Goal: Task Accomplishment & Management: Manage account settings

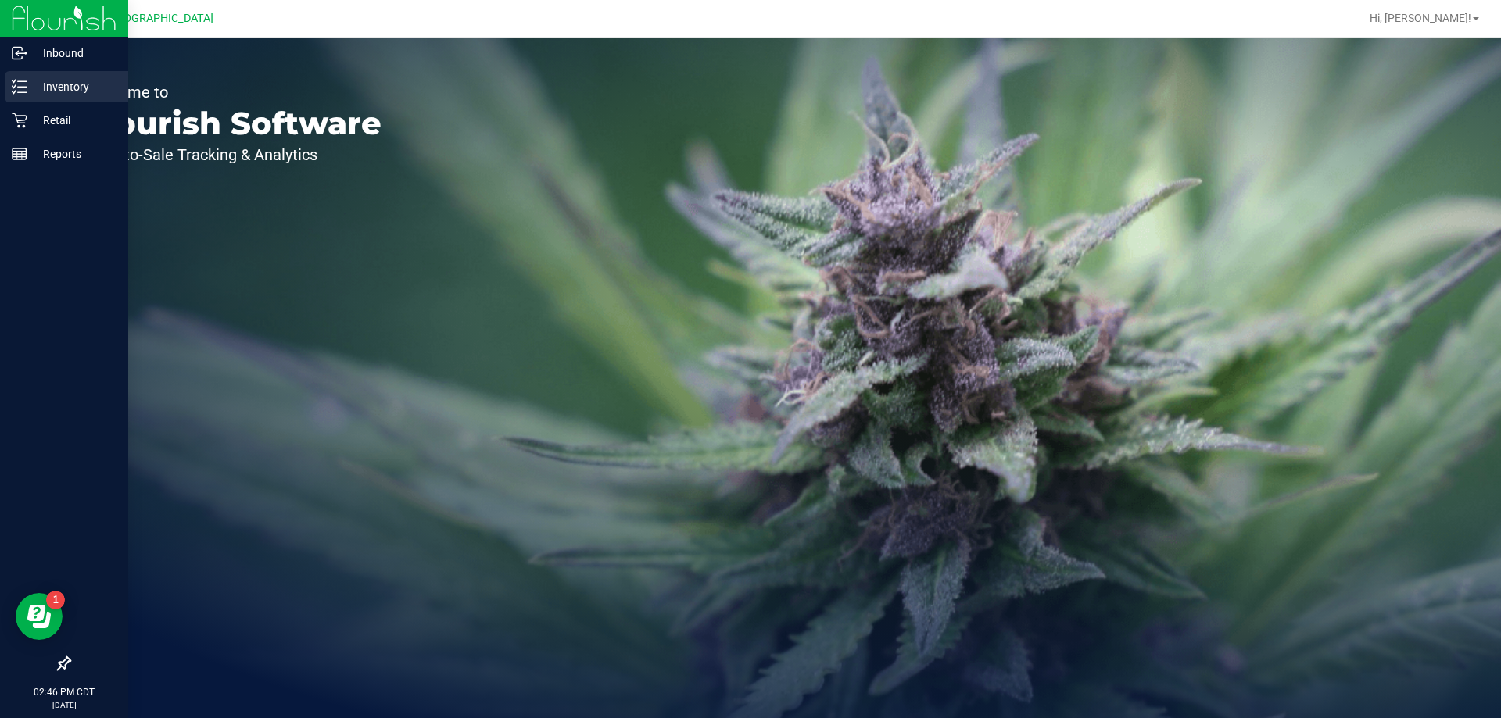
click at [27, 78] on div "Inventory" at bounding box center [66, 86] width 123 height 31
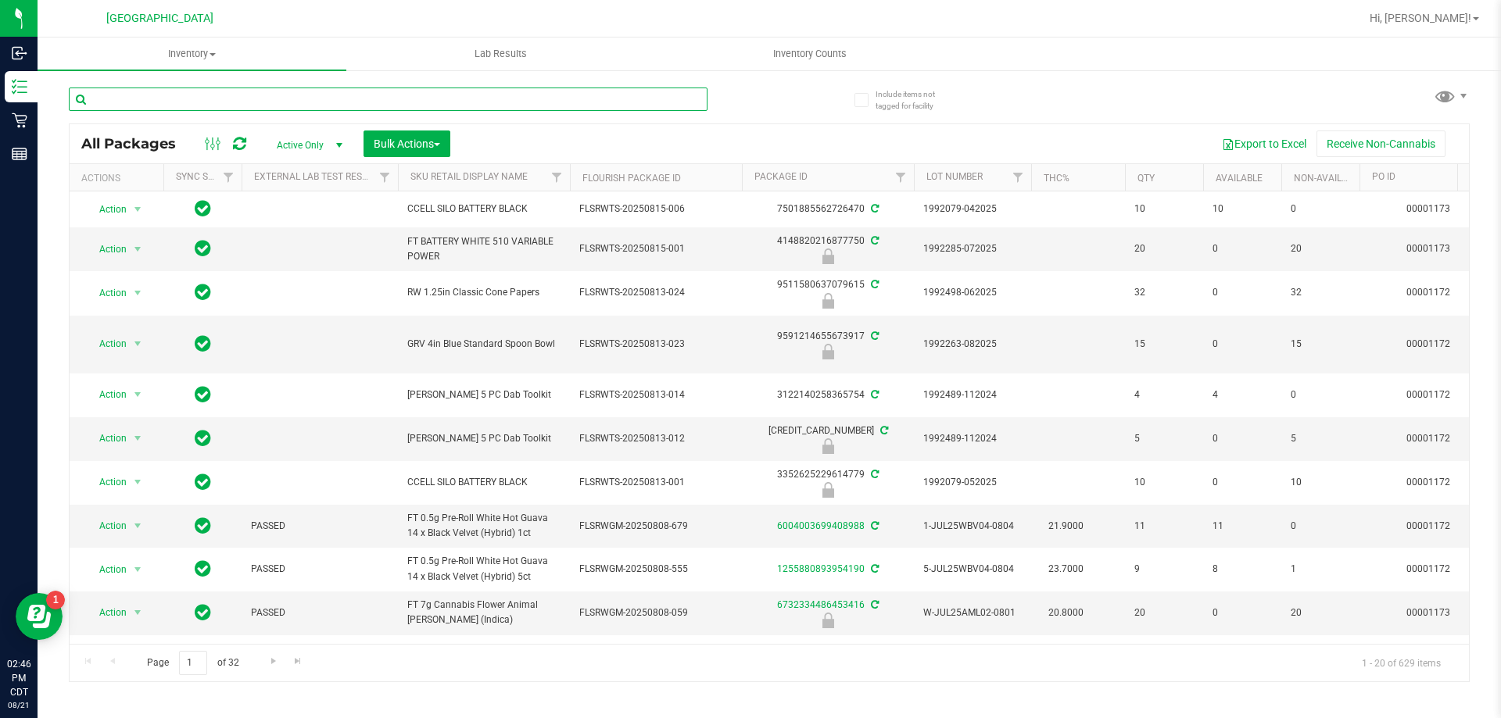
click at [188, 102] on input "text" at bounding box center [388, 99] width 639 height 23
type input "7601286841069810"
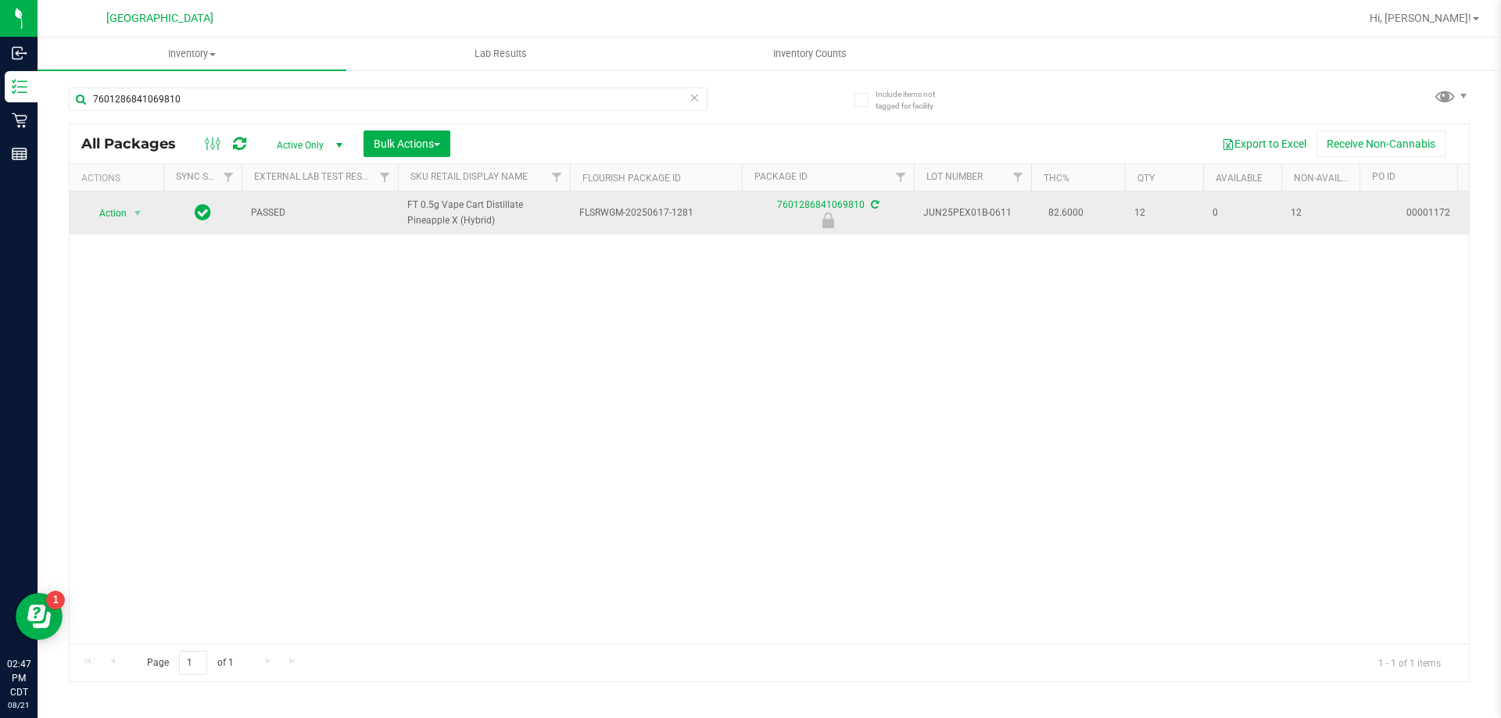
drag, startPoint x: 81, startPoint y: 215, endPoint x: 111, endPoint y: 216, distance: 29.7
click at [82, 216] on div "Action Action Edit attributes Global inventory Locate package Package audit log…" at bounding box center [116, 213] width 75 height 22
click at [123, 216] on span "Action" at bounding box center [106, 213] width 42 height 22
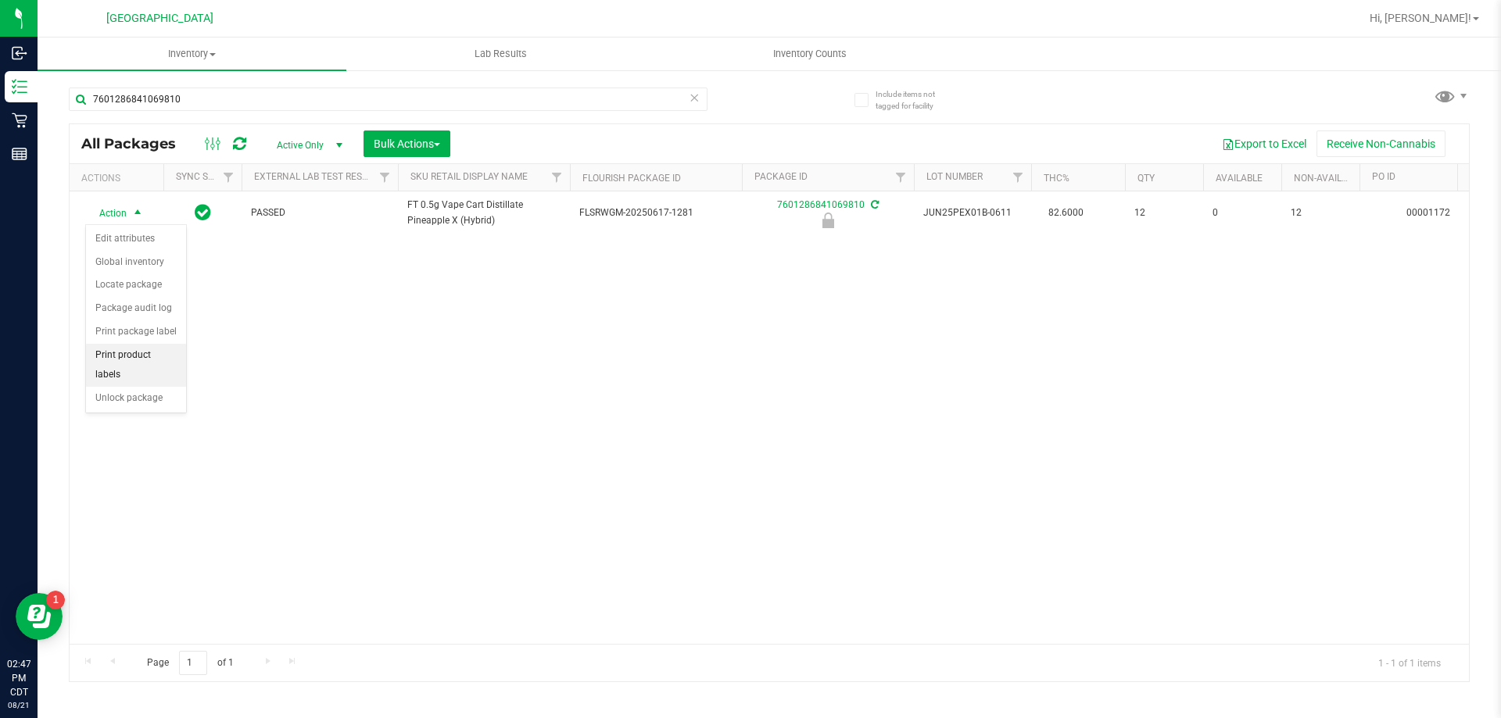
click at [143, 366] on li "Print product labels" at bounding box center [136, 365] width 100 height 43
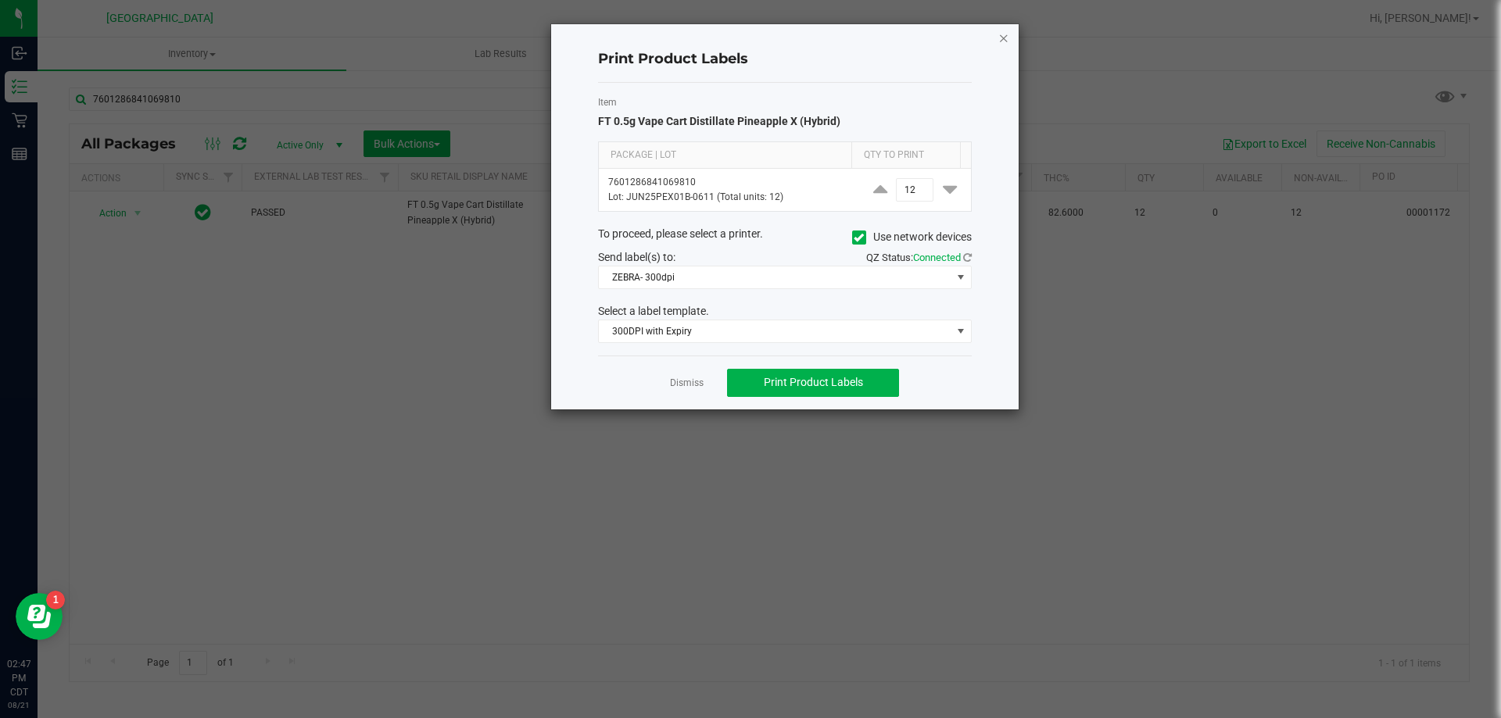
click at [1000, 38] on icon "button" at bounding box center [1003, 37] width 11 height 19
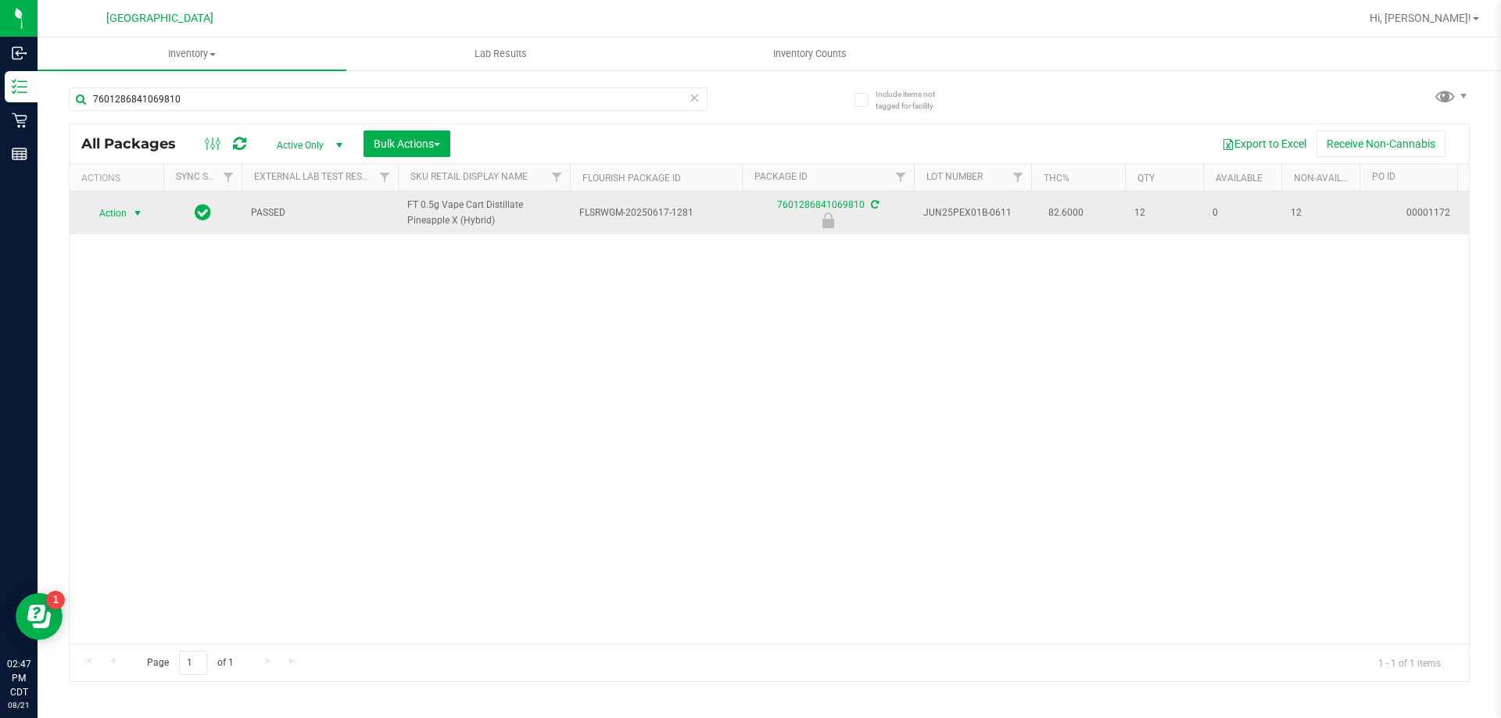
click at [135, 201] on td "Action Action Edit attributes Global inventory Locate package Package audit log…" at bounding box center [117, 212] width 94 height 43
click at [127, 205] on span "Action" at bounding box center [106, 213] width 42 height 22
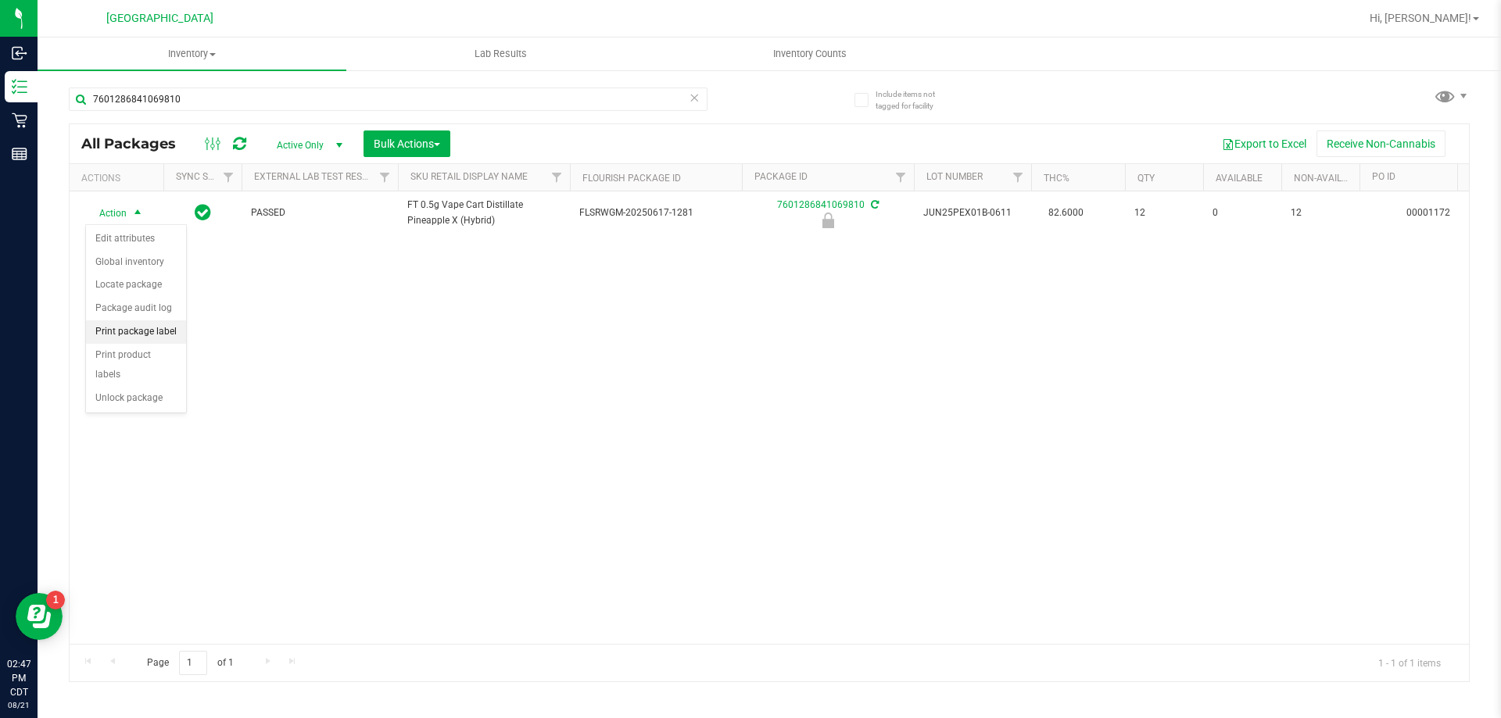
click at [159, 324] on li "Print package label" at bounding box center [136, 331] width 100 height 23
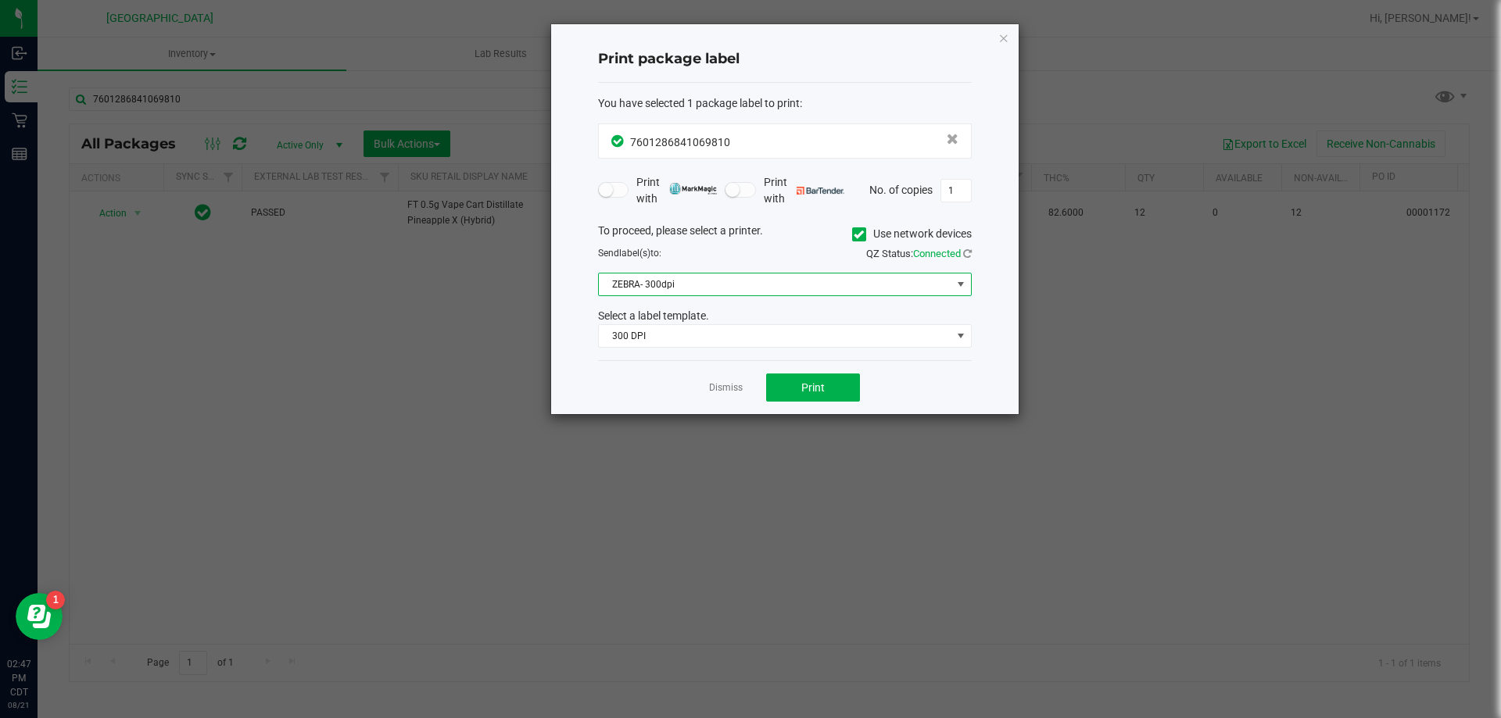
click at [730, 284] on span "ZEBRA- 300dpi" at bounding box center [775, 285] width 352 height 22
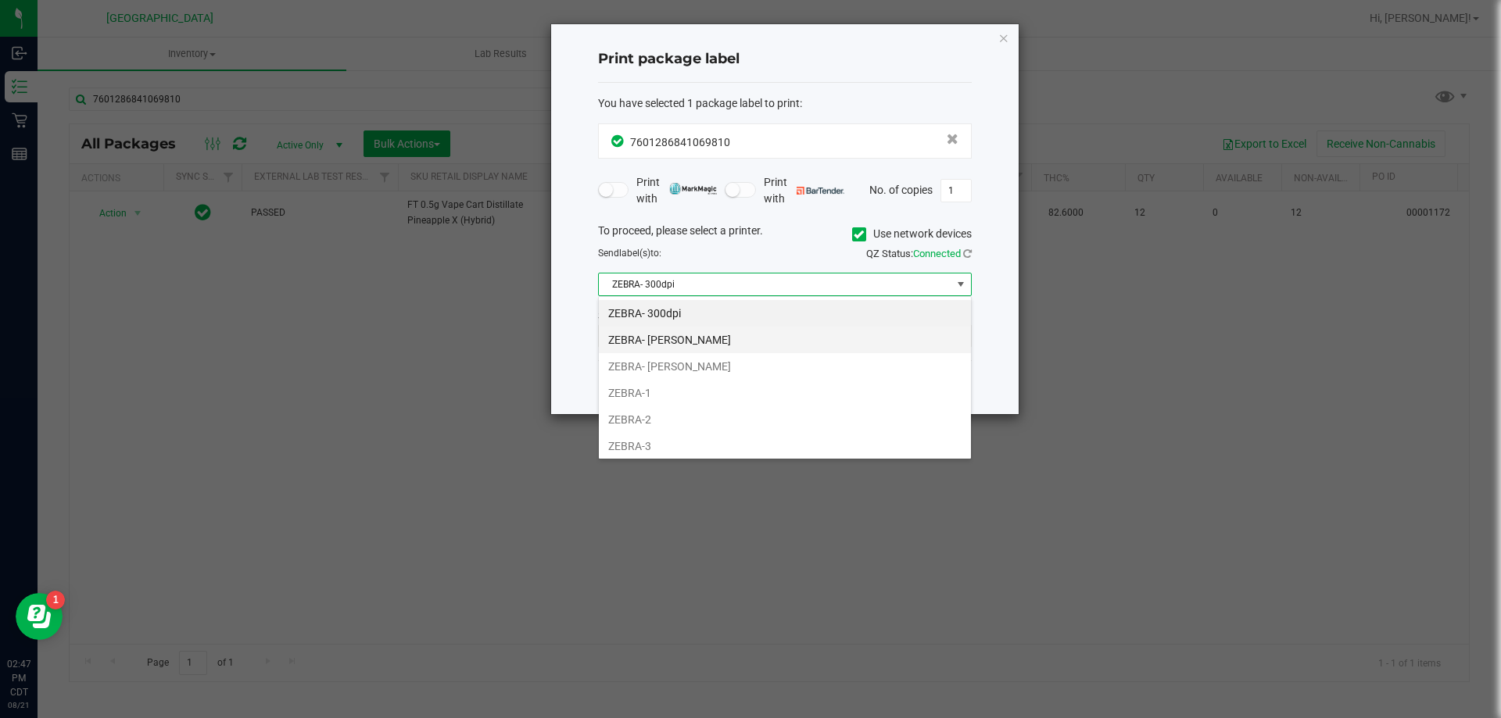
scroll to position [23, 374]
drag, startPoint x: 693, startPoint y: 335, endPoint x: 721, endPoint y: 388, distance: 59.4
click at [721, 388] on ul "ZEBRA- 300dpi ZEBRA- JAZMIN-WHITLEY ZEBRA- JEFFREY-BANKS ZEBRA-1 ZEBRA-2 ZEBRA-…" at bounding box center [785, 406] width 372 height 213
click at [725, 362] on li "ZEBRA- JEFFREY-BANKS" at bounding box center [785, 366] width 372 height 27
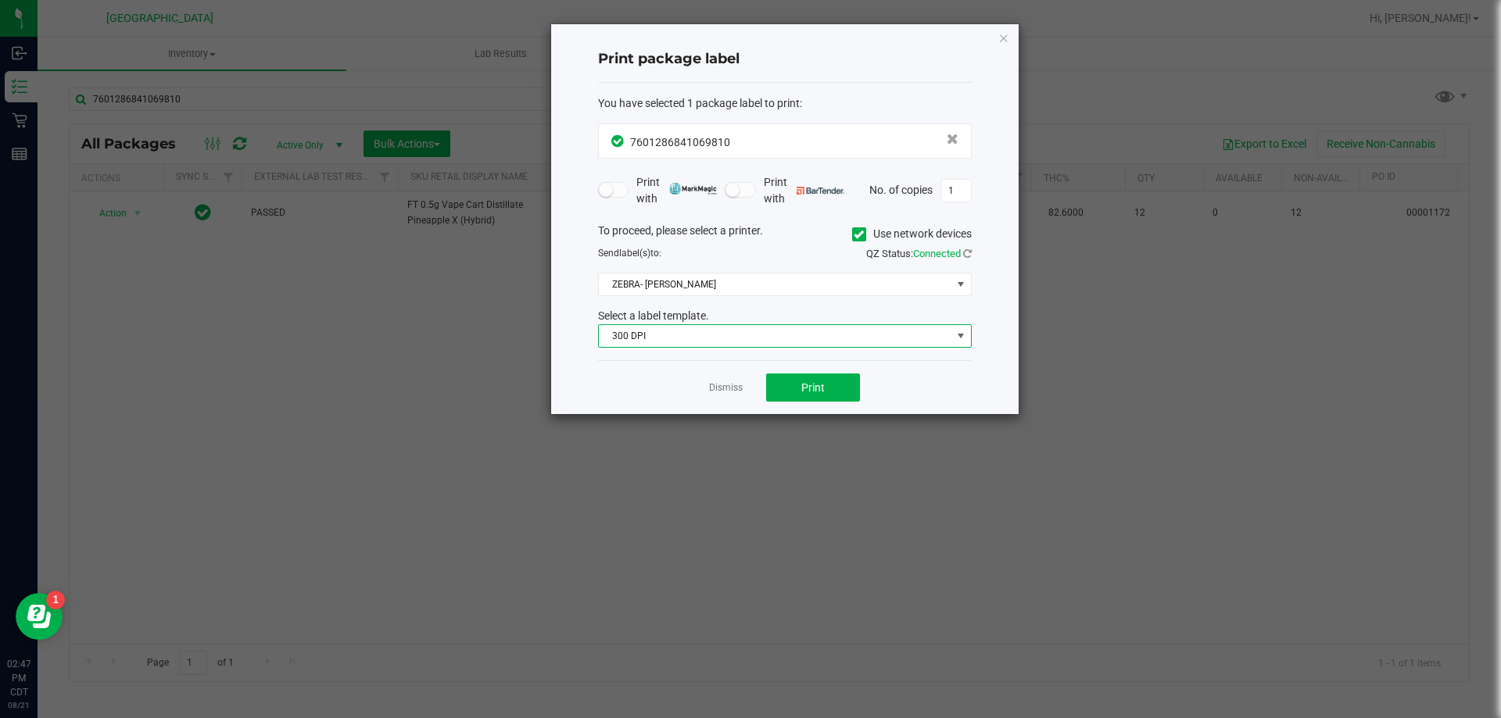
click at [698, 342] on span "300 DPI" at bounding box center [775, 336] width 352 height 22
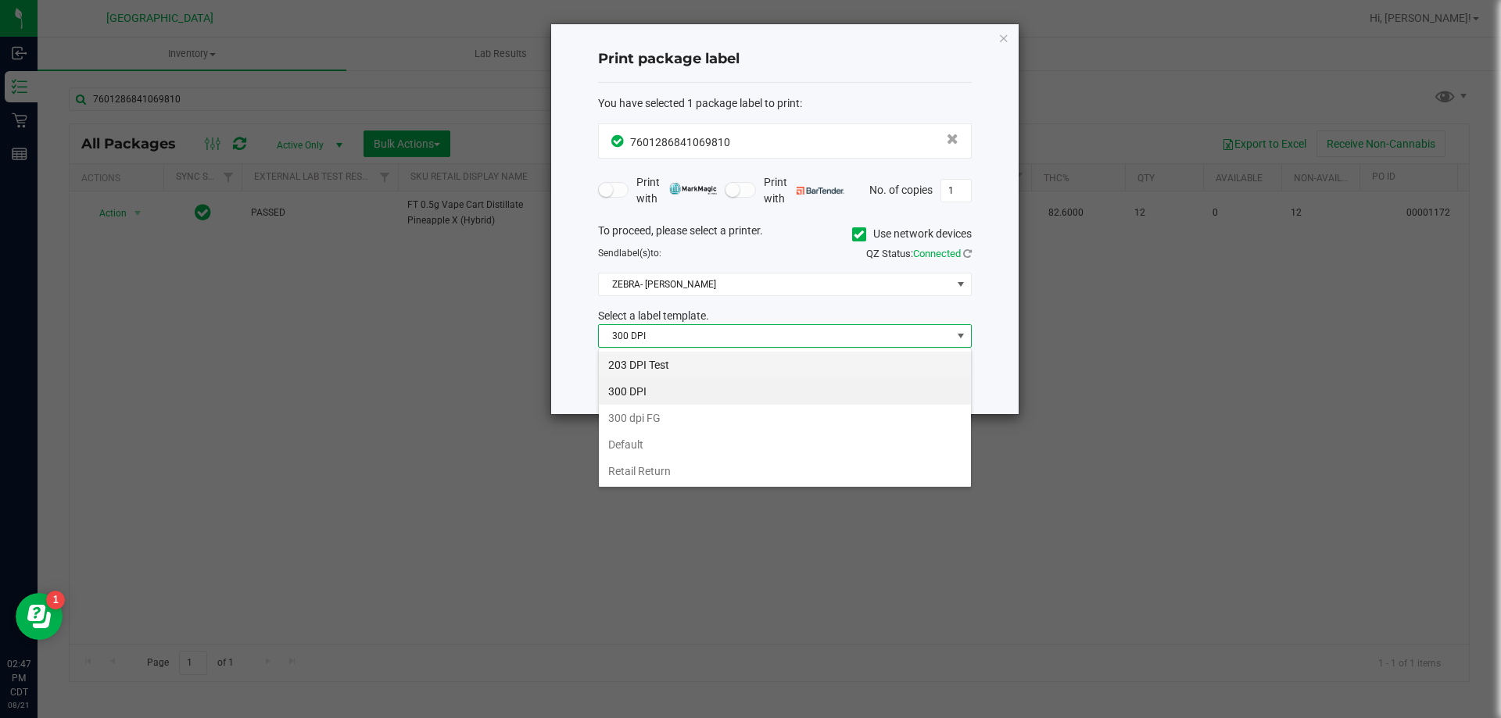
click at [662, 363] on li "203 DPI Test" at bounding box center [785, 365] width 372 height 27
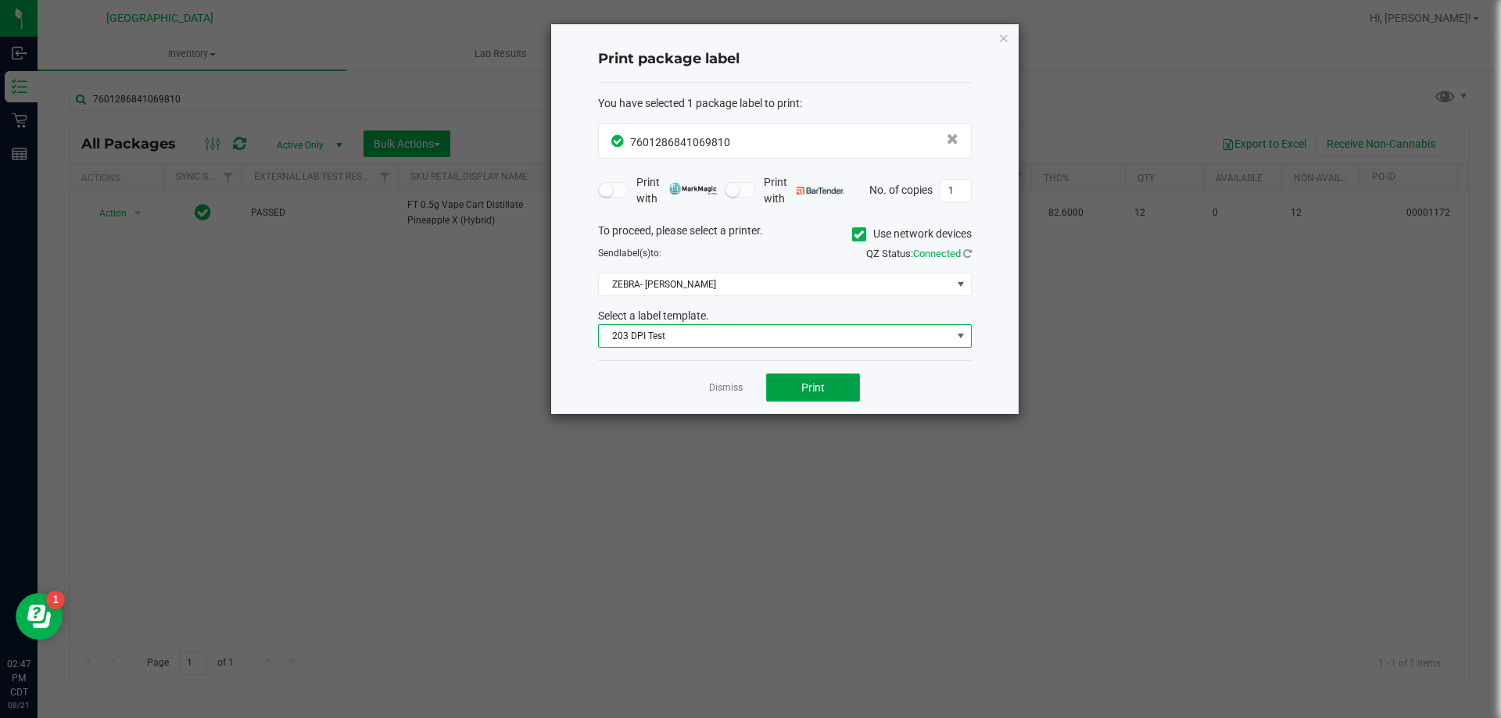
click at [807, 395] on button "Print" at bounding box center [813, 388] width 94 height 28
click at [741, 384] on link "Dismiss" at bounding box center [726, 387] width 34 height 13
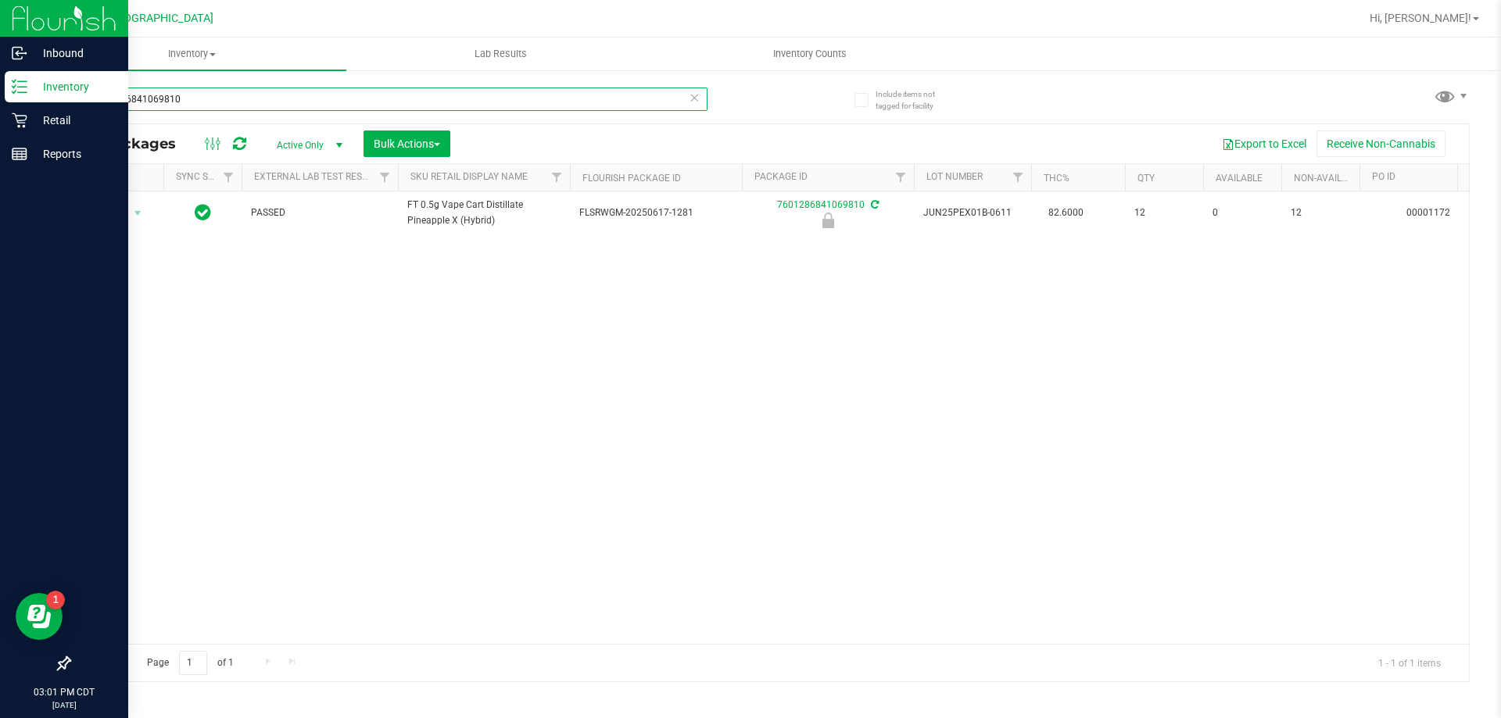
drag, startPoint x: 221, startPoint y: 99, endPoint x: 0, endPoint y: 94, distance: 221.2
click at [0, 94] on div "Inbound Inventory Retail Reports 03:01 PM CDT 08/21/2025 08/21 Panama City WC H…" at bounding box center [750, 359] width 1501 height 718
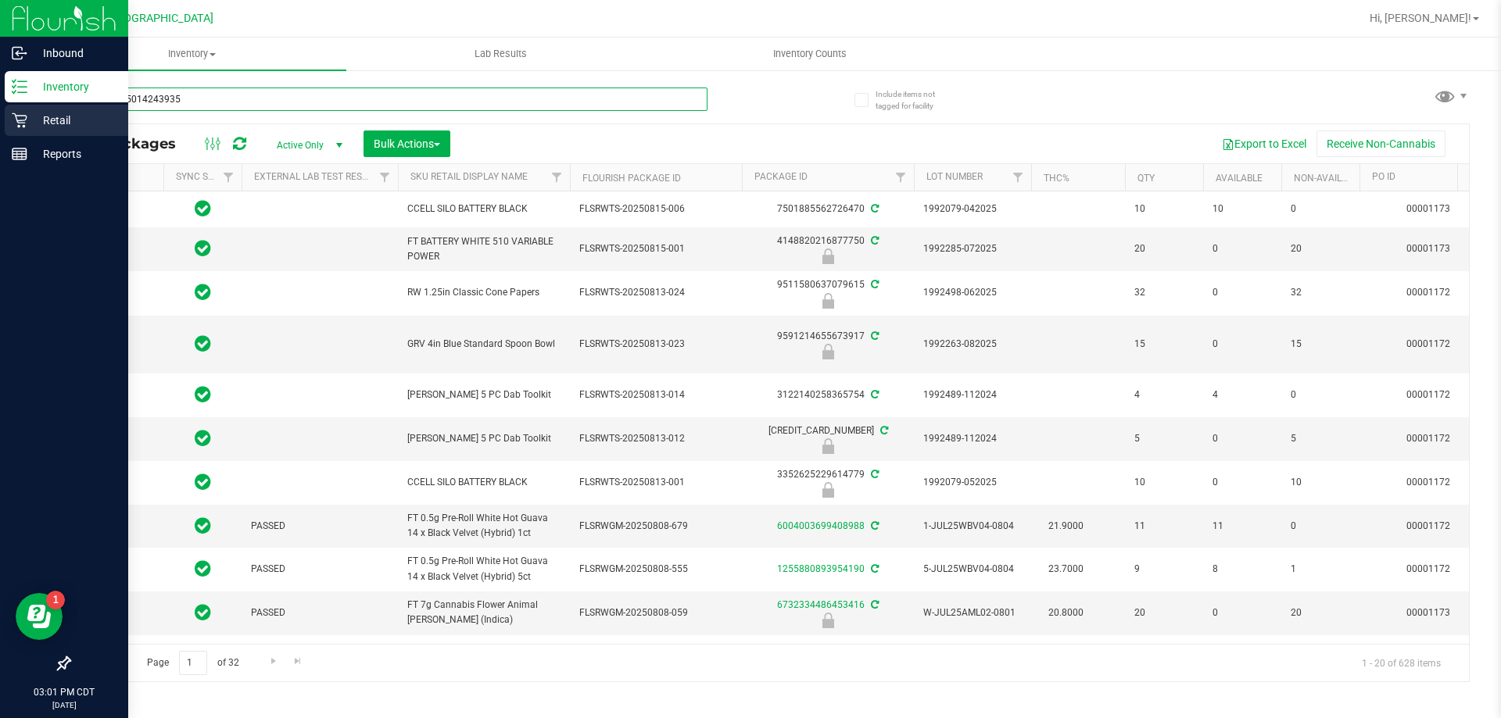
type input "5567575014243935"
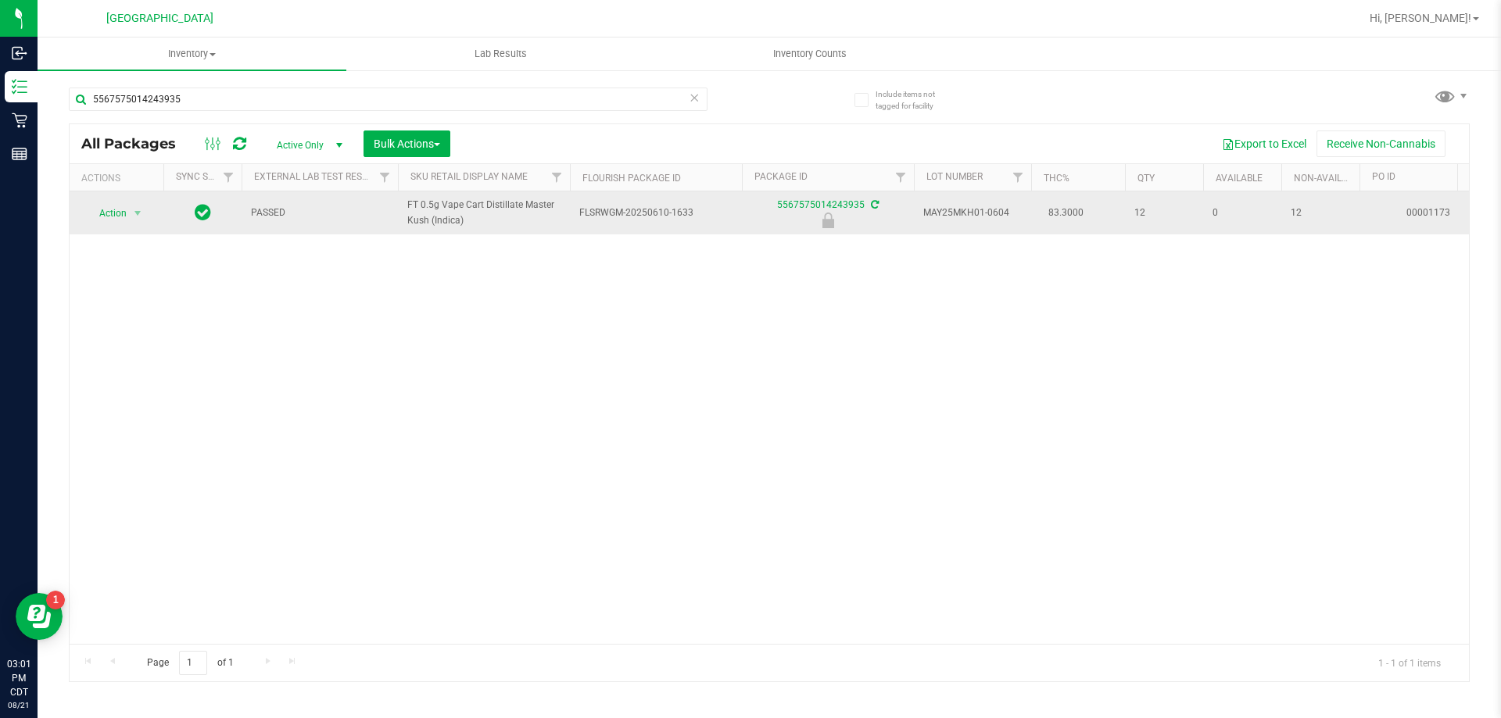
click at [127, 201] on td "Action Action Edit attributes Global inventory Locate package Package audit log…" at bounding box center [117, 212] width 94 height 43
click at [125, 216] on span "Action" at bounding box center [106, 213] width 42 height 22
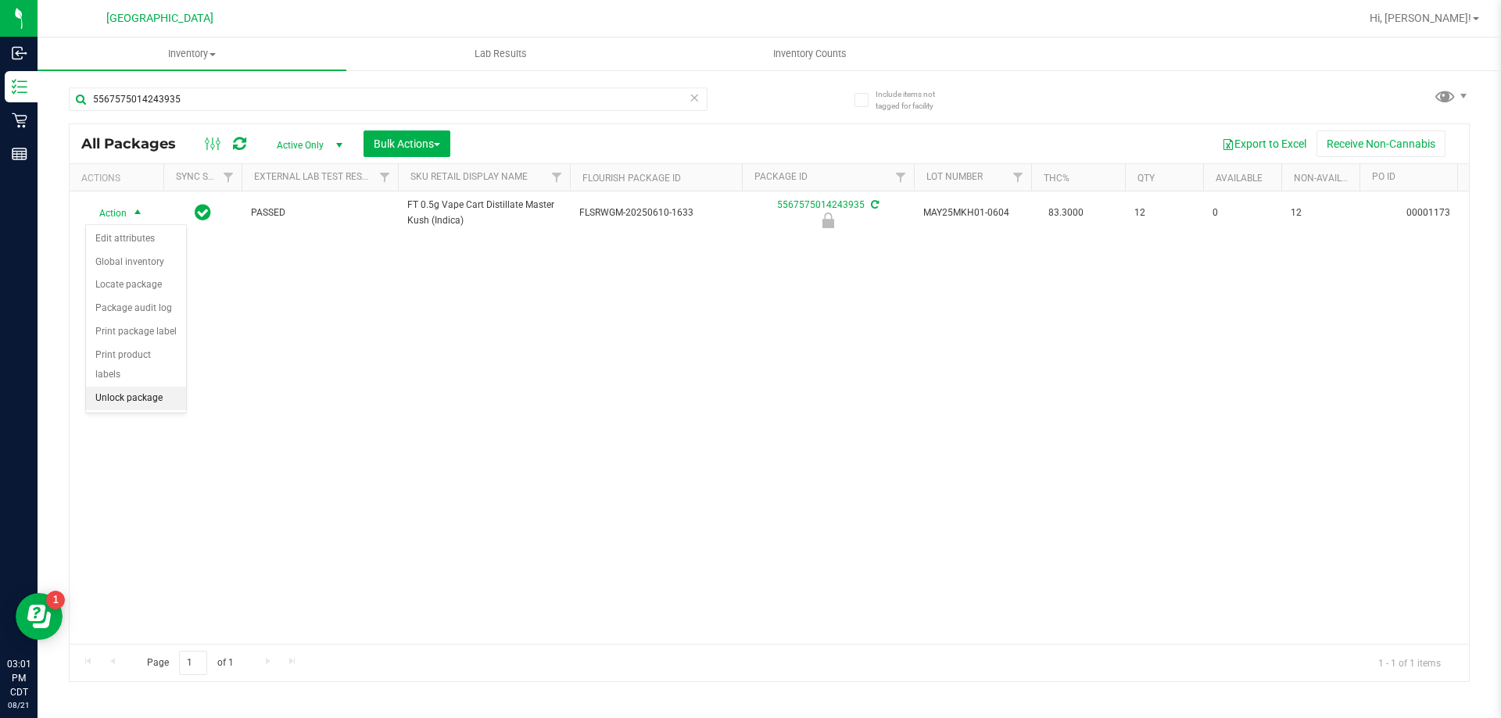
click at [140, 387] on li "Unlock package" at bounding box center [136, 398] width 100 height 23
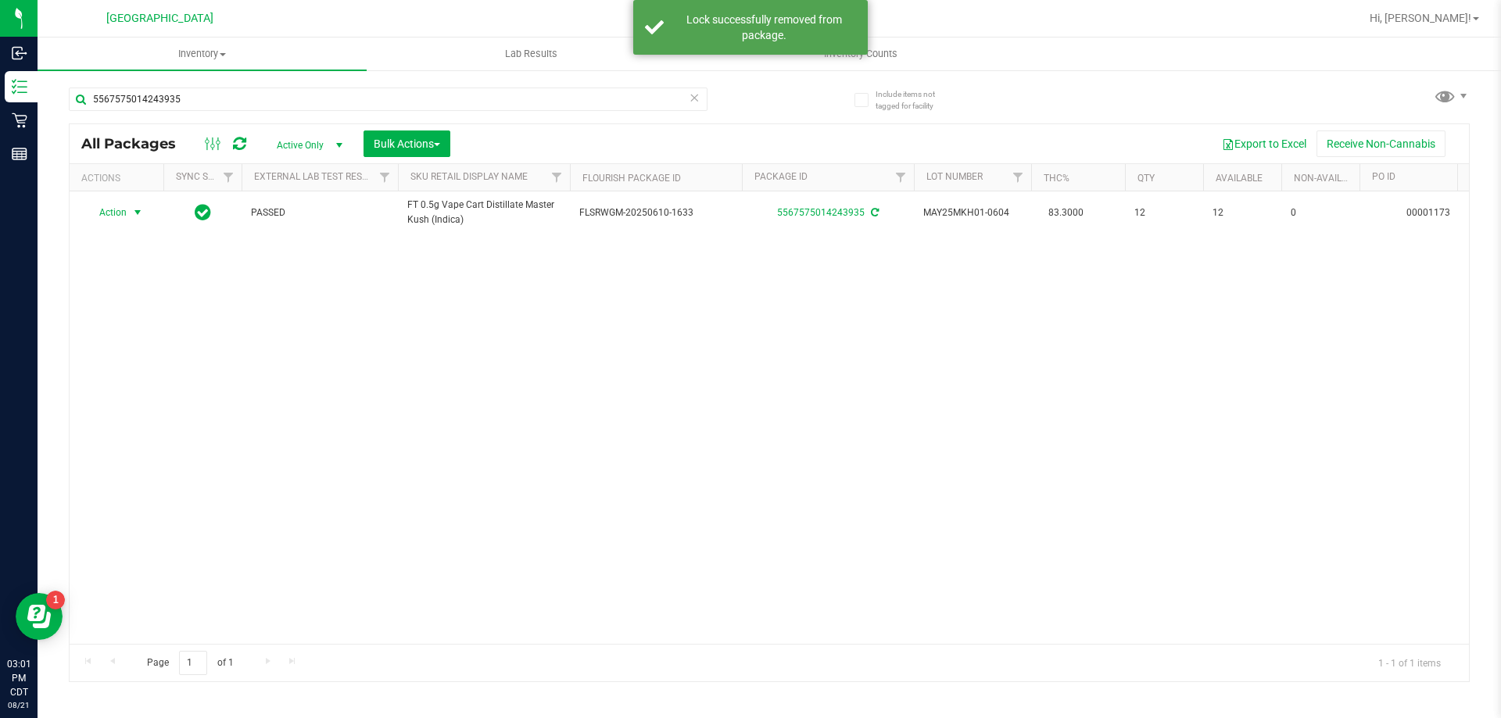
click at [128, 214] on span "select" at bounding box center [138, 213] width 20 height 22
click at [142, 374] on li "Print package label" at bounding box center [146, 378] width 121 height 23
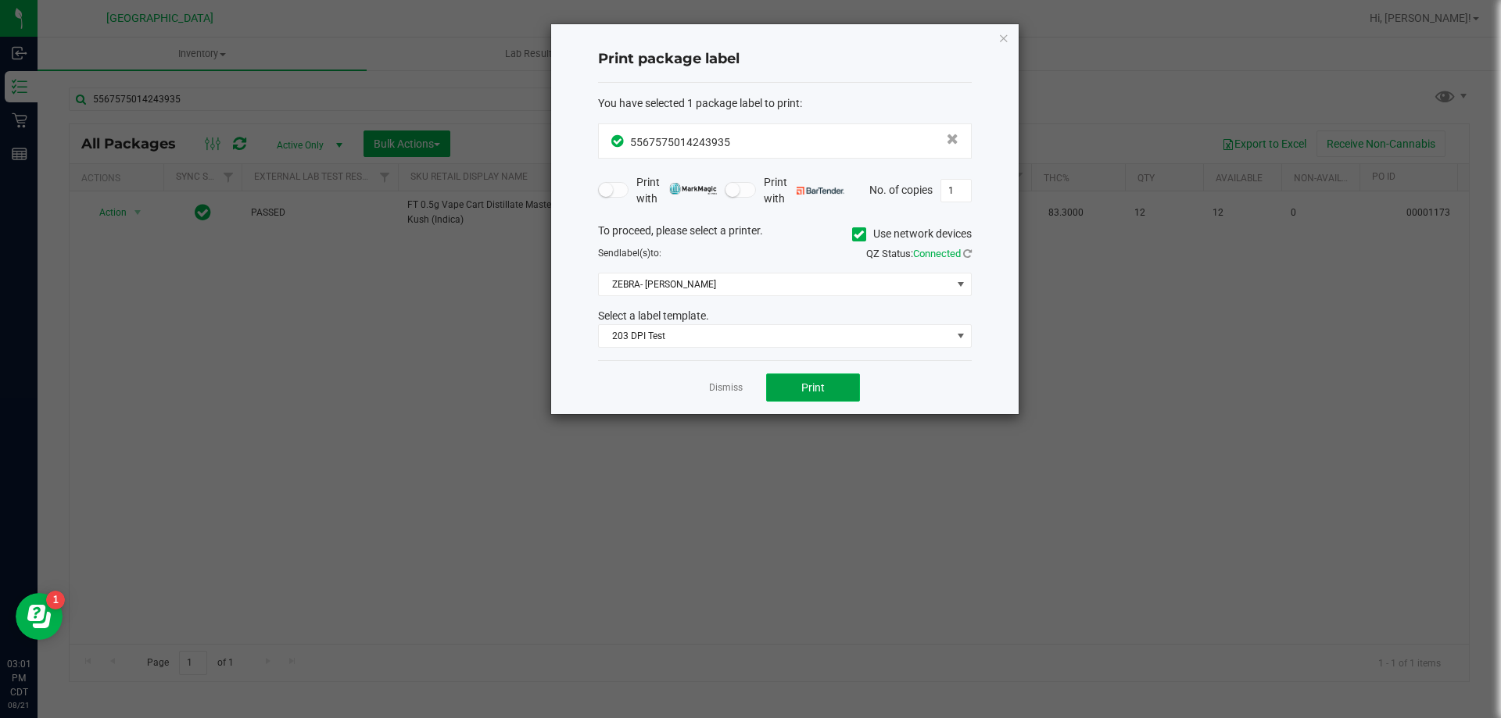
click at [795, 380] on button "Print" at bounding box center [813, 388] width 94 height 28
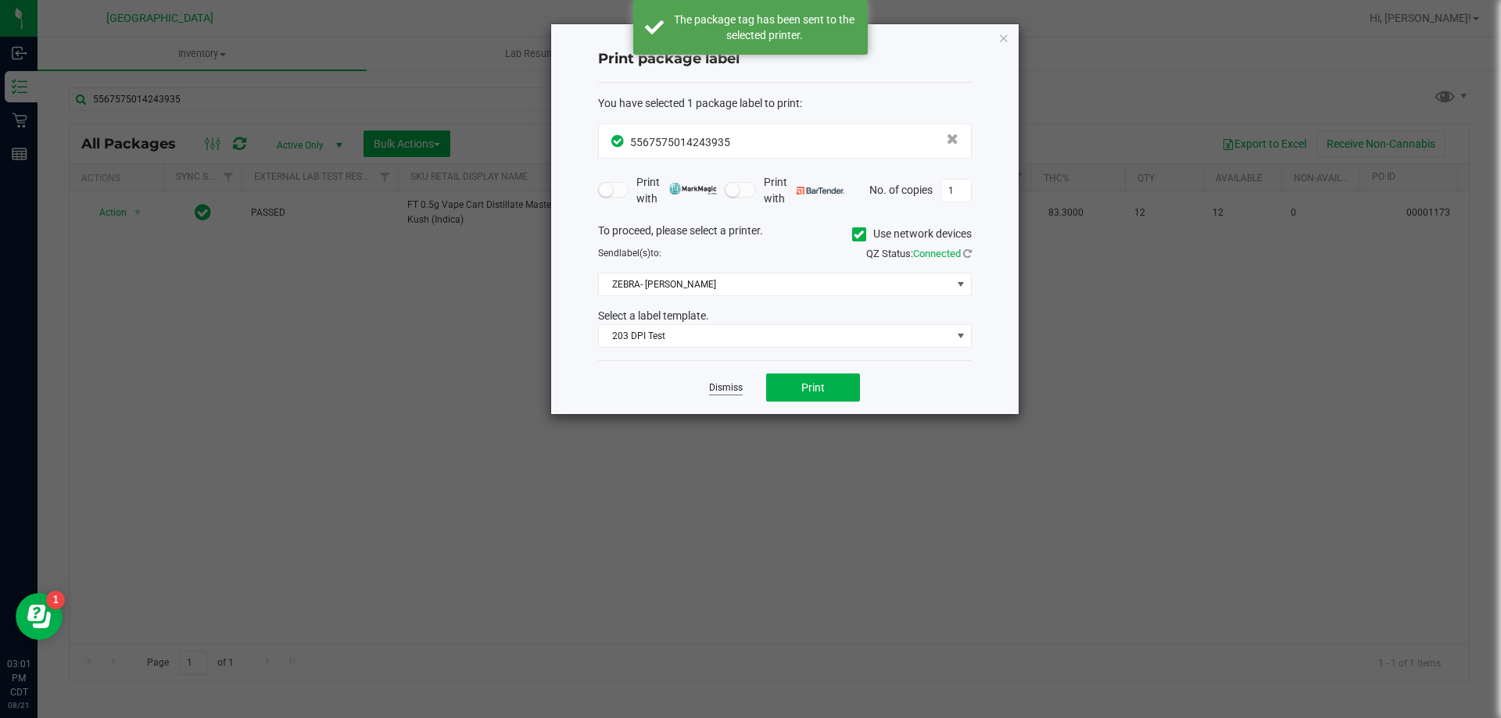
click at [739, 390] on link "Dismiss" at bounding box center [726, 387] width 34 height 13
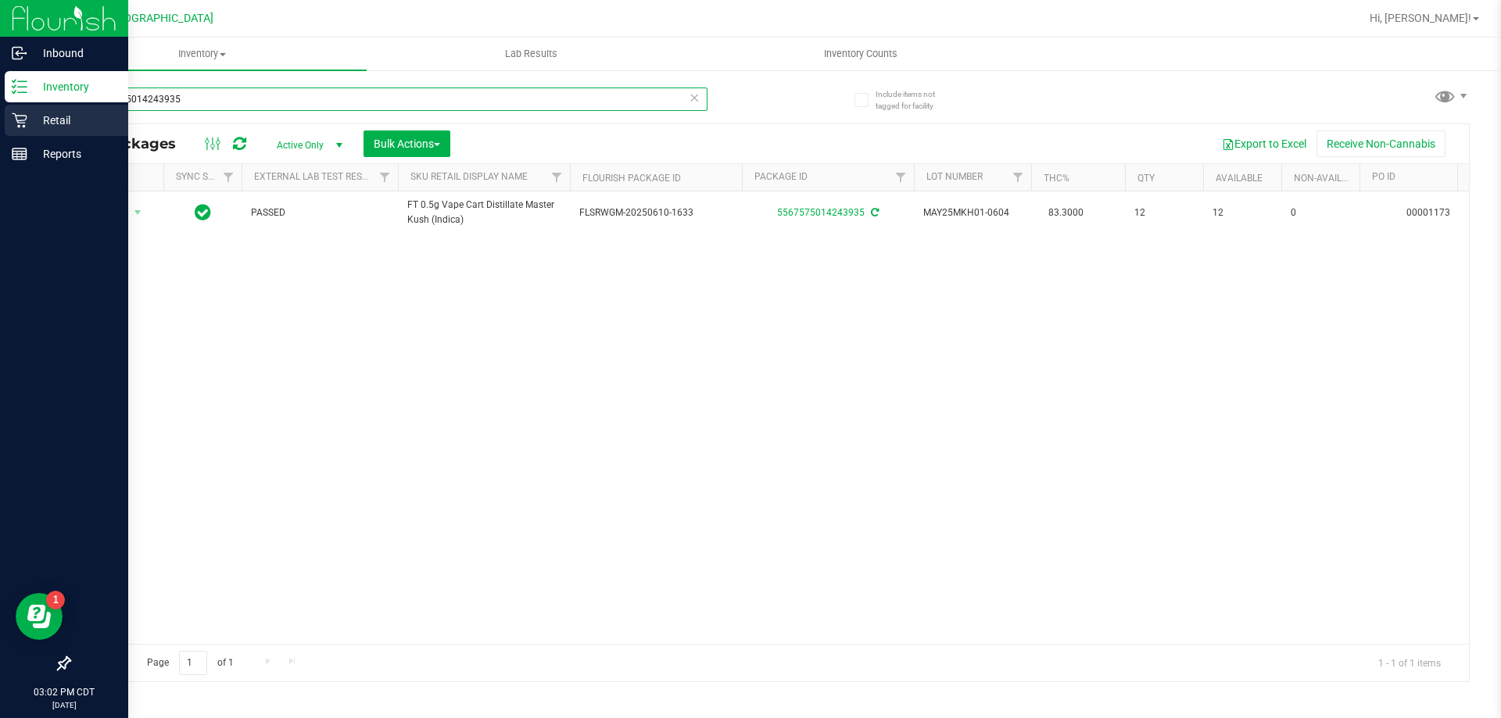
drag, startPoint x: 234, startPoint y: 102, endPoint x: 29, endPoint y: 123, distance: 206.7
click at [29, 123] on div "Inbound Inventory Retail Reports 03:02 PM CDT 08/21/2025 08/21 Panama City WC H…" at bounding box center [750, 359] width 1501 height 718
type input "3719320804045704"
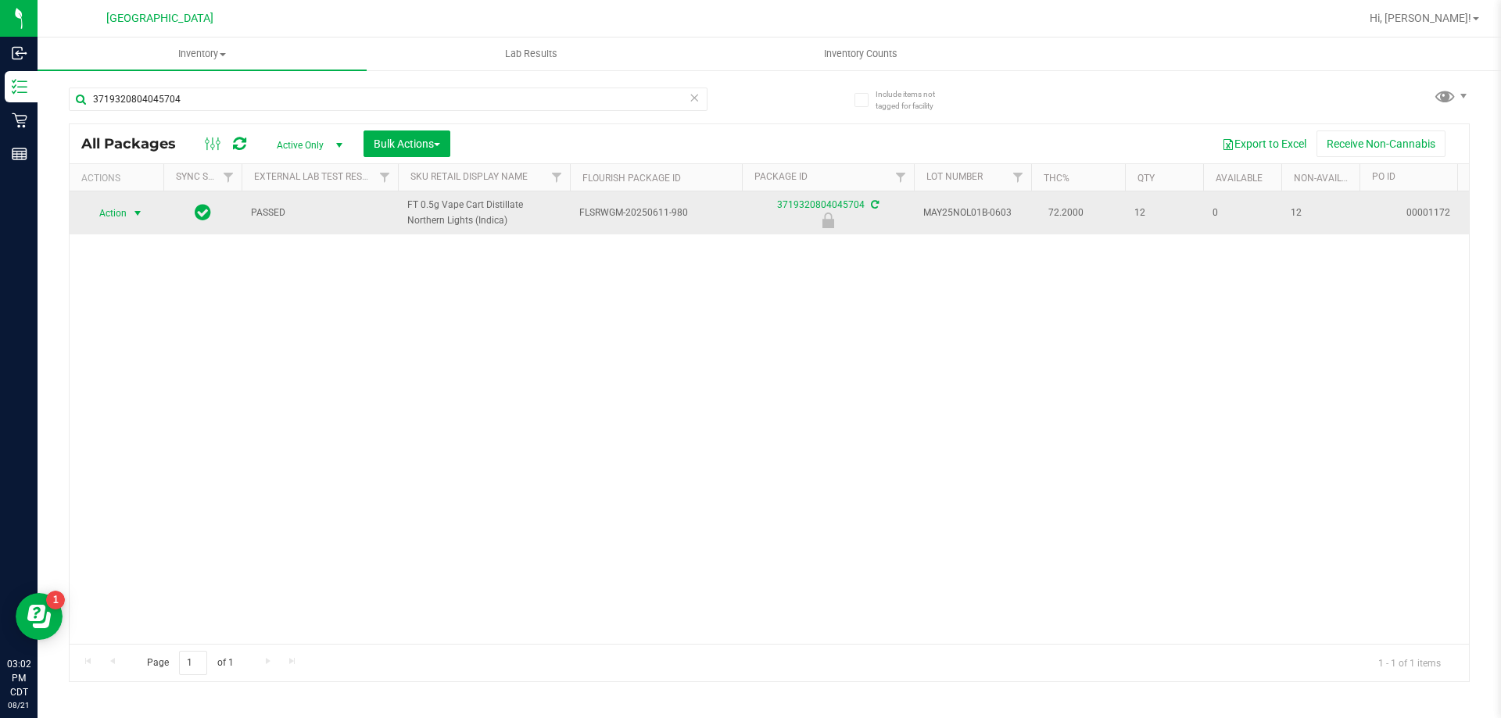
click at [126, 202] on span "Action" at bounding box center [106, 213] width 42 height 22
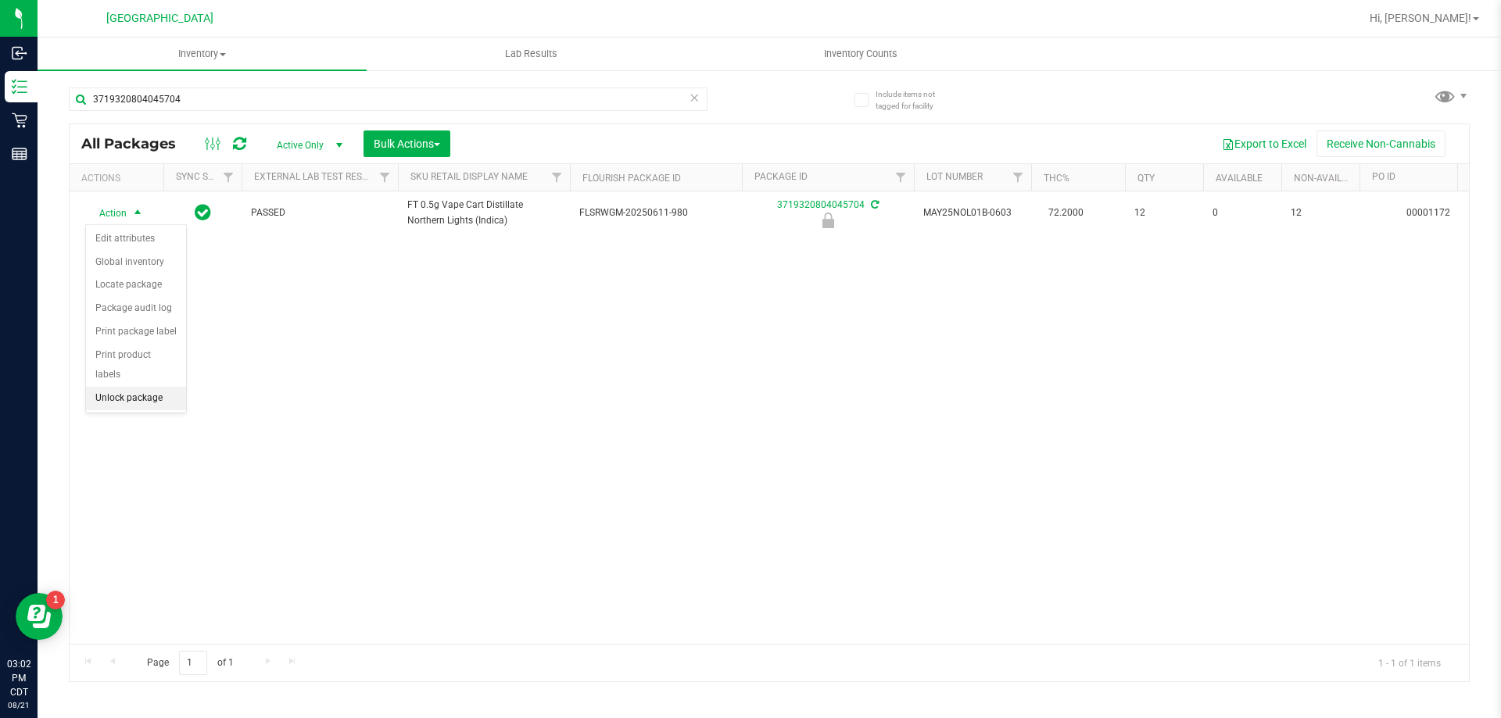
click at [120, 387] on li "Unlock package" at bounding box center [136, 398] width 100 height 23
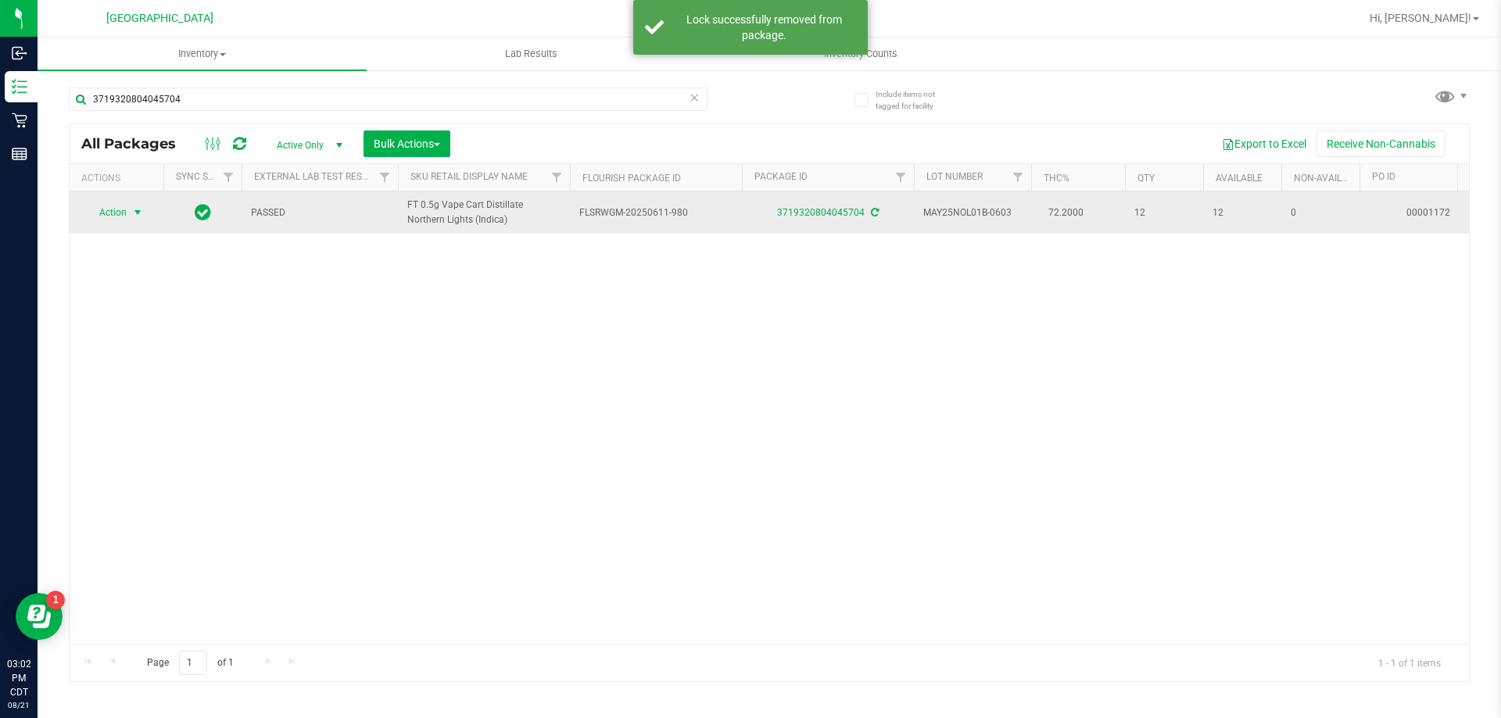
click at [129, 209] on span "select" at bounding box center [138, 213] width 20 height 22
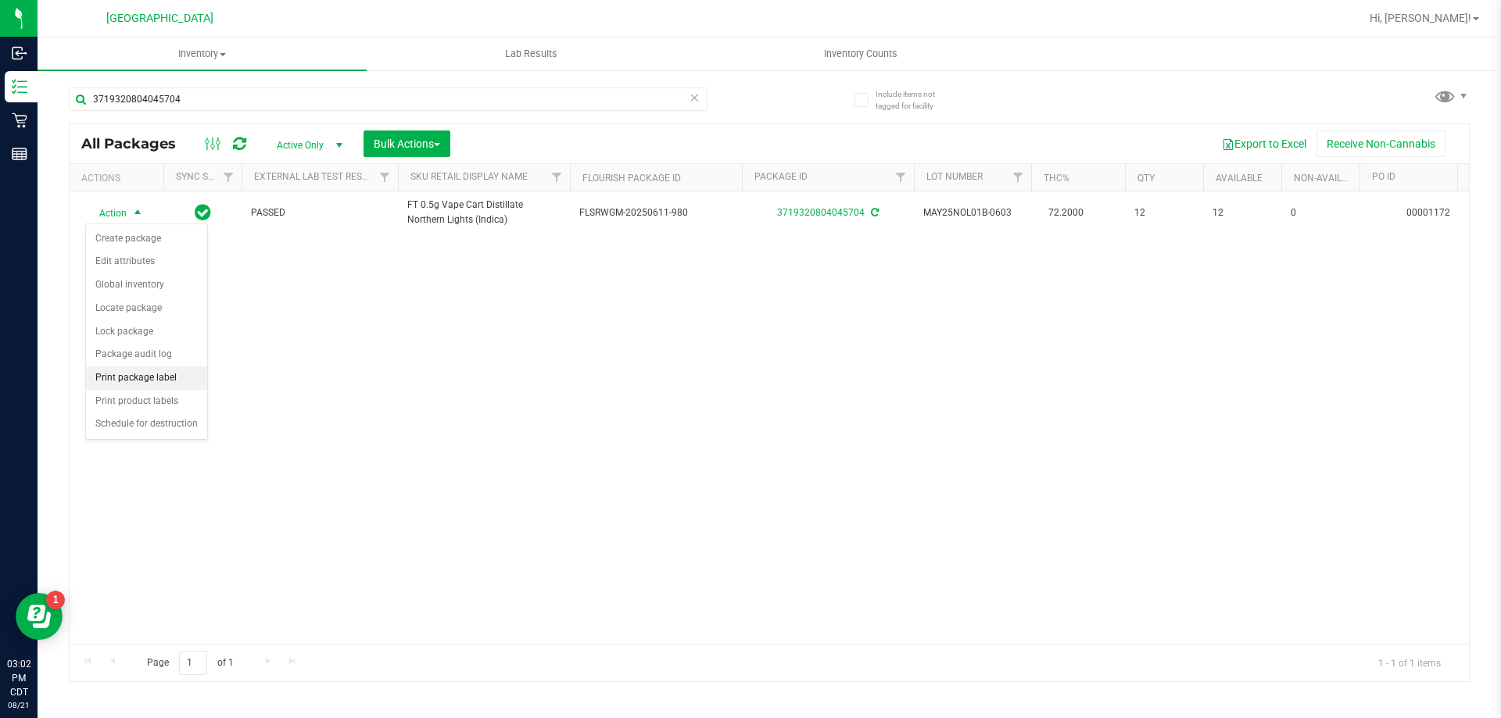
click at [139, 374] on li "Print package label" at bounding box center [146, 378] width 121 height 23
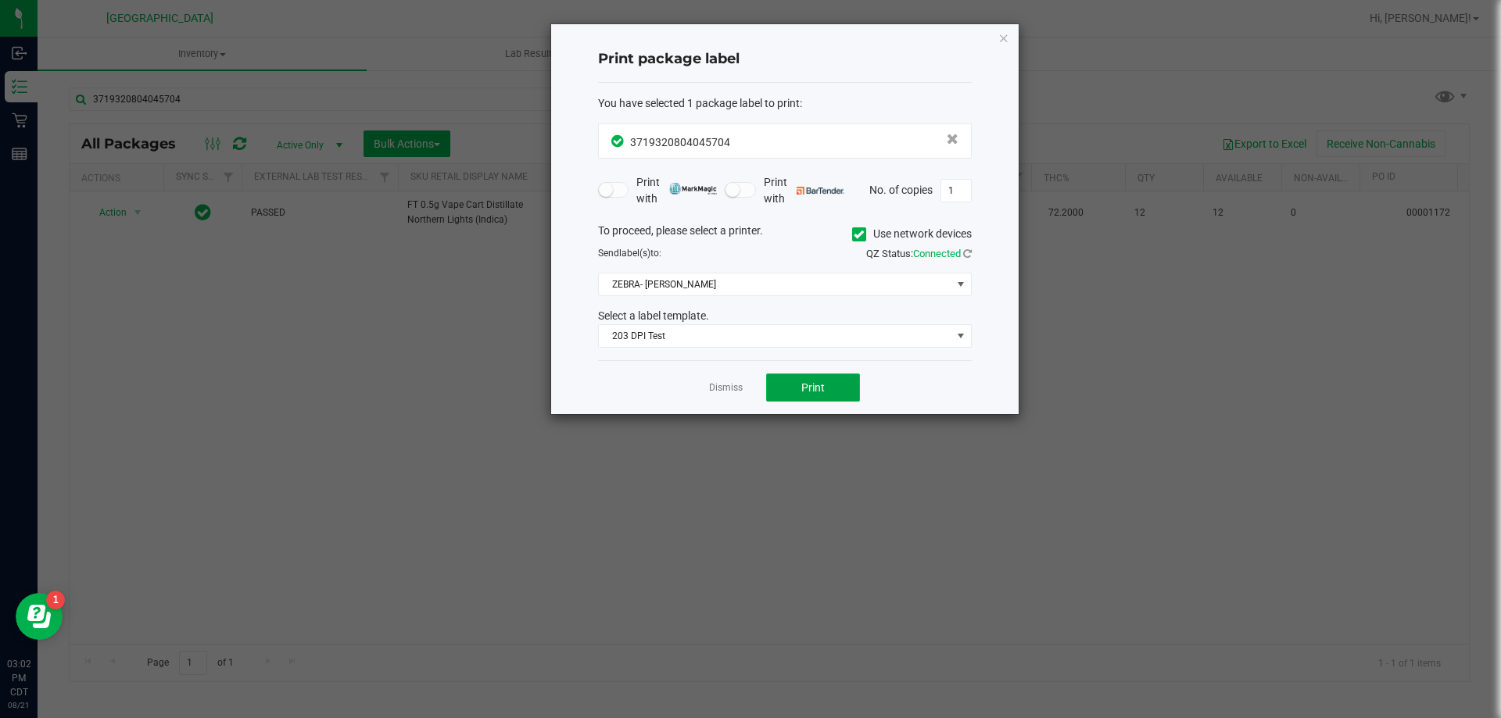
click at [835, 388] on button "Print" at bounding box center [813, 388] width 94 height 28
click at [730, 396] on div "Dismiss Print" at bounding box center [785, 387] width 374 height 54
click at [731, 388] on link "Dismiss" at bounding box center [726, 387] width 34 height 13
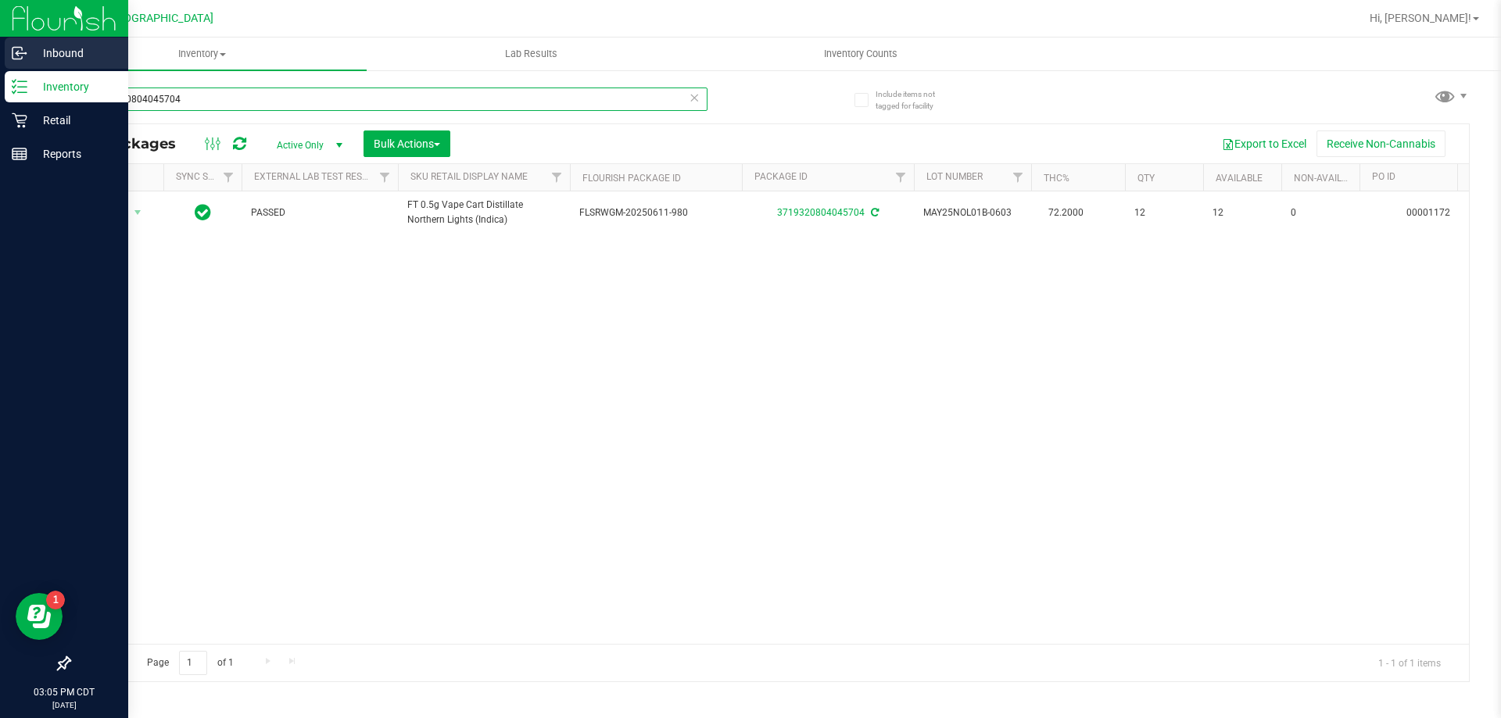
drag, startPoint x: 266, startPoint y: 104, endPoint x: 0, endPoint y: 70, distance: 267.9
click at [0, 70] on div "Inbound Inventory Retail Reports 03:05 PM CDT 08/21/2025 08/21 Panama City WC H…" at bounding box center [750, 359] width 1501 height 718
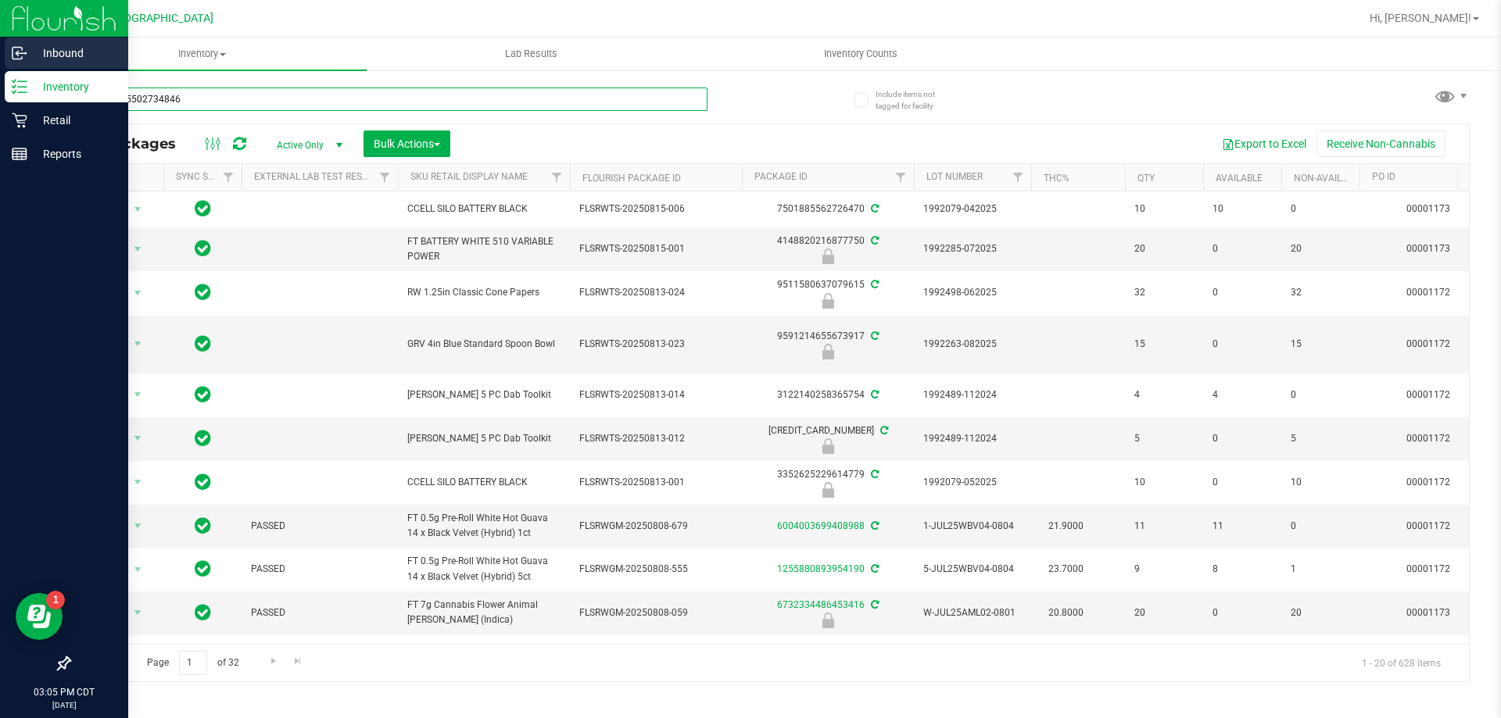
type input "5655575502734846"
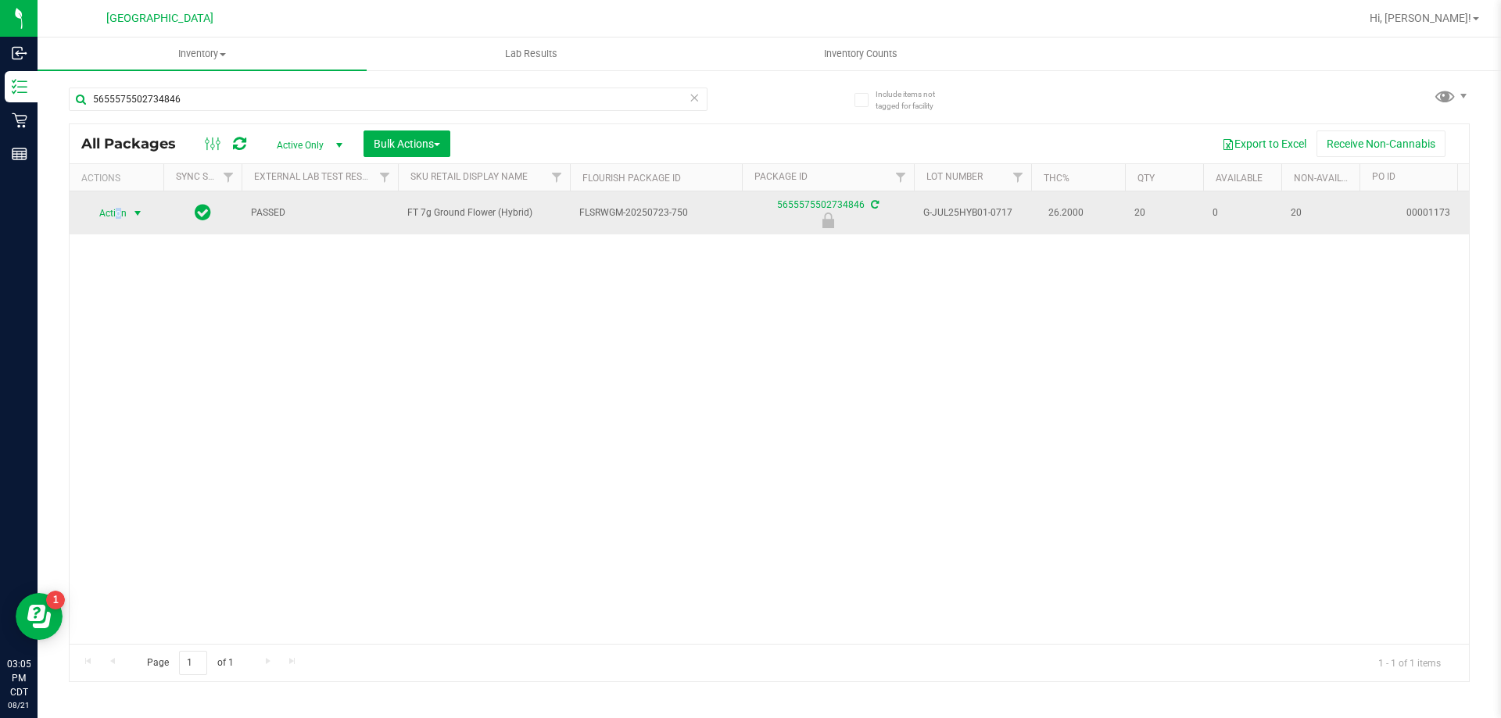
click at [118, 208] on span "Action" at bounding box center [106, 213] width 42 height 22
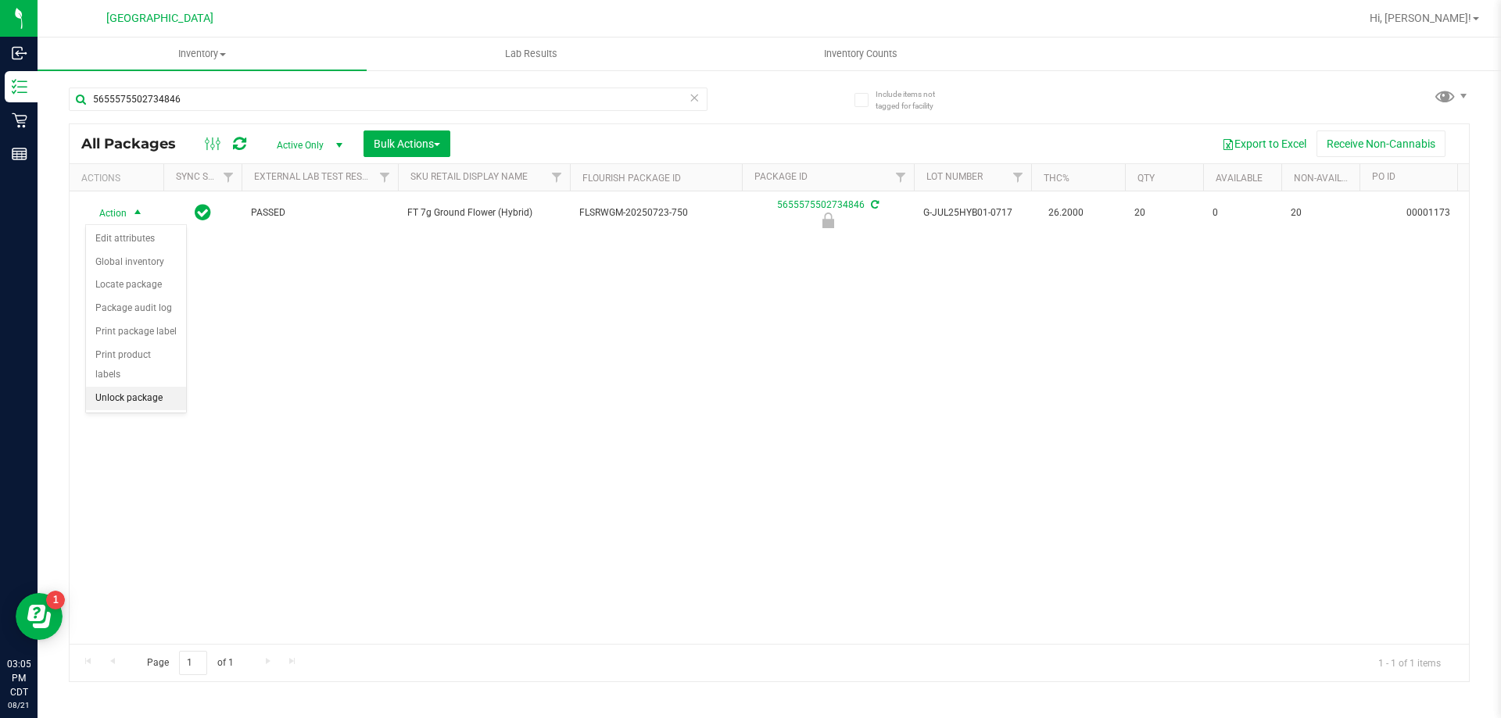
click at [145, 387] on li "Unlock package" at bounding box center [136, 398] width 100 height 23
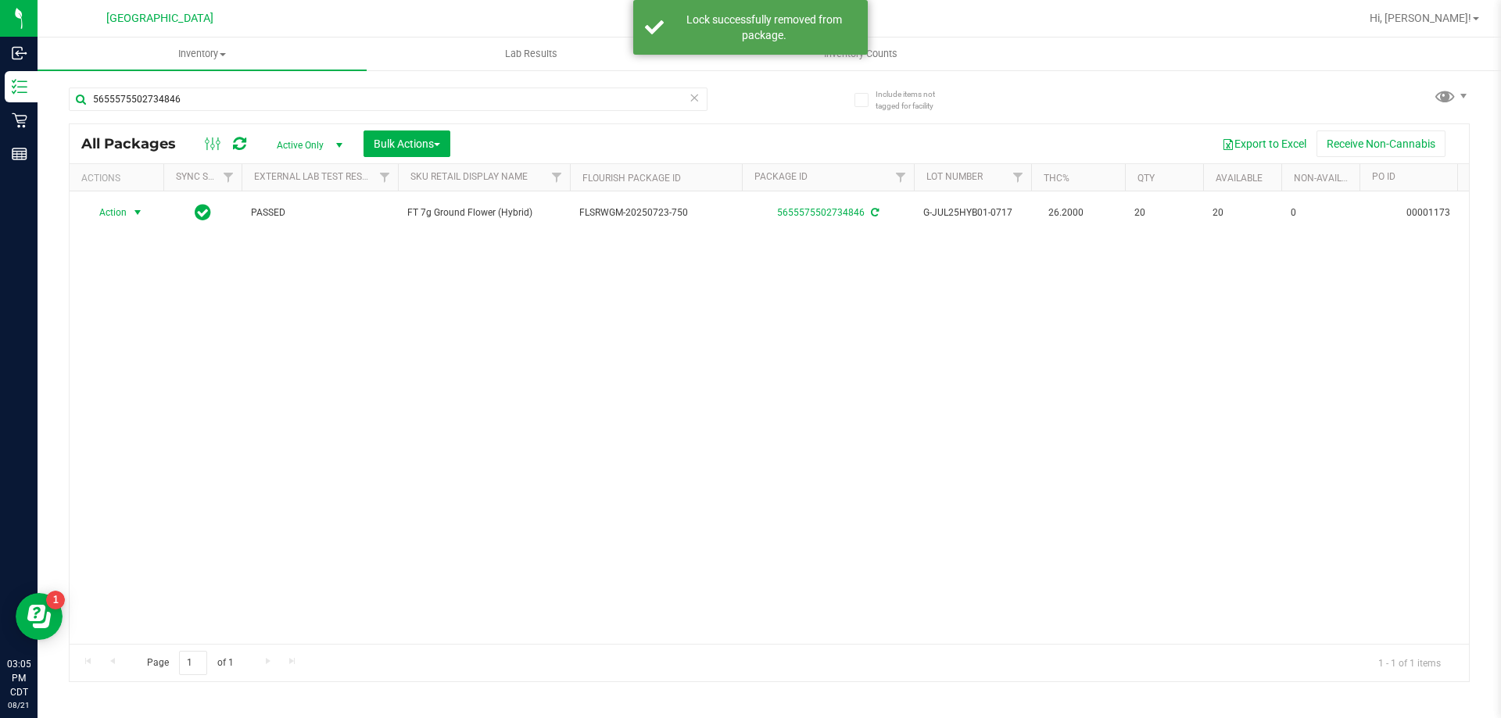
click at [126, 210] on div "Action Action Create package Edit attributes Global inventory Locate package Lo…" at bounding box center [116, 213] width 75 height 22
click at [126, 210] on span "Action" at bounding box center [106, 213] width 42 height 22
click at [156, 372] on li "Print package label" at bounding box center [146, 378] width 121 height 23
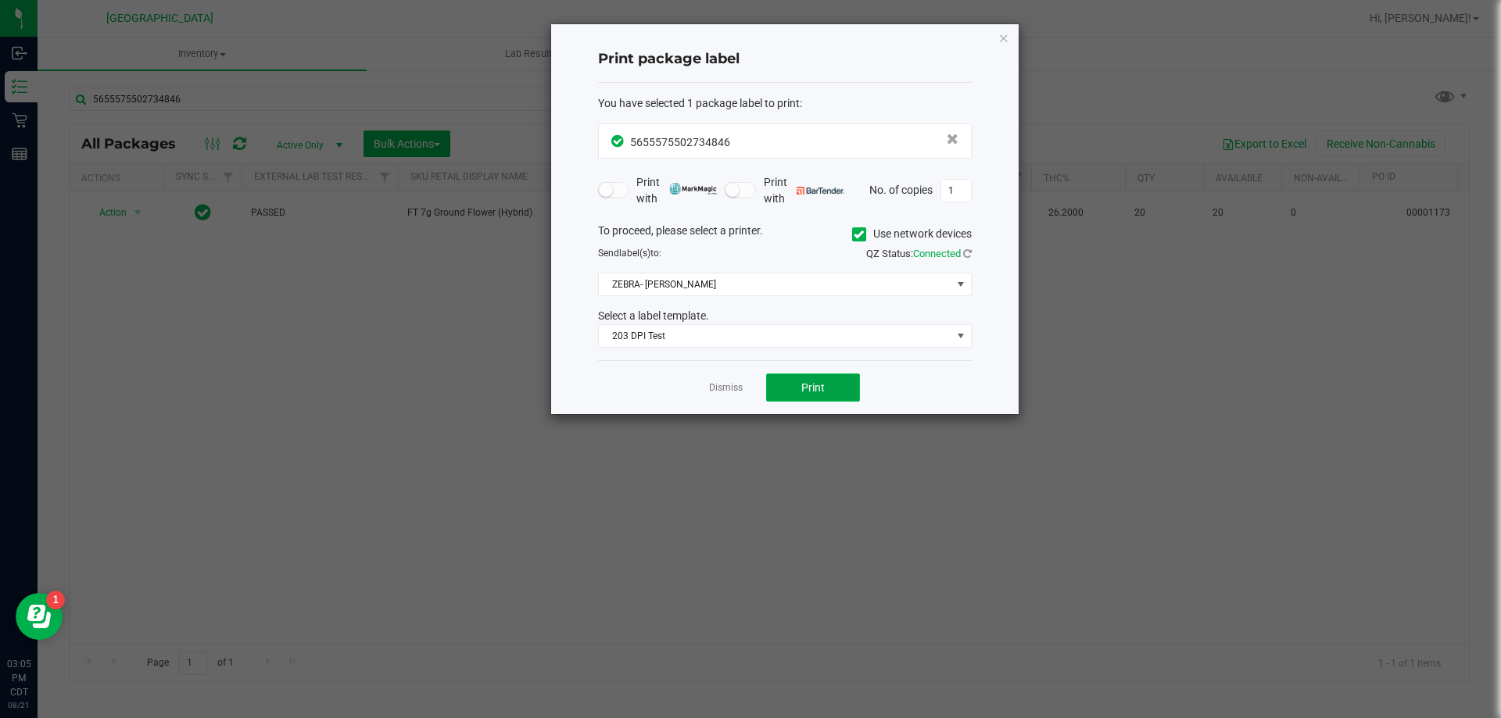
click at [832, 389] on button "Print" at bounding box center [813, 388] width 94 height 28
click at [730, 395] on link "Dismiss" at bounding box center [726, 387] width 34 height 13
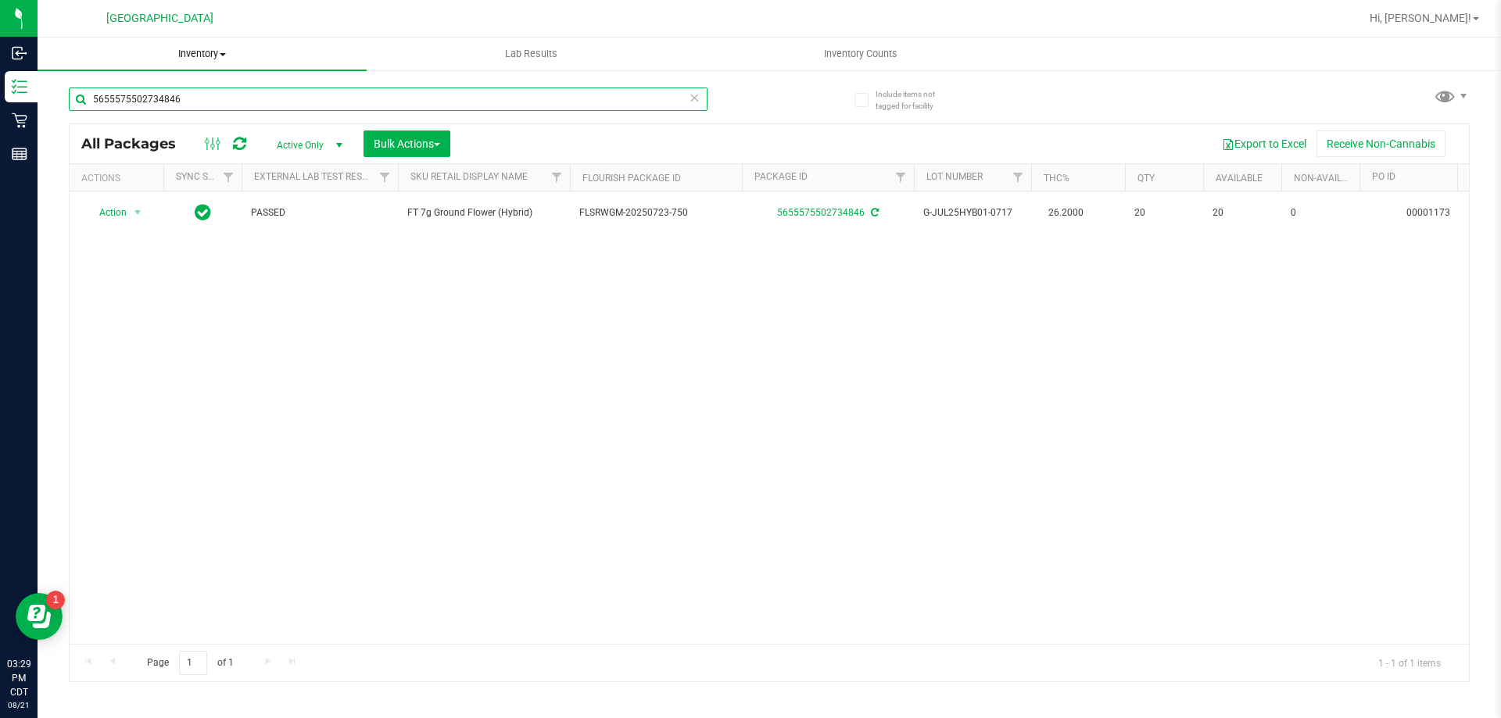
drag, startPoint x: 198, startPoint y: 102, endPoint x: 87, endPoint y: 66, distance: 116.4
click at [74, 108] on input "5655575502734846" at bounding box center [388, 99] width 639 height 23
type input "7601286841069810"
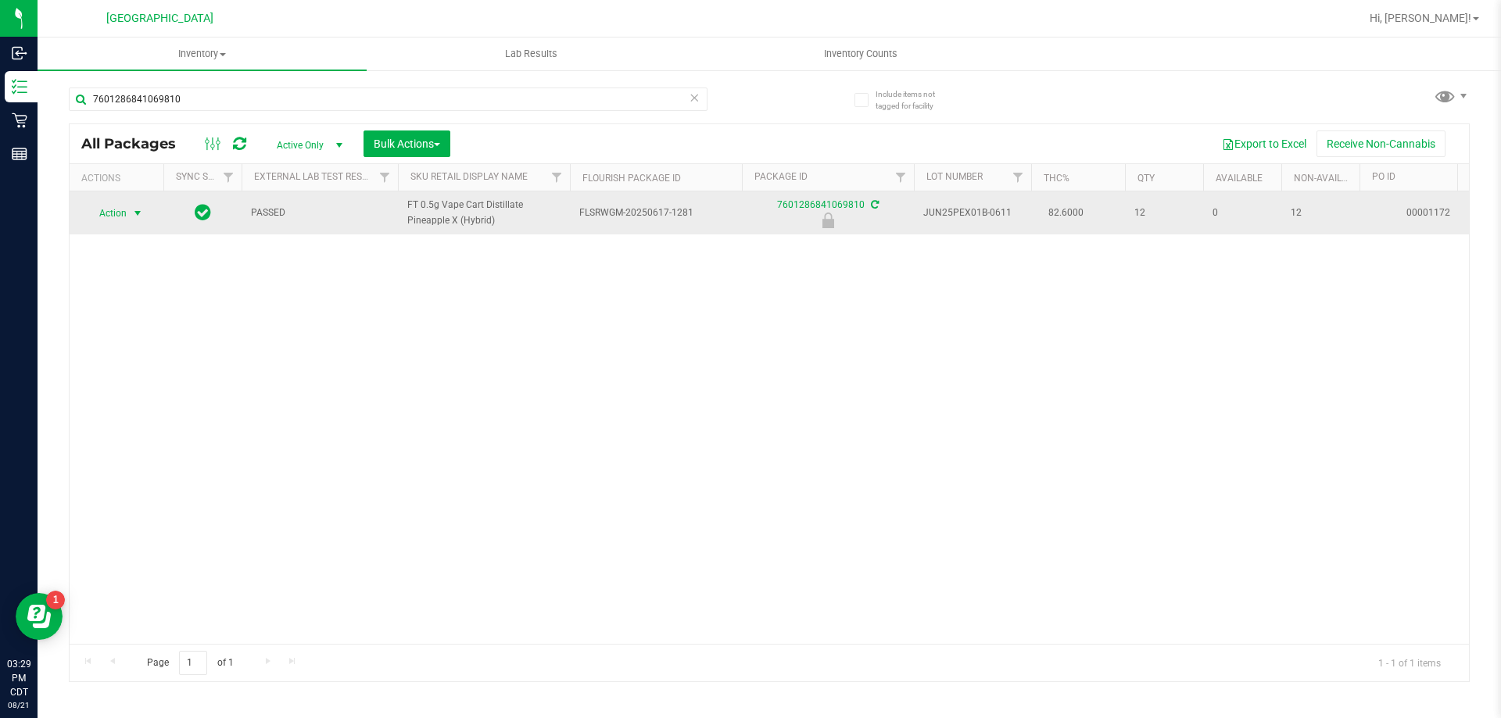
click at [128, 210] on span "select" at bounding box center [138, 213] width 20 height 22
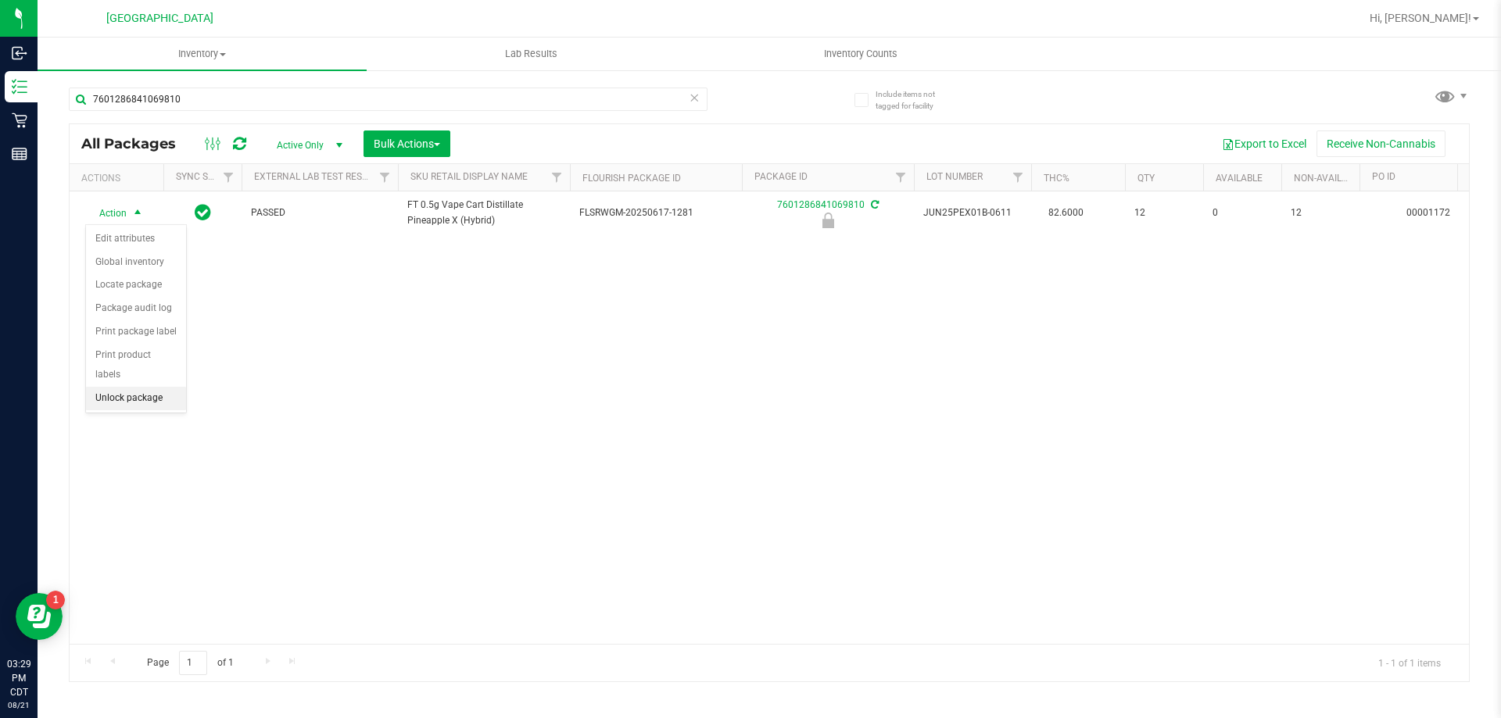
click at [133, 387] on li "Unlock package" at bounding box center [136, 398] width 100 height 23
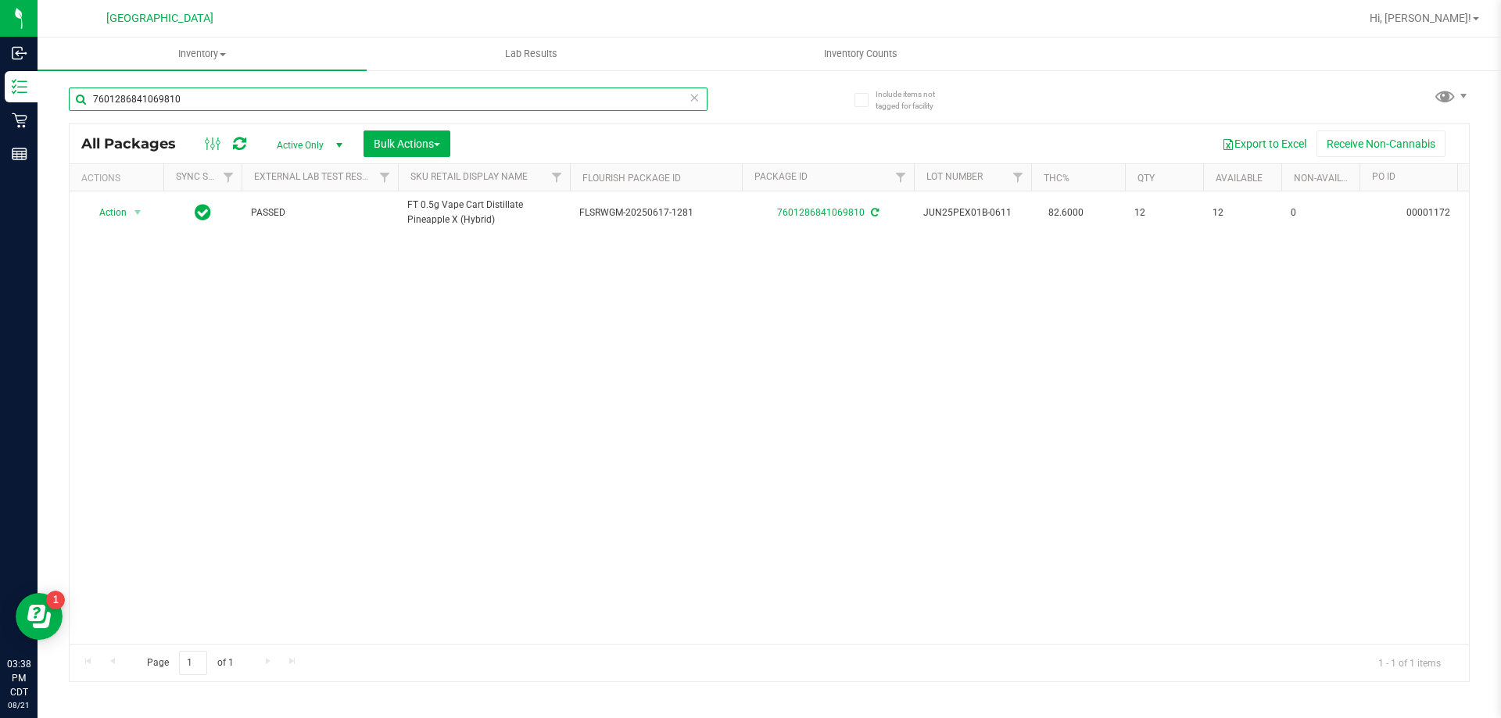
drag, startPoint x: 284, startPoint y: 109, endPoint x: 614, endPoint y: 252, distance: 359.5
click at [2, 60] on div "Inbound Inventory Retail Reports 03:38 PM CDT 08/21/2025 08/21 Panama City WC H…" at bounding box center [750, 359] width 1501 height 718
type input "4093582754433933"
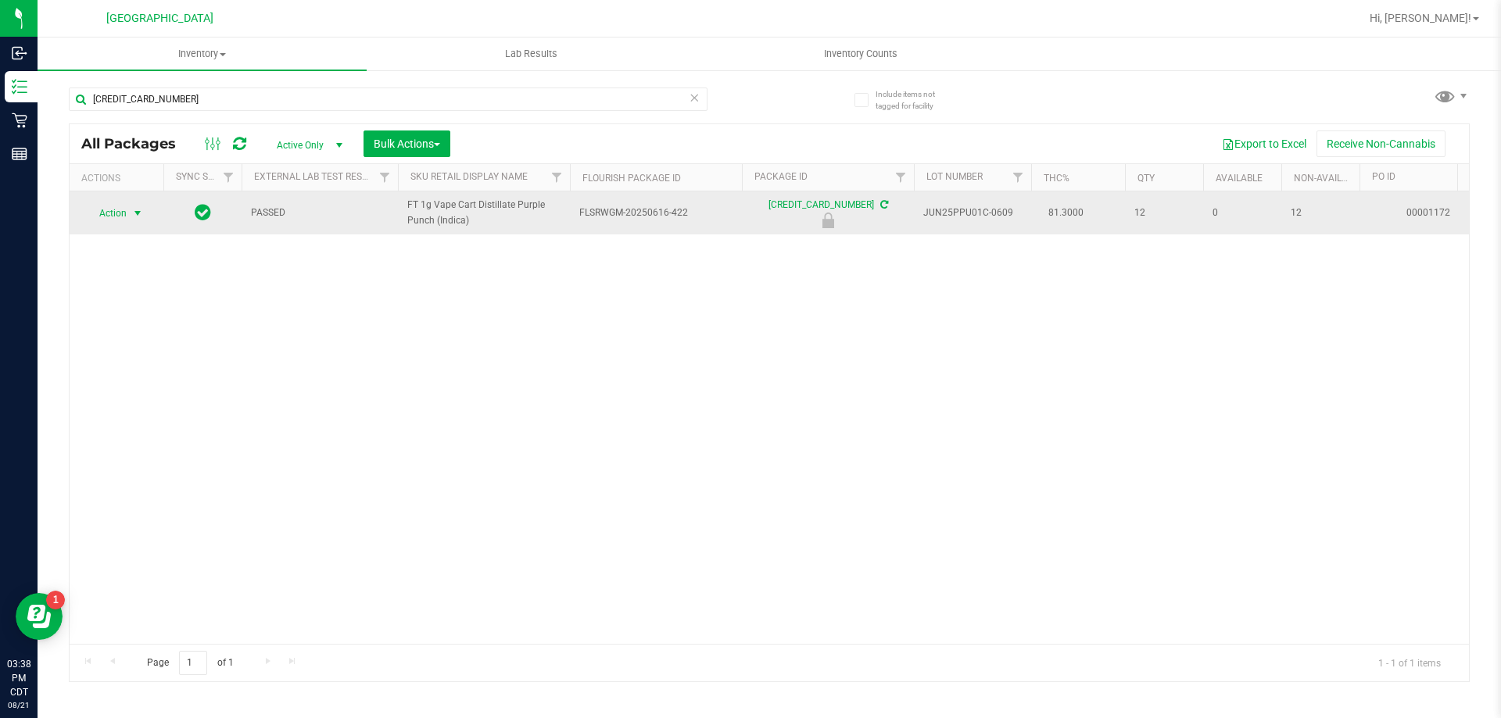
click at [133, 211] on span "select" at bounding box center [137, 213] width 13 height 13
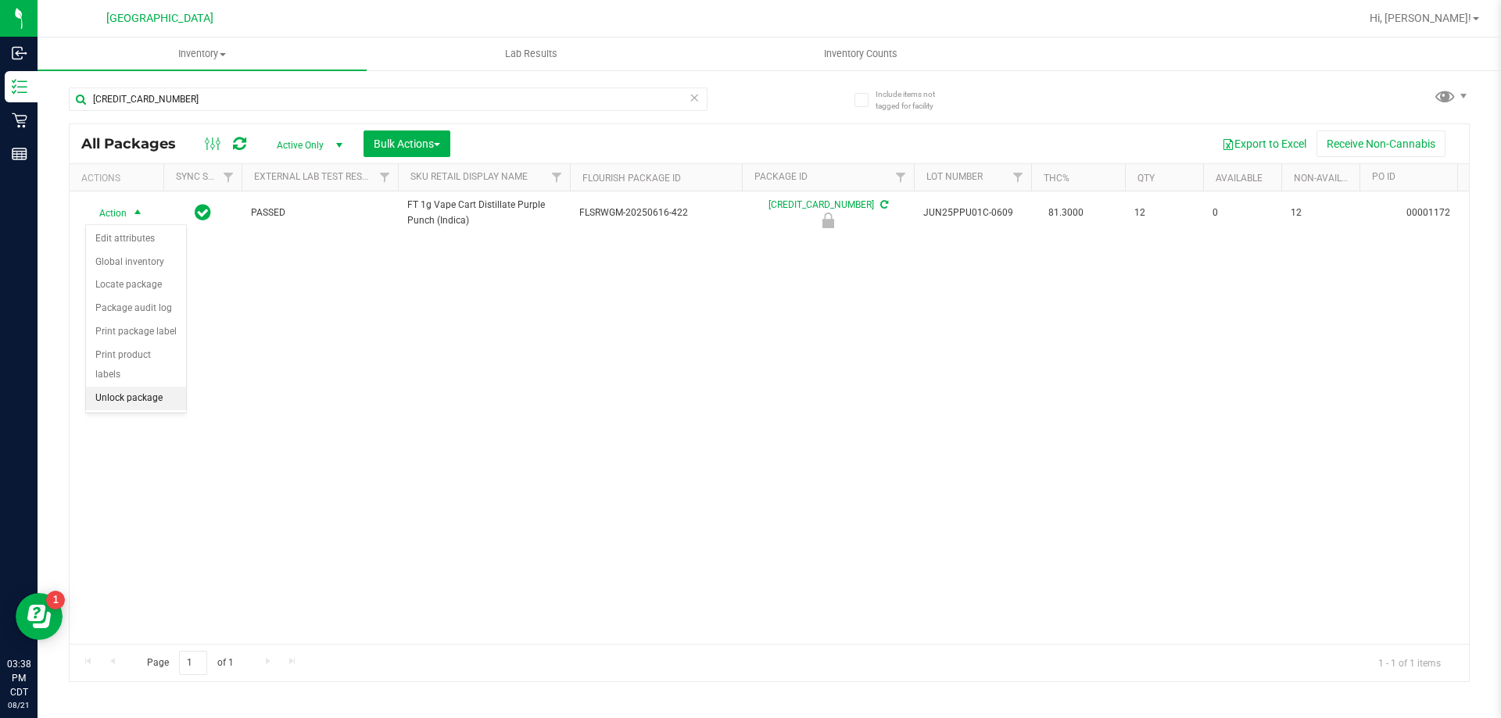
click at [135, 387] on li "Unlock package" at bounding box center [136, 398] width 100 height 23
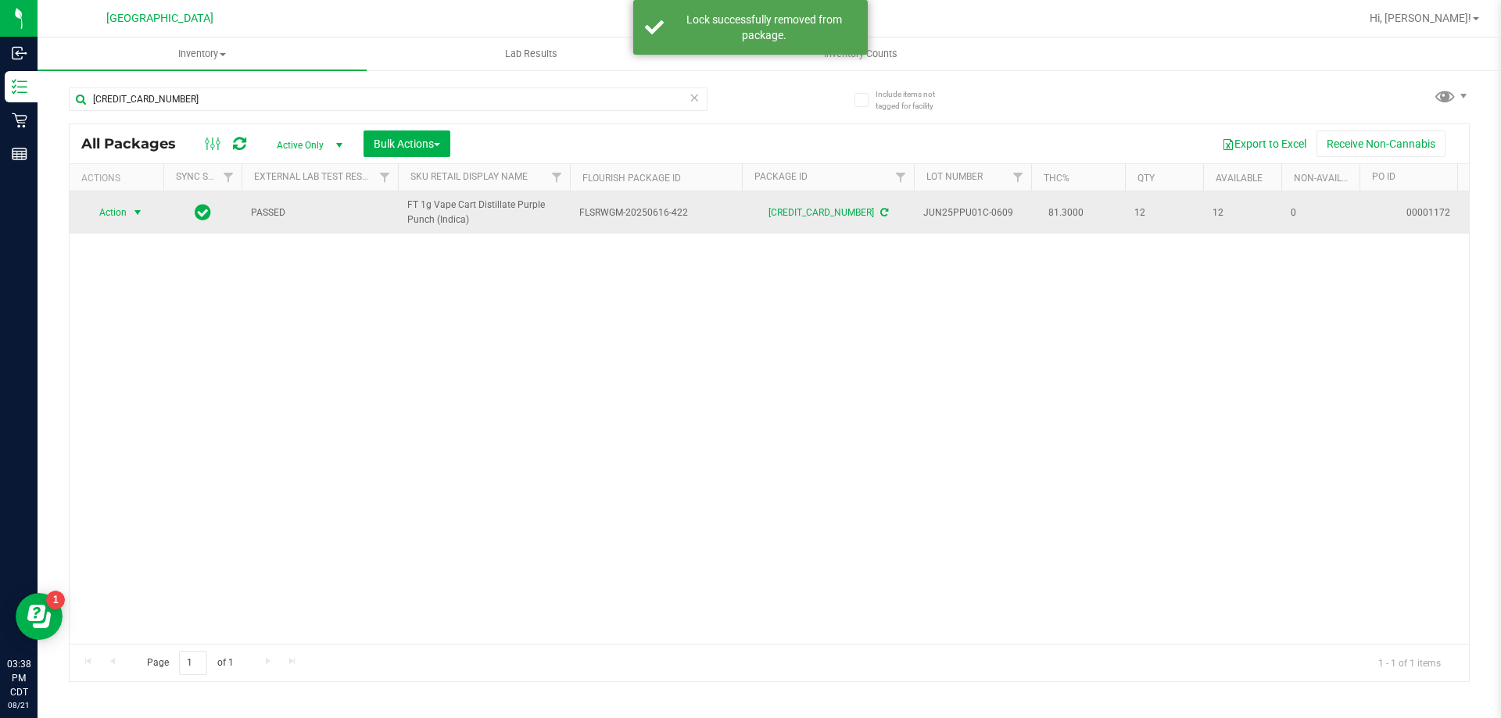
click at [112, 214] on span "Action" at bounding box center [106, 213] width 42 height 22
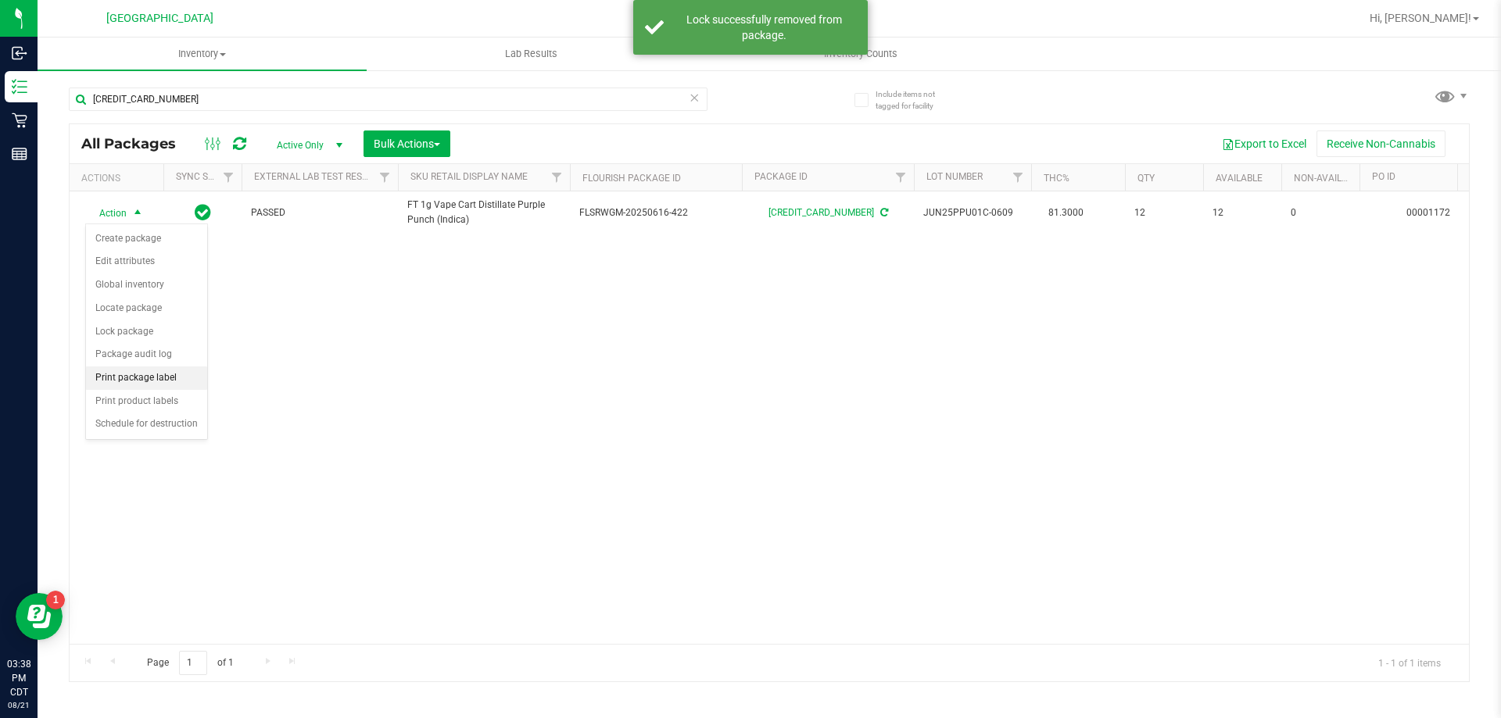
click at [140, 370] on li "Print package label" at bounding box center [146, 378] width 121 height 23
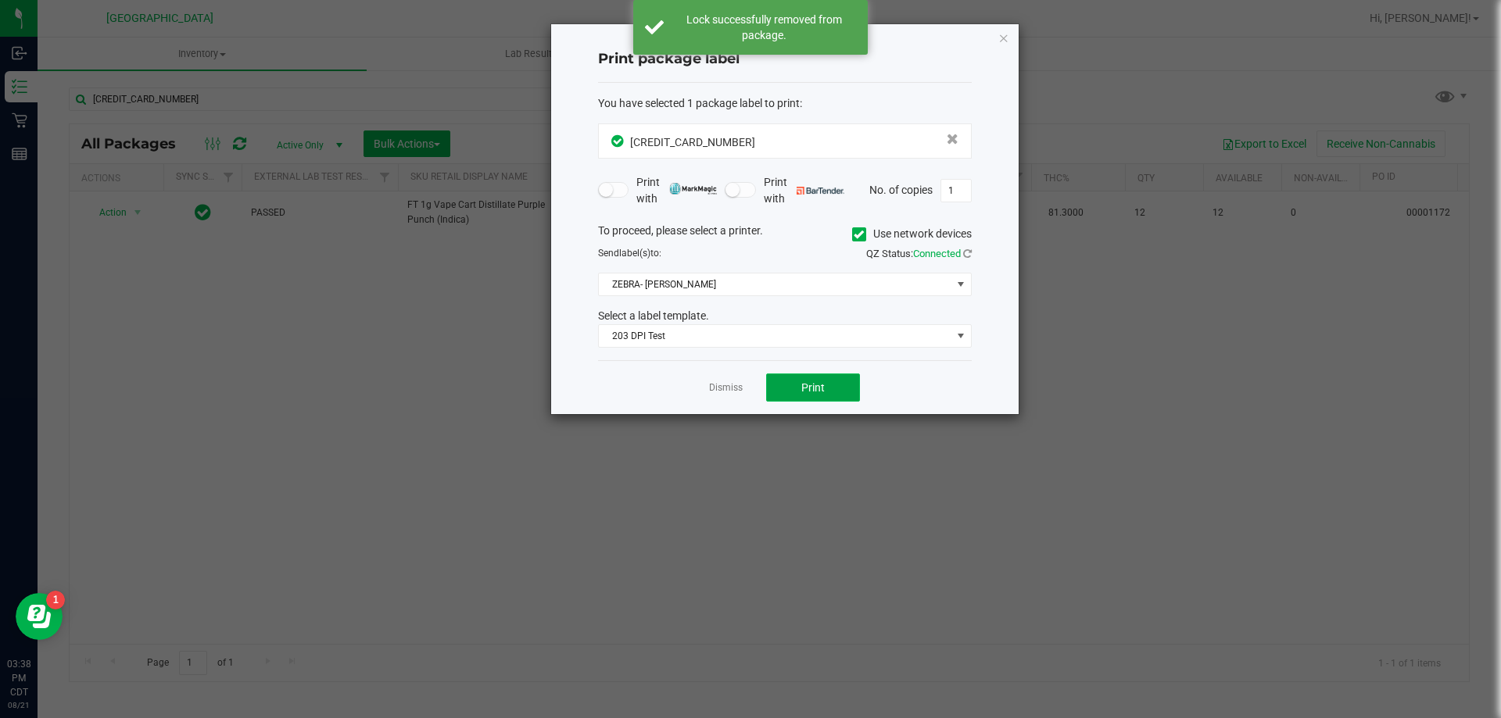
click at [799, 388] on button "Print" at bounding box center [813, 388] width 94 height 28
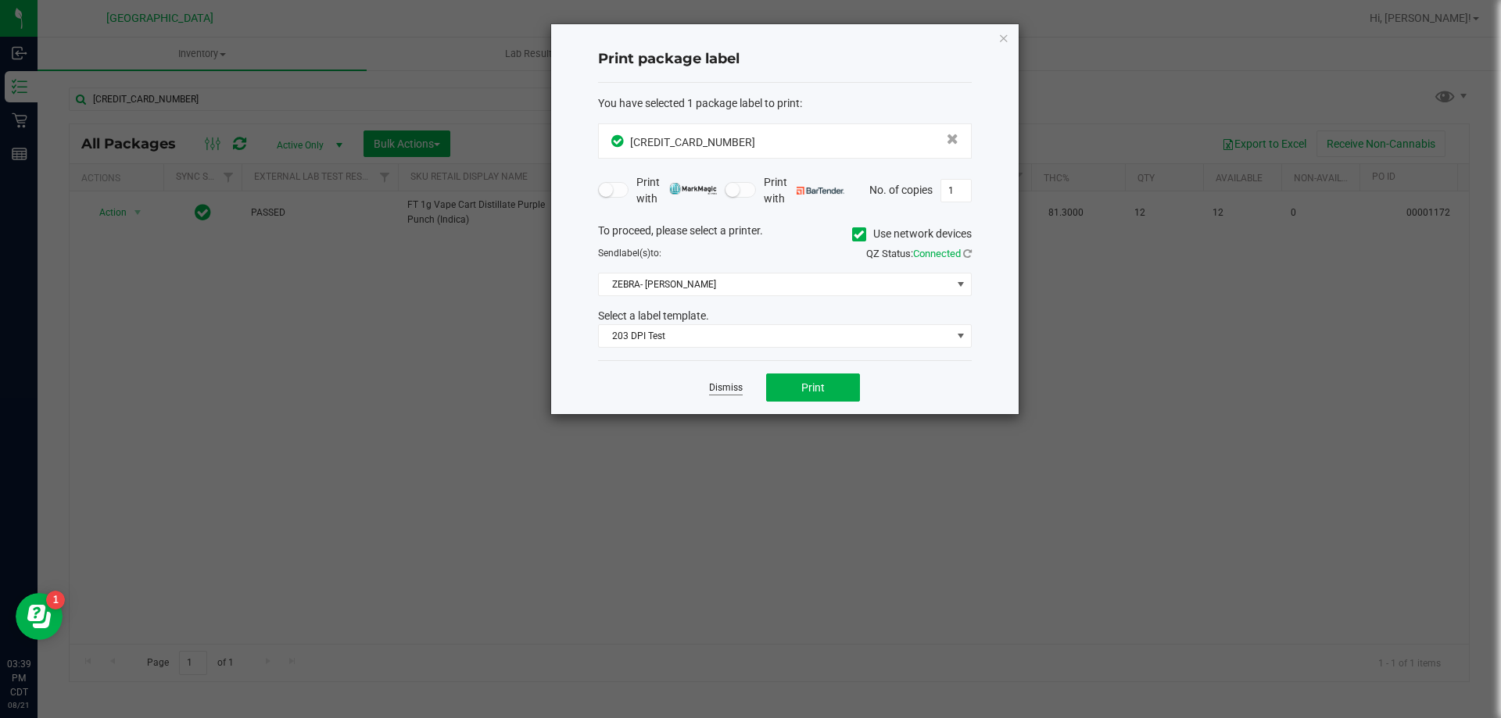
click at [724, 388] on link "Dismiss" at bounding box center [726, 387] width 34 height 13
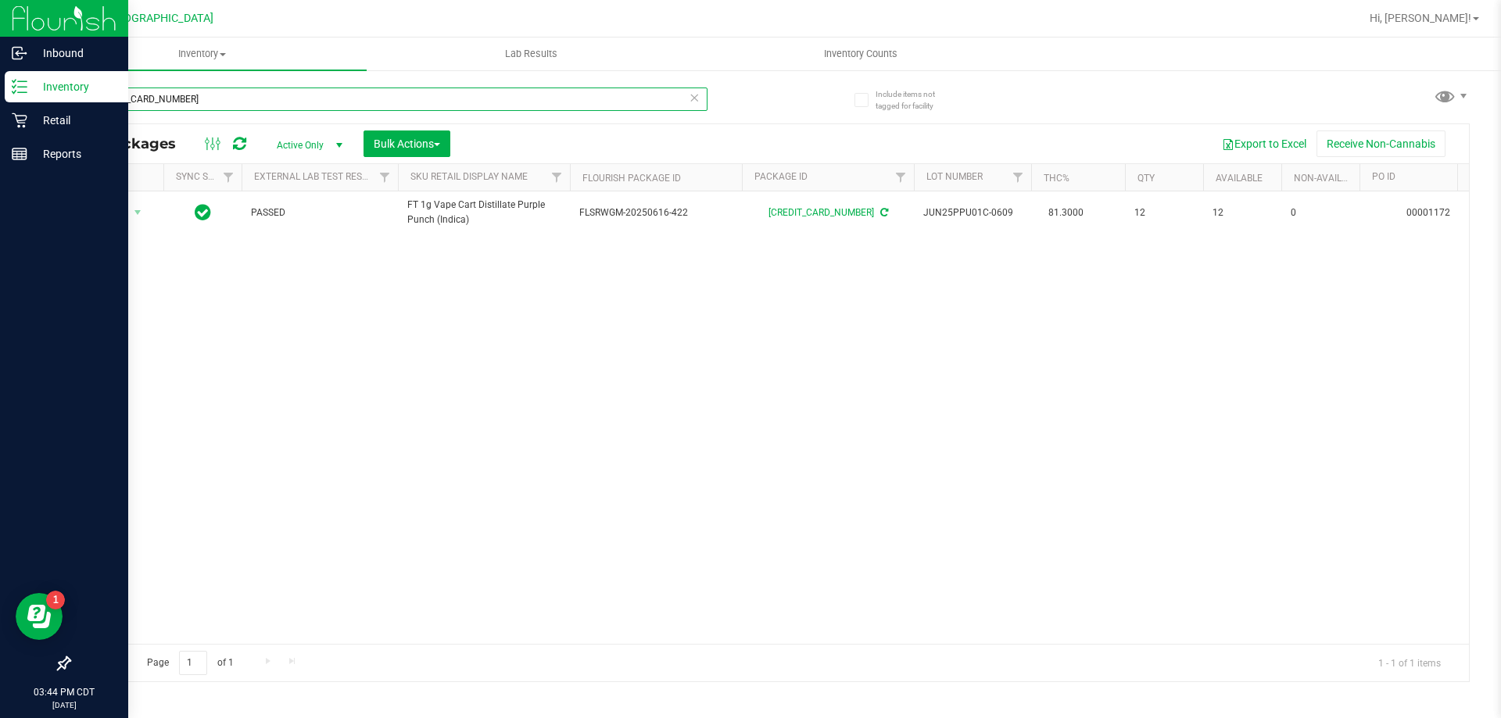
drag, startPoint x: 195, startPoint y: 88, endPoint x: 0, endPoint y: 76, distance: 195.8
click at [0, 76] on div "Inbound Inventory Retail Reports 03:44 PM CDT 08/21/2025 08/21 Panama City WC H…" at bounding box center [750, 359] width 1501 height 718
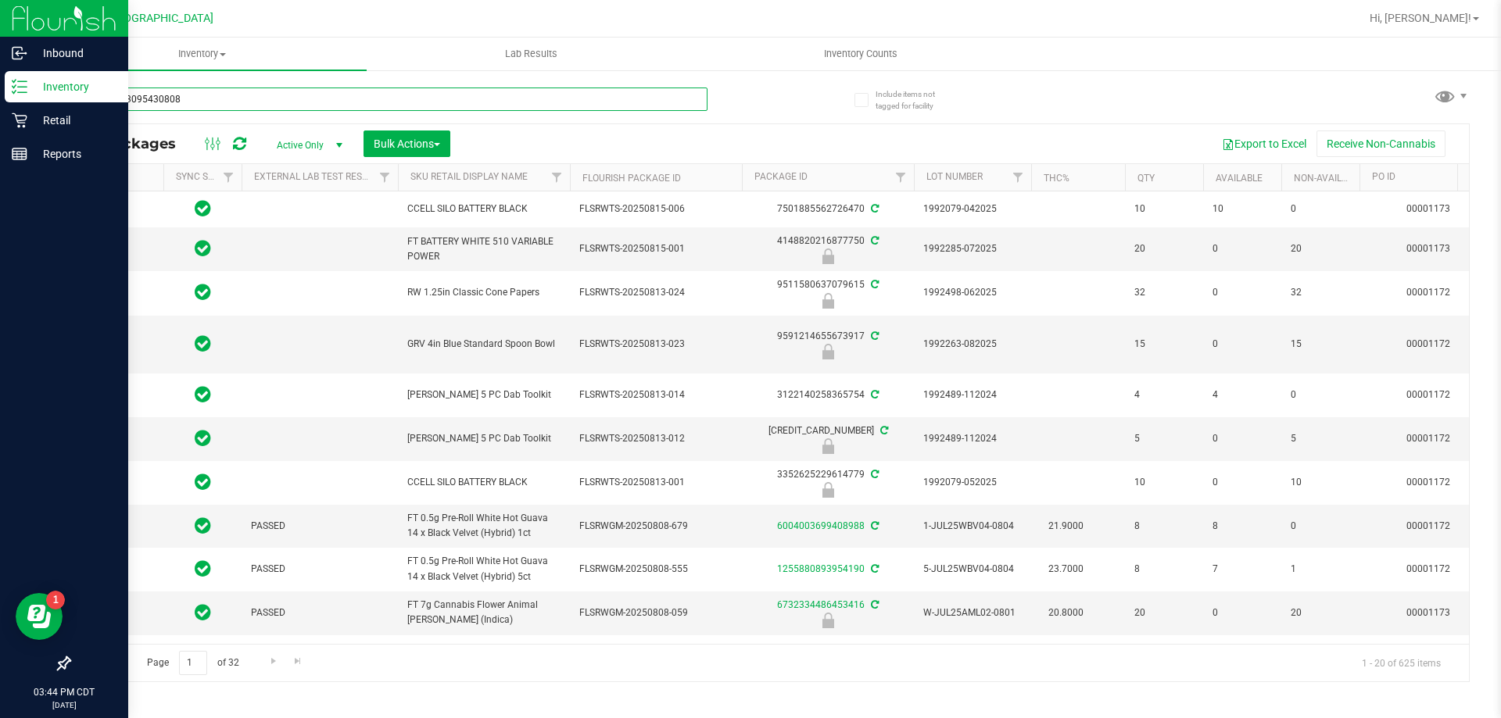
type input "0478913095430808"
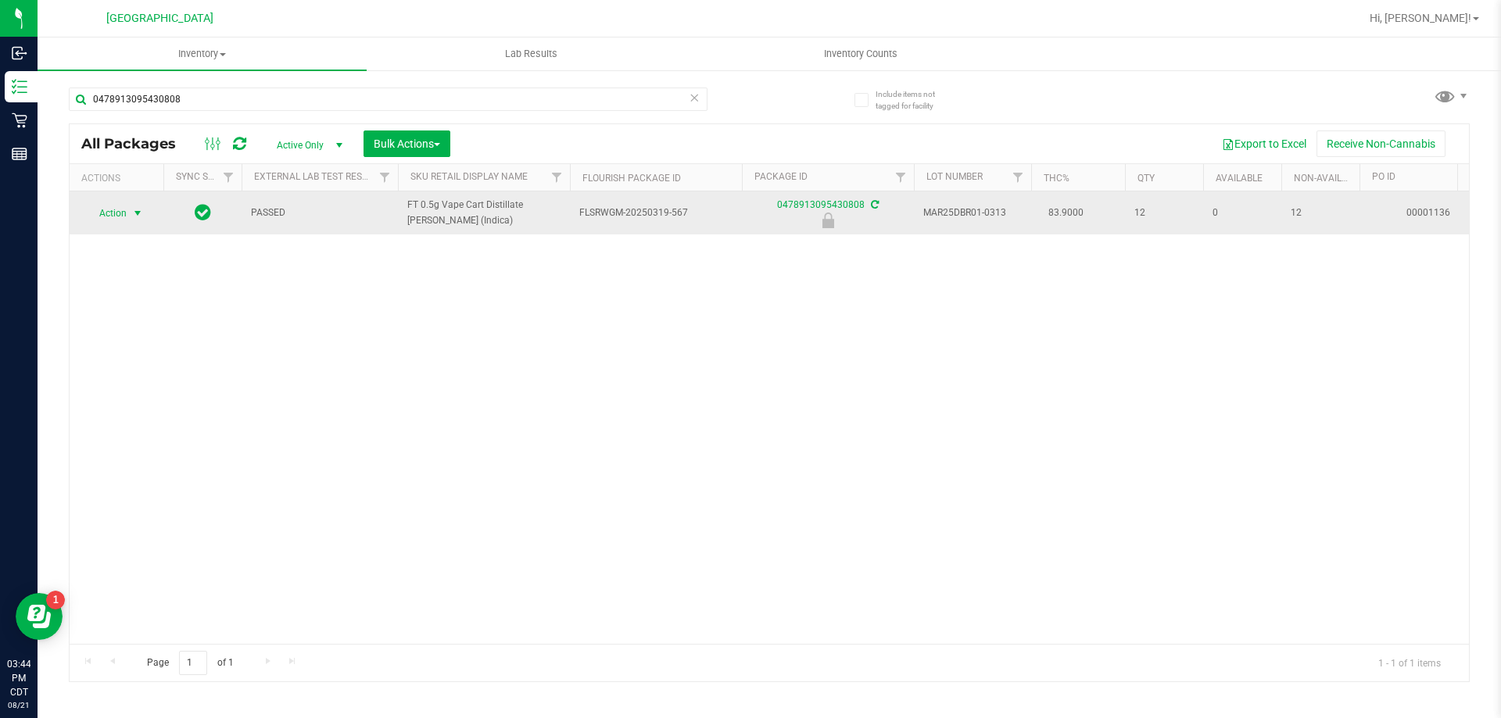
click at [128, 216] on span "select" at bounding box center [138, 213] width 20 height 22
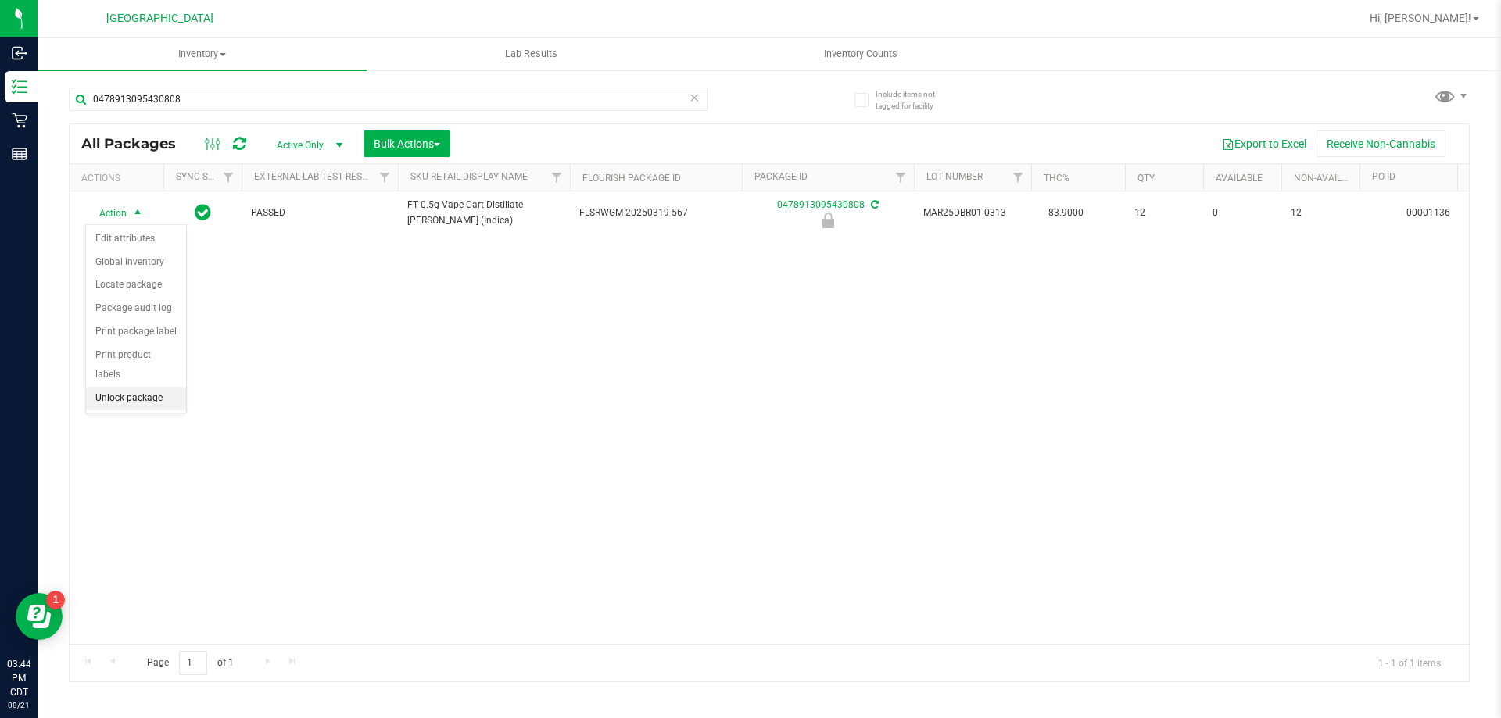
click at [123, 387] on li "Unlock package" at bounding box center [136, 398] width 100 height 23
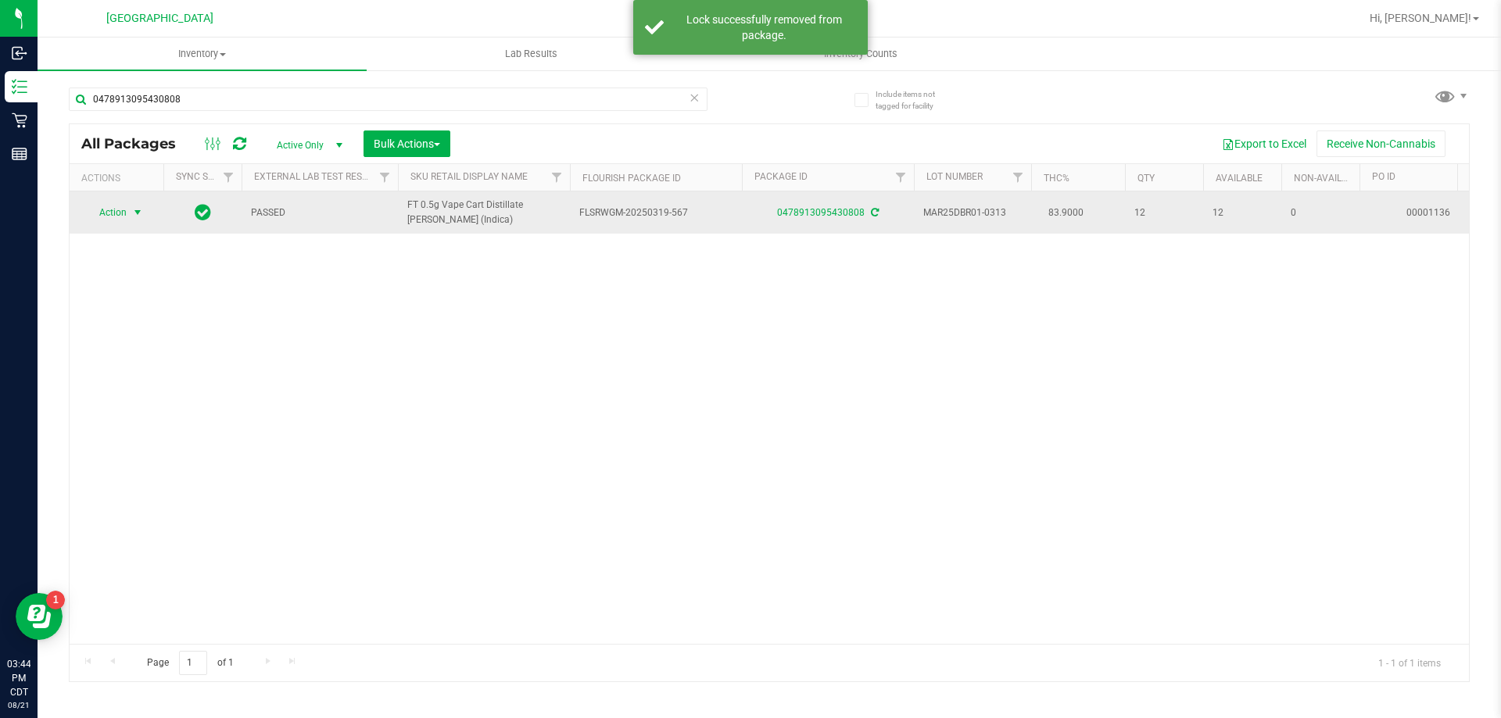
click at [125, 216] on span "Action" at bounding box center [106, 213] width 42 height 22
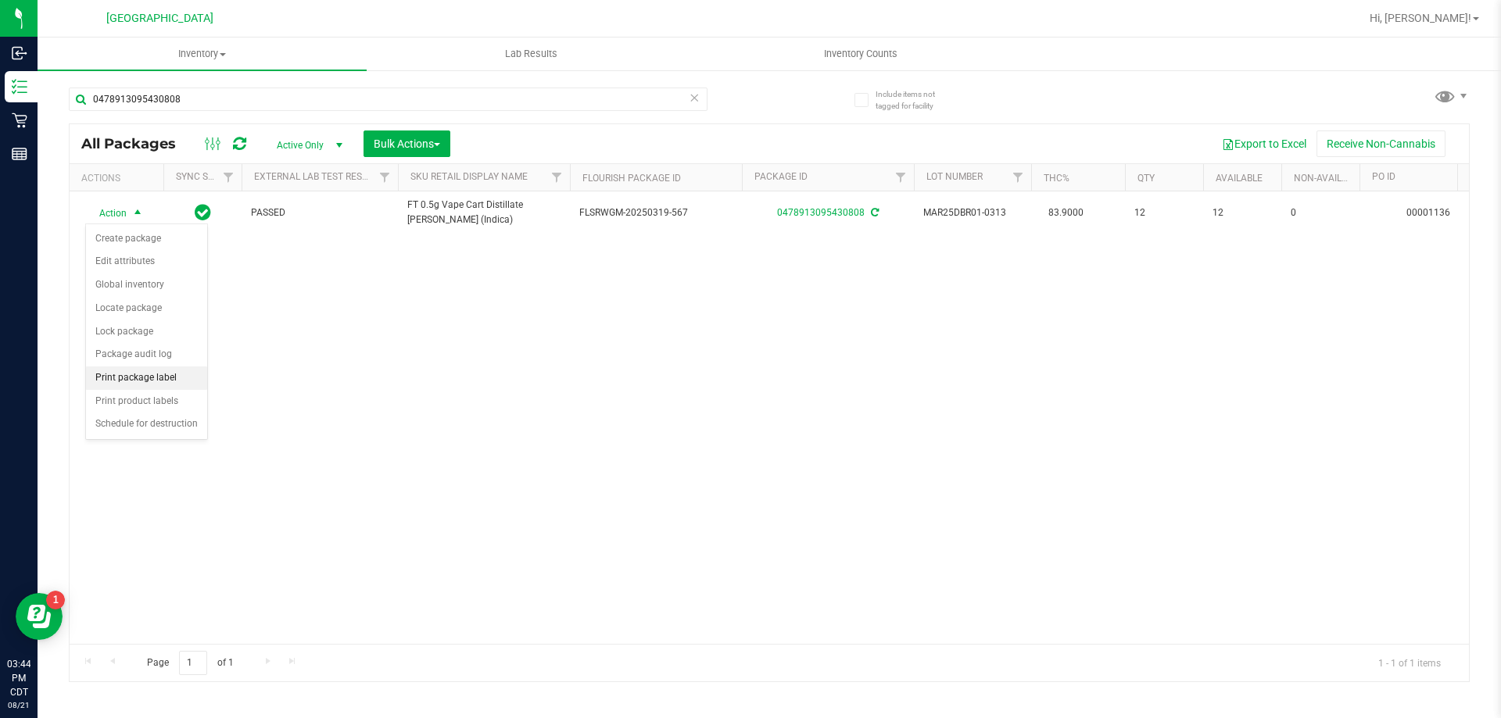
click at [134, 372] on li "Print package label" at bounding box center [146, 378] width 121 height 23
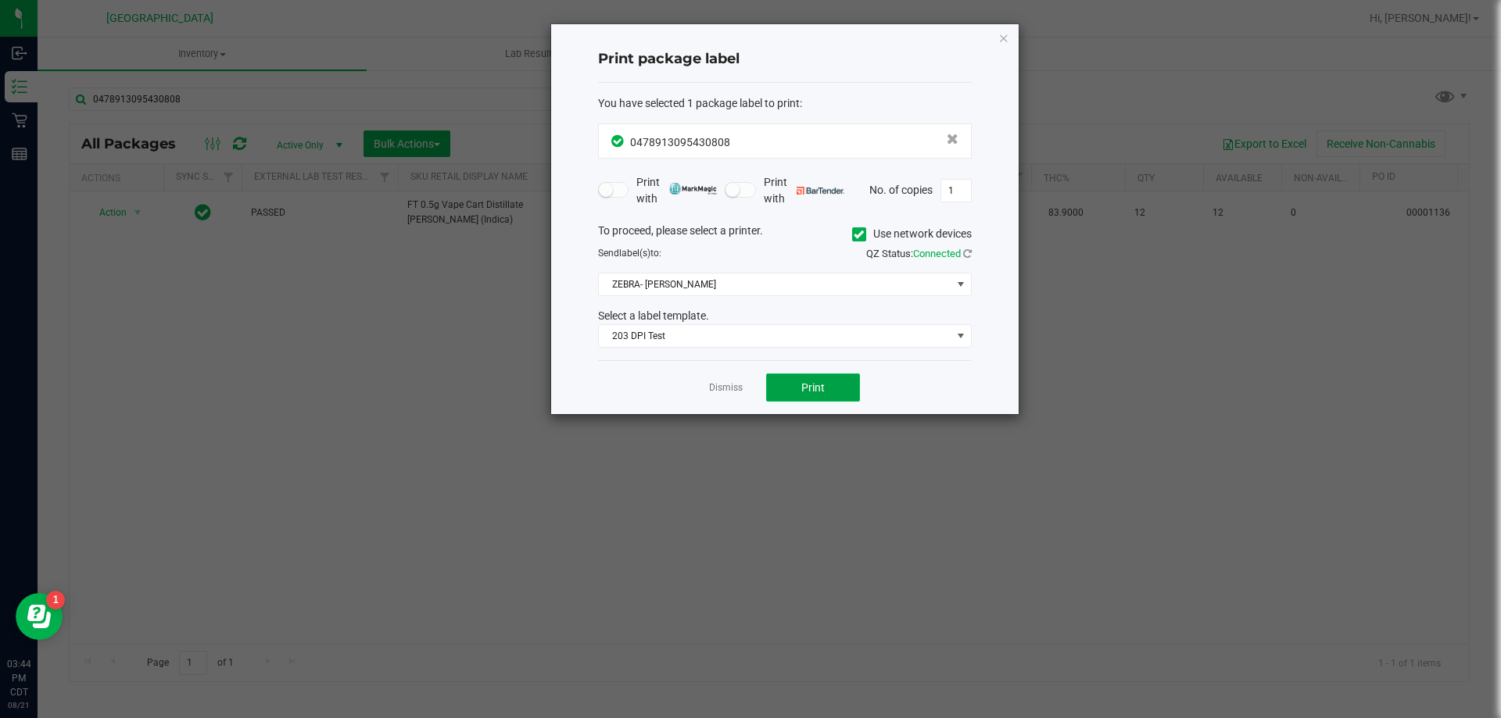
click at [838, 388] on button "Print" at bounding box center [813, 388] width 94 height 28
click at [717, 384] on link "Dismiss" at bounding box center [726, 387] width 34 height 13
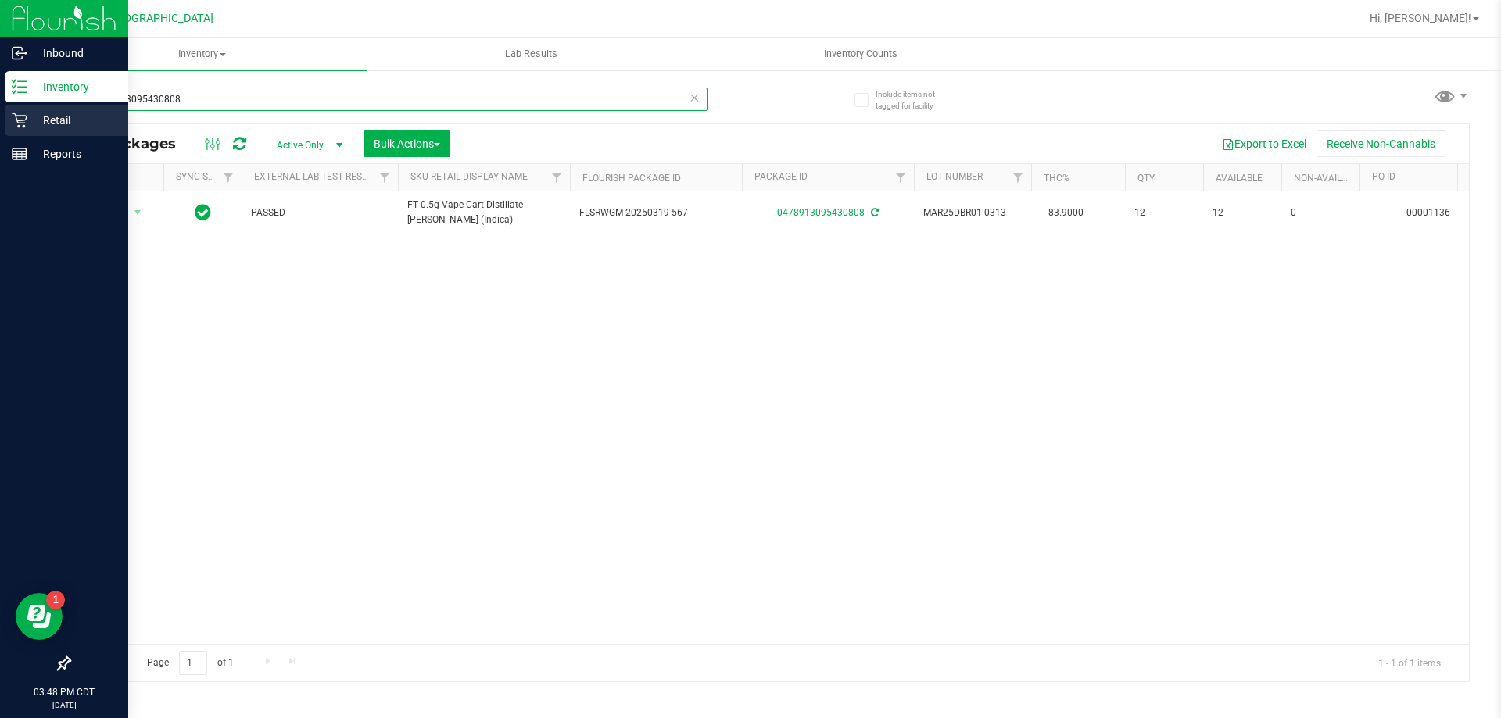
drag, startPoint x: 250, startPoint y: 97, endPoint x: 0, endPoint y: 128, distance: 252.0
click at [0, 128] on div "Inbound Inventory Retail Reports 03:48 PM CDT 08/21/2025 08/21 Panama City WC H…" at bounding box center [750, 359] width 1501 height 718
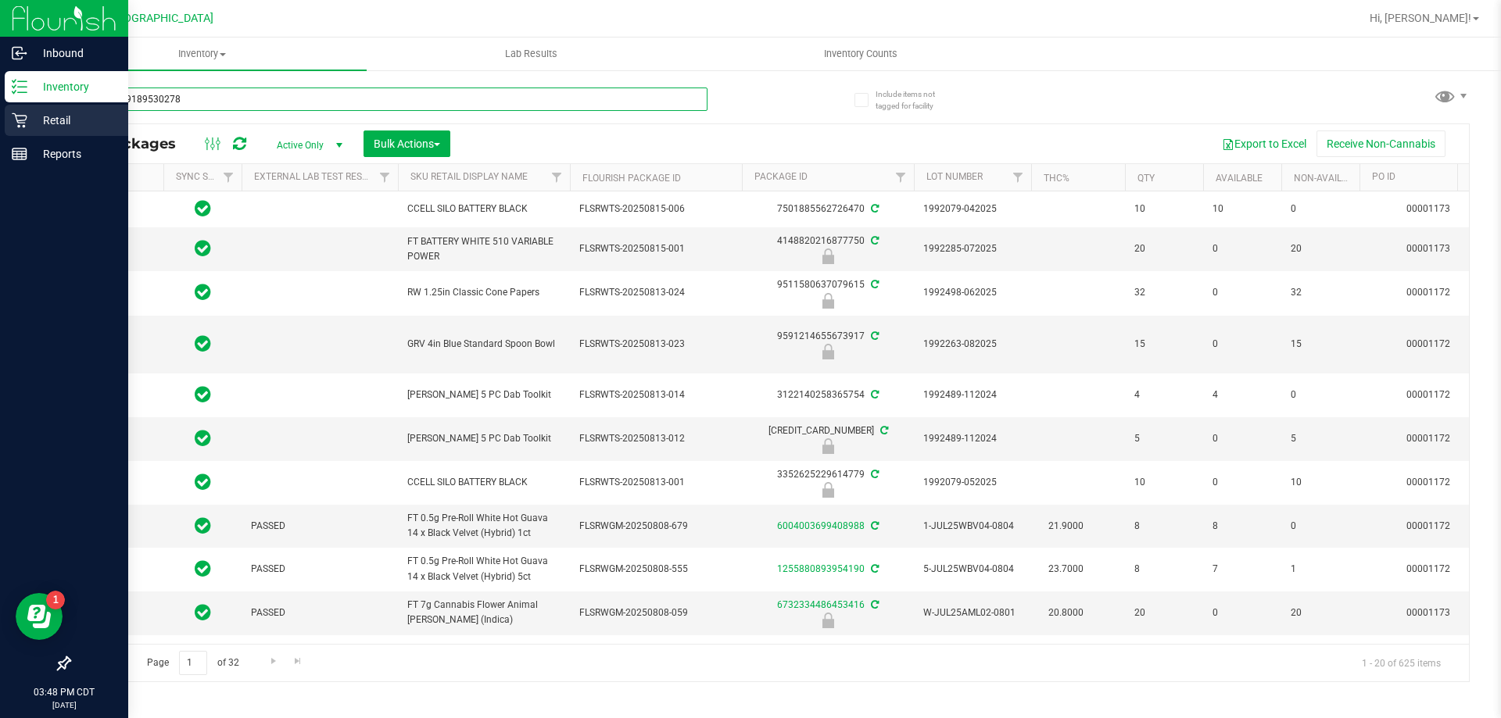
type input "8584149189530278"
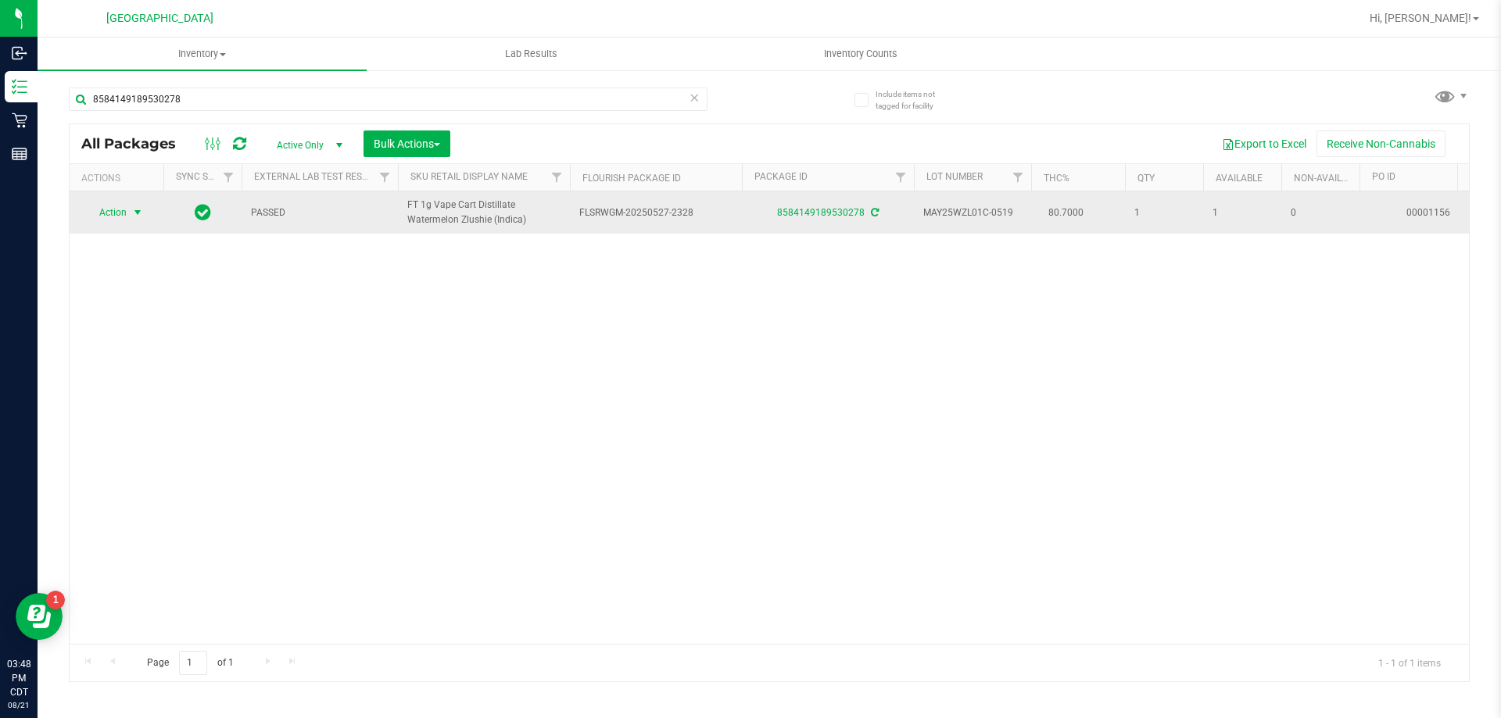
click at [126, 209] on span "Action" at bounding box center [106, 213] width 42 height 22
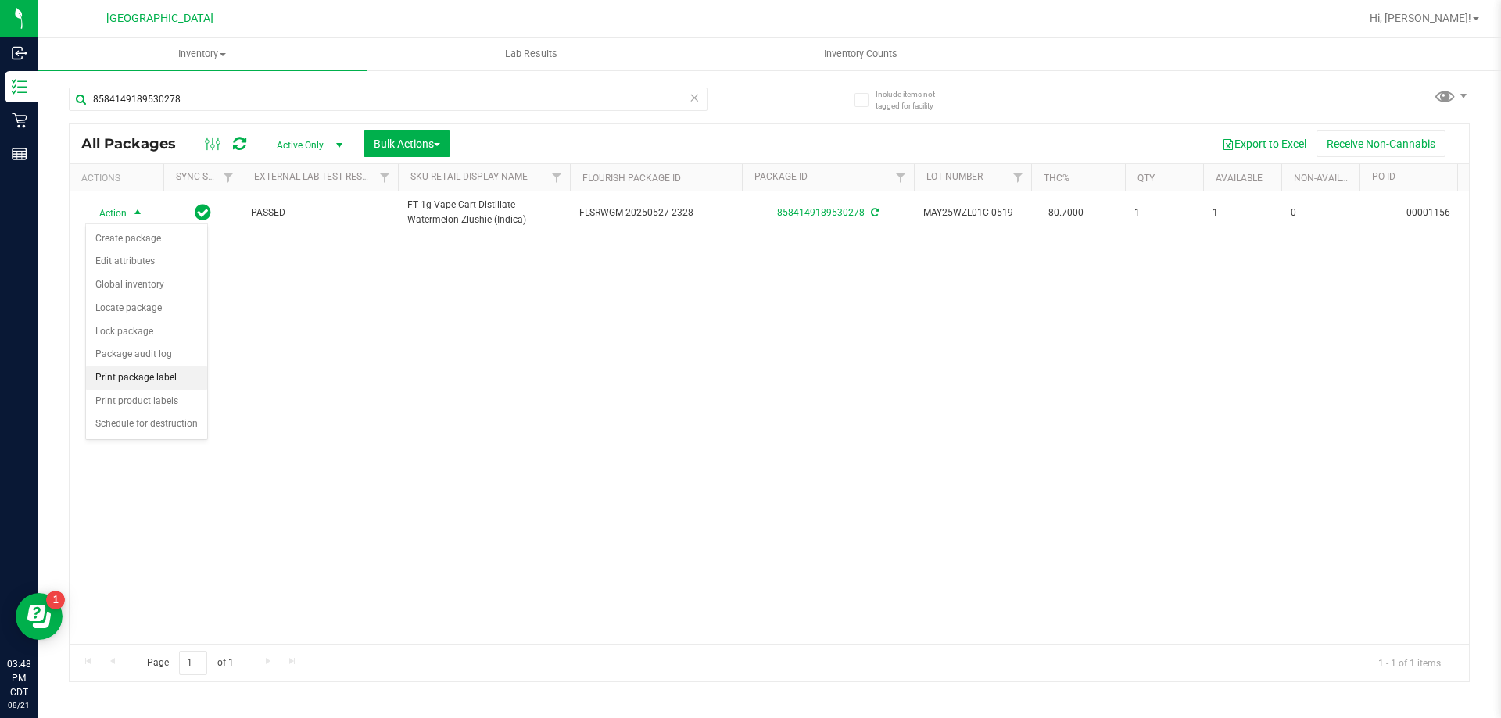
click at [148, 381] on li "Print package label" at bounding box center [146, 378] width 121 height 23
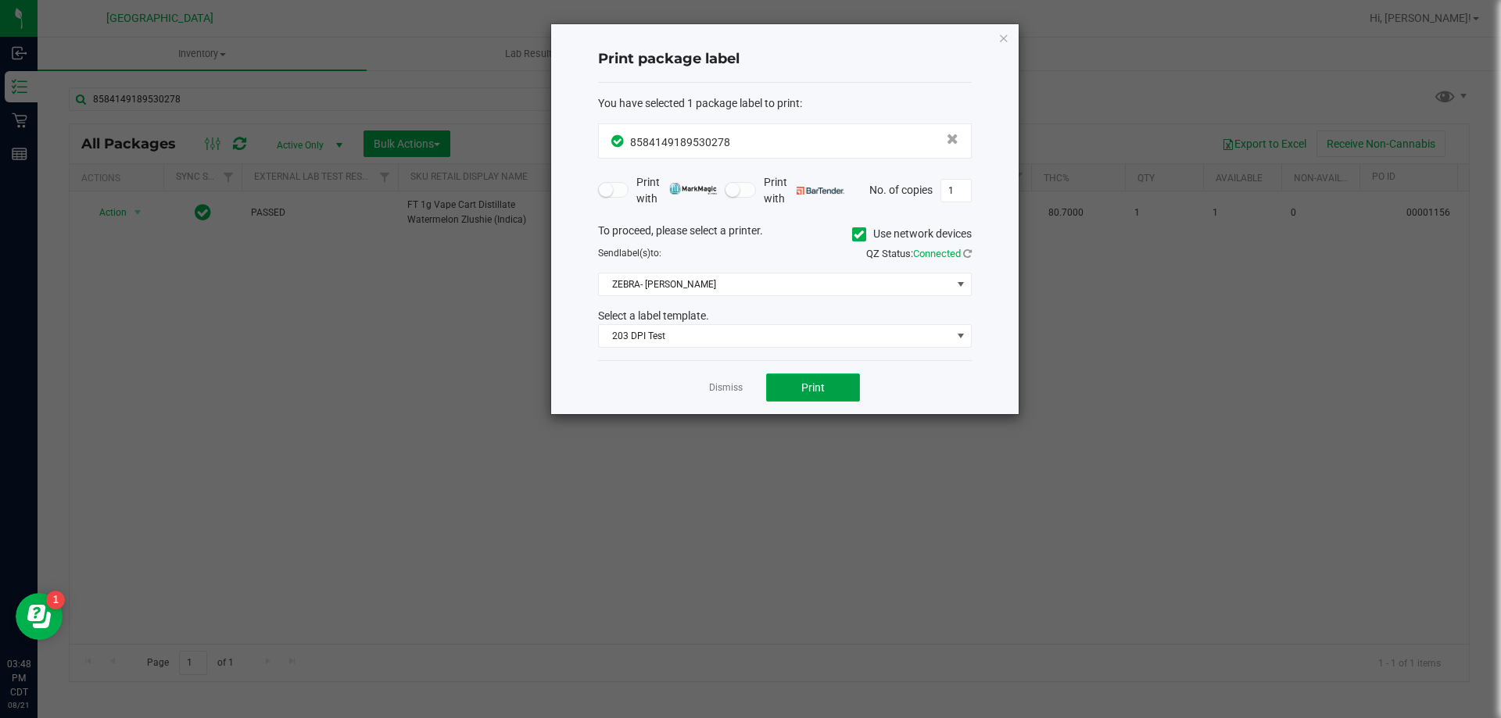
click at [799, 394] on button "Print" at bounding box center [813, 388] width 94 height 28
click at [719, 374] on div "Dismiss Print" at bounding box center [785, 387] width 374 height 54
click at [726, 383] on link "Dismiss" at bounding box center [726, 387] width 34 height 13
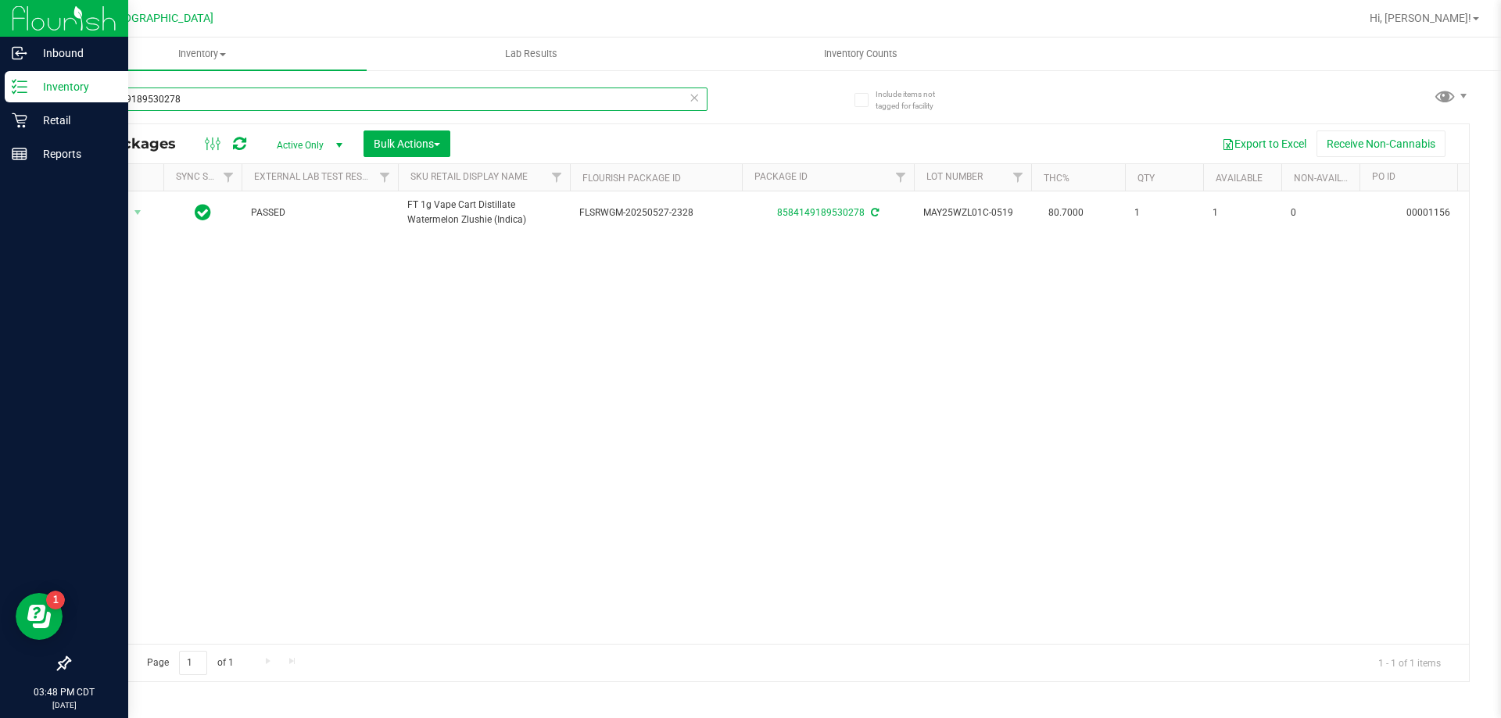
drag, startPoint x: 305, startPoint y: 97, endPoint x: 38, endPoint y: 33, distance: 274.1
click at [12, 56] on div "Inbound Inventory Retail Reports 03:48 PM CDT 08/21/2025 08/21 Panama City WC H…" at bounding box center [750, 359] width 1501 height 718
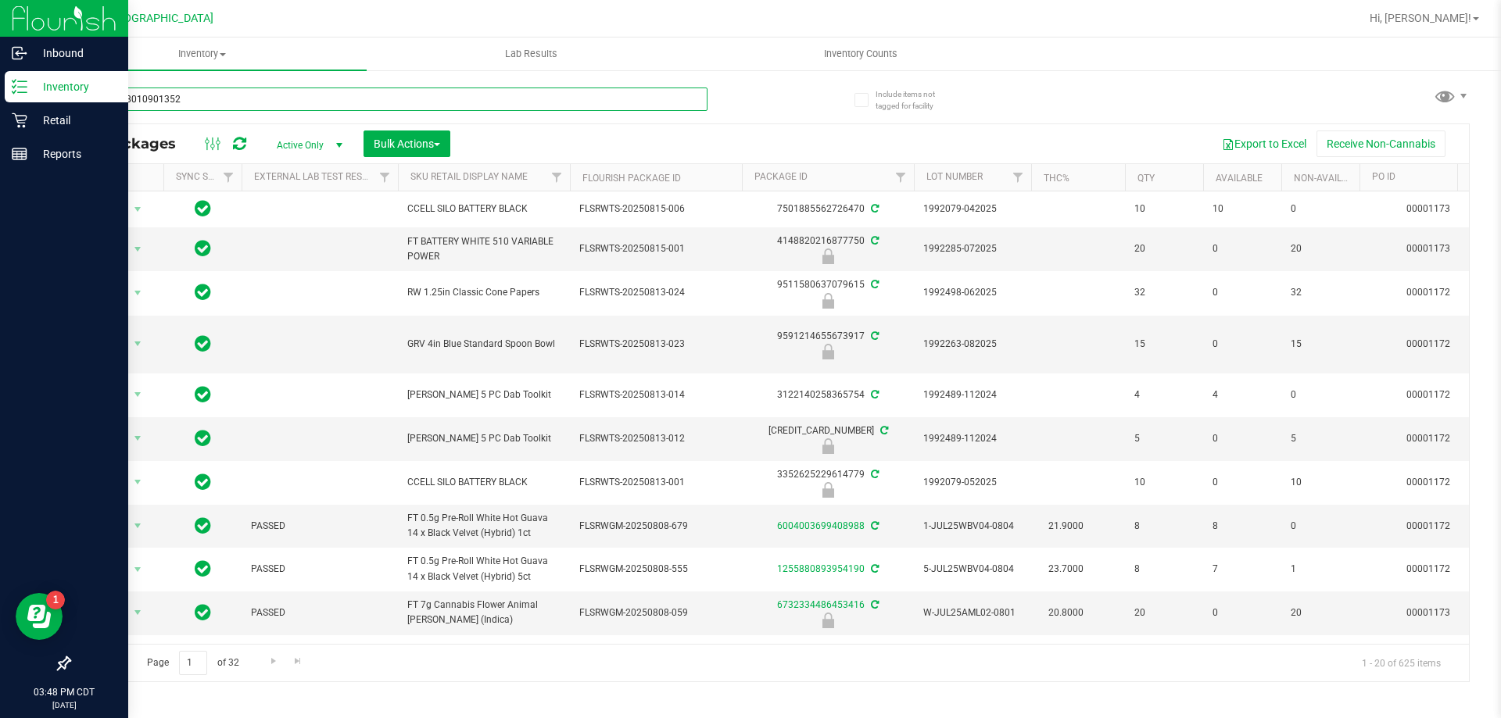
type input "4418508010901352"
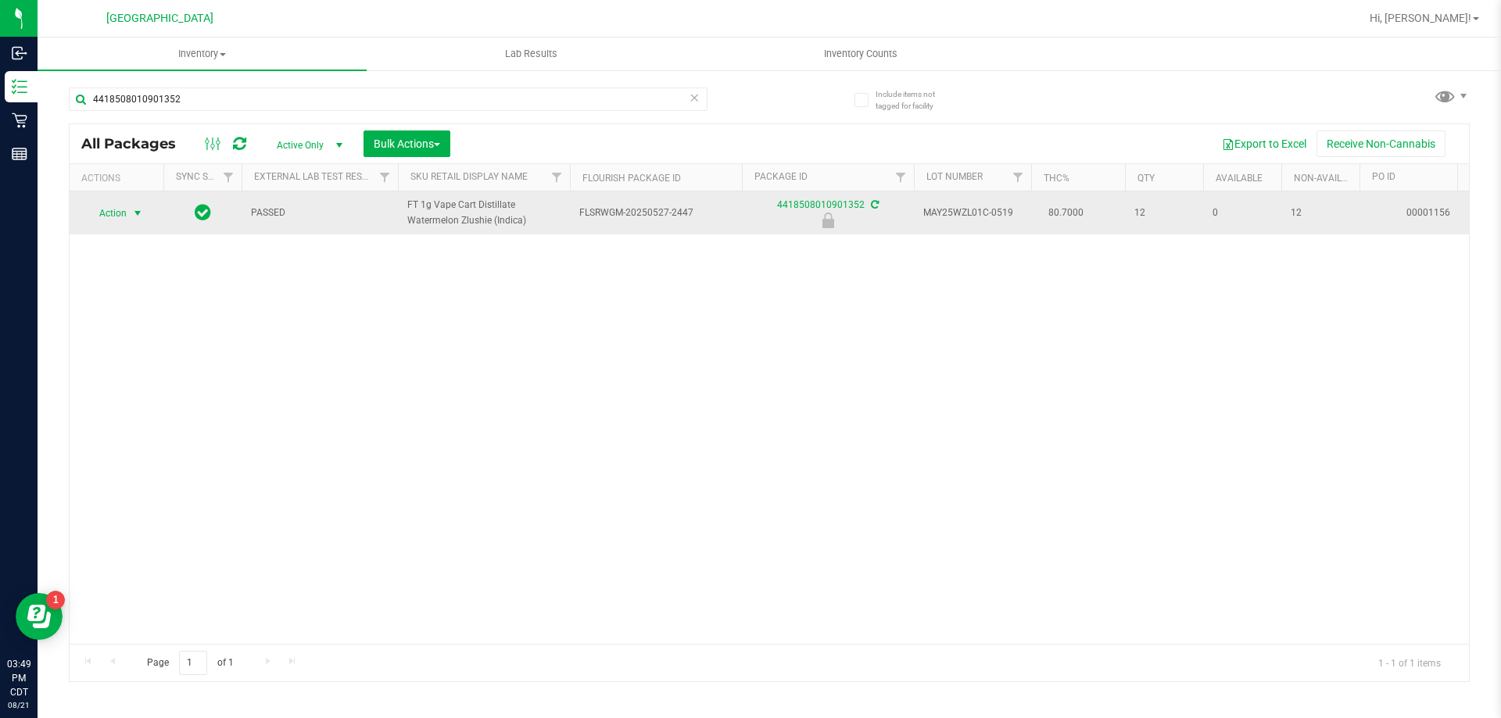
click at [141, 213] on span "select" at bounding box center [137, 213] width 13 height 13
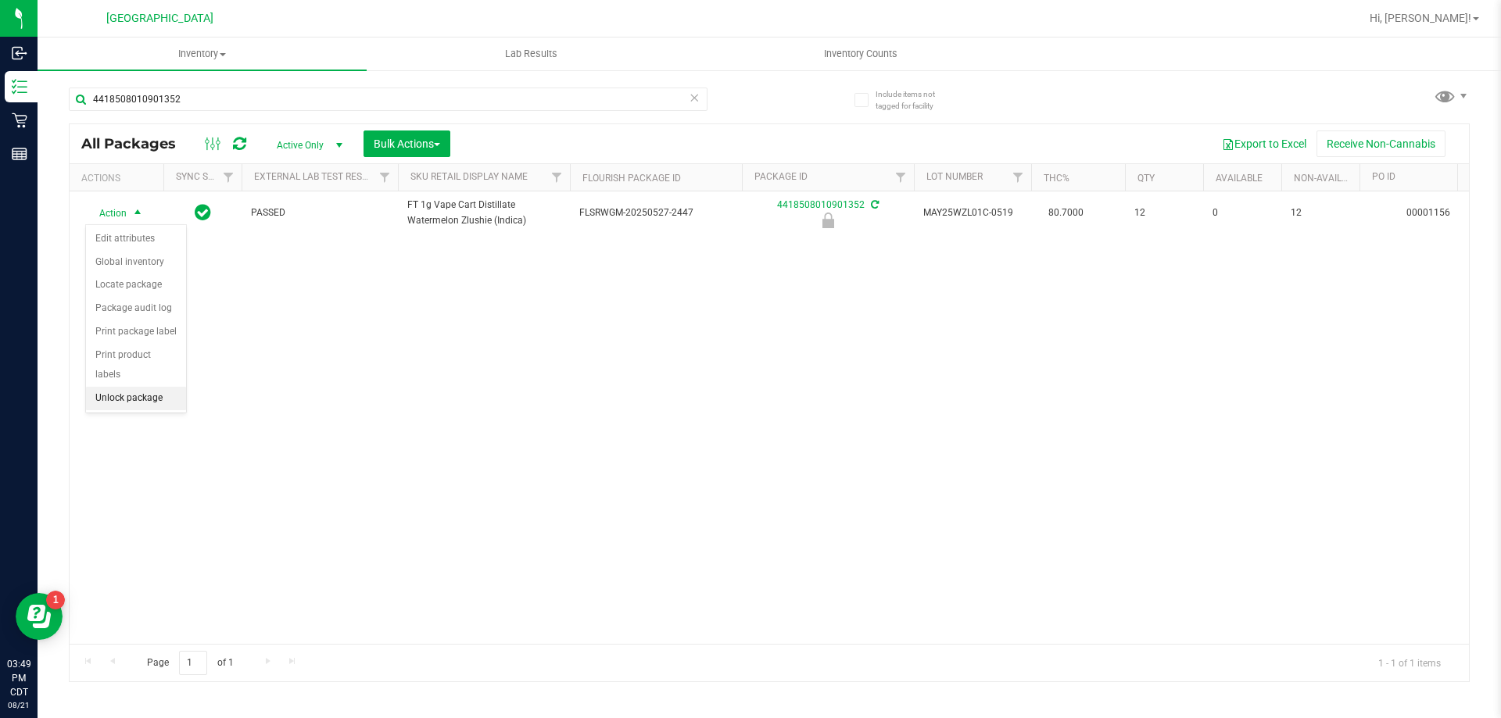
click at [130, 387] on li "Unlock package" at bounding box center [136, 398] width 100 height 23
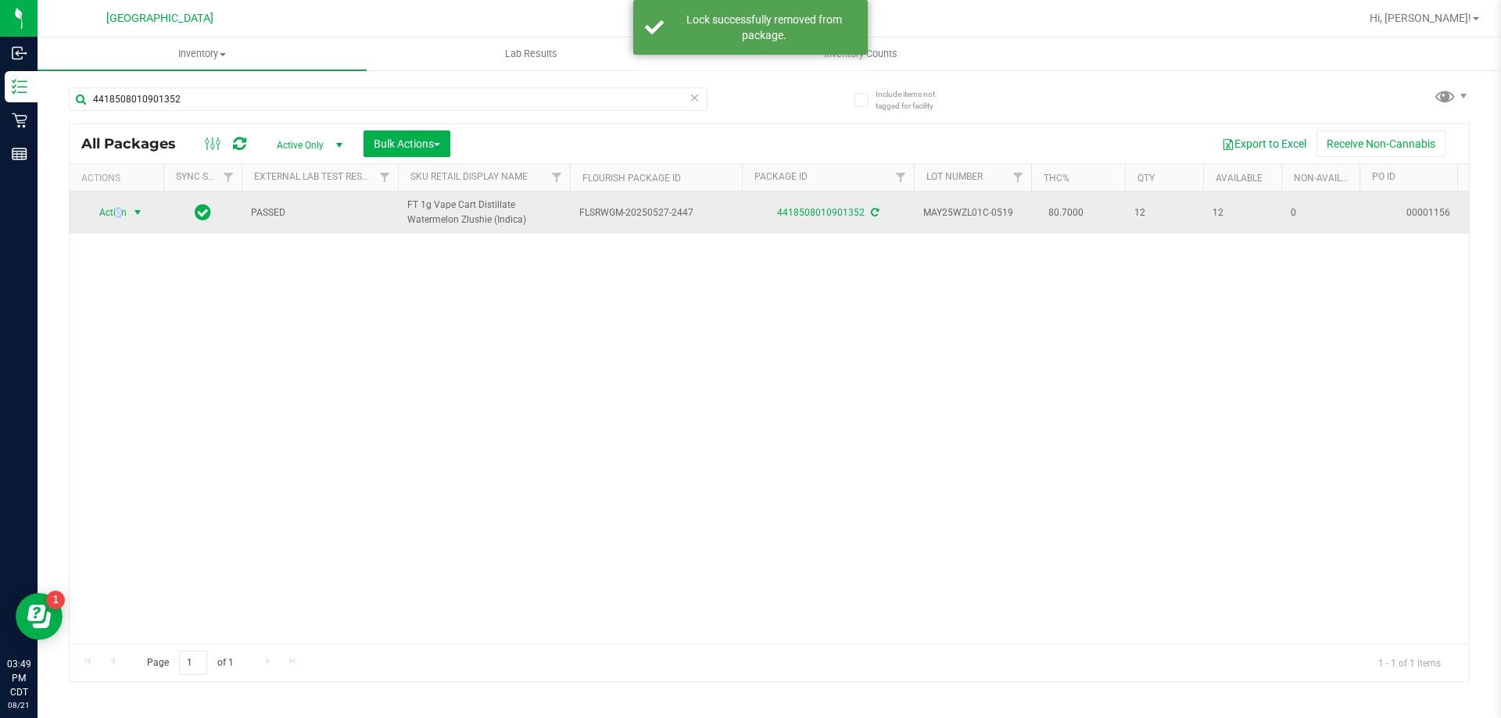
click at [118, 206] on span "Action" at bounding box center [106, 213] width 42 height 22
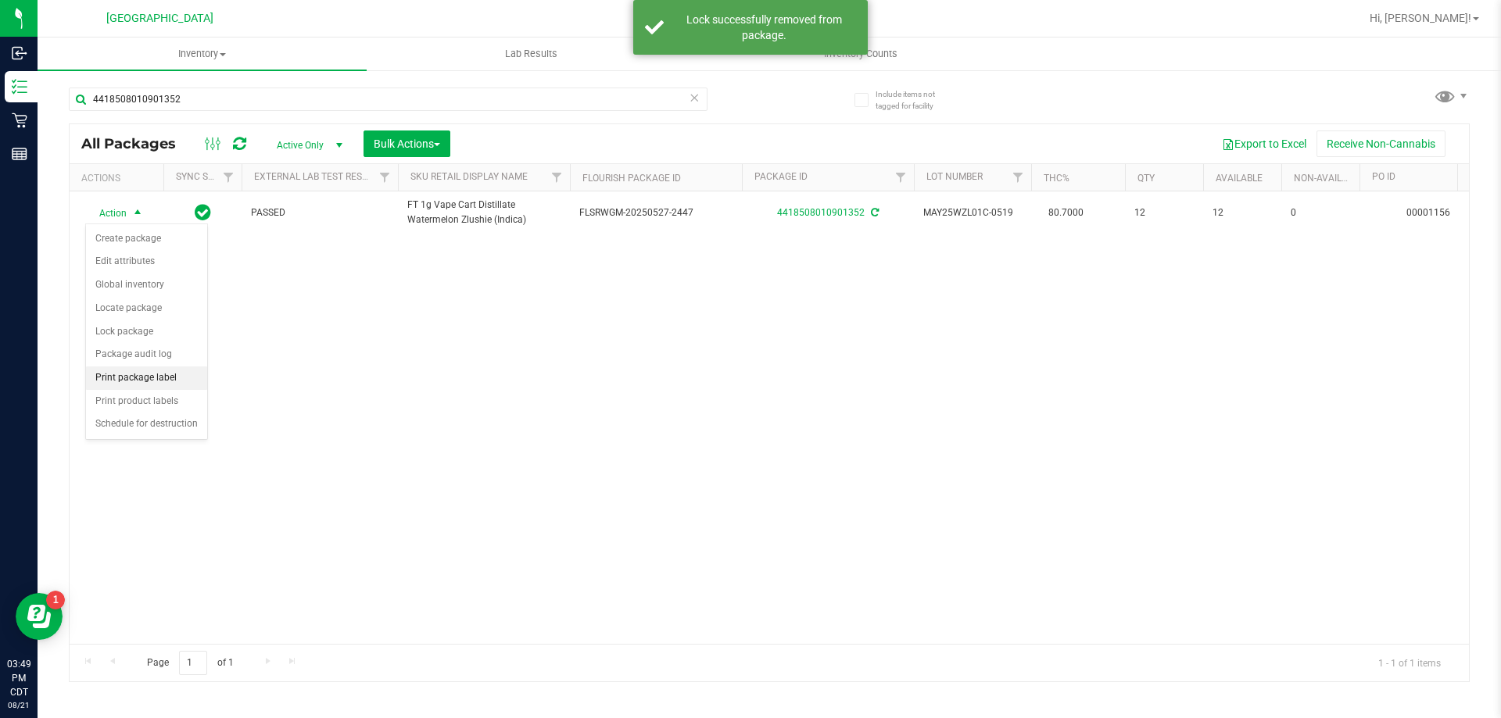
click at [147, 369] on li "Print package label" at bounding box center [146, 378] width 121 height 23
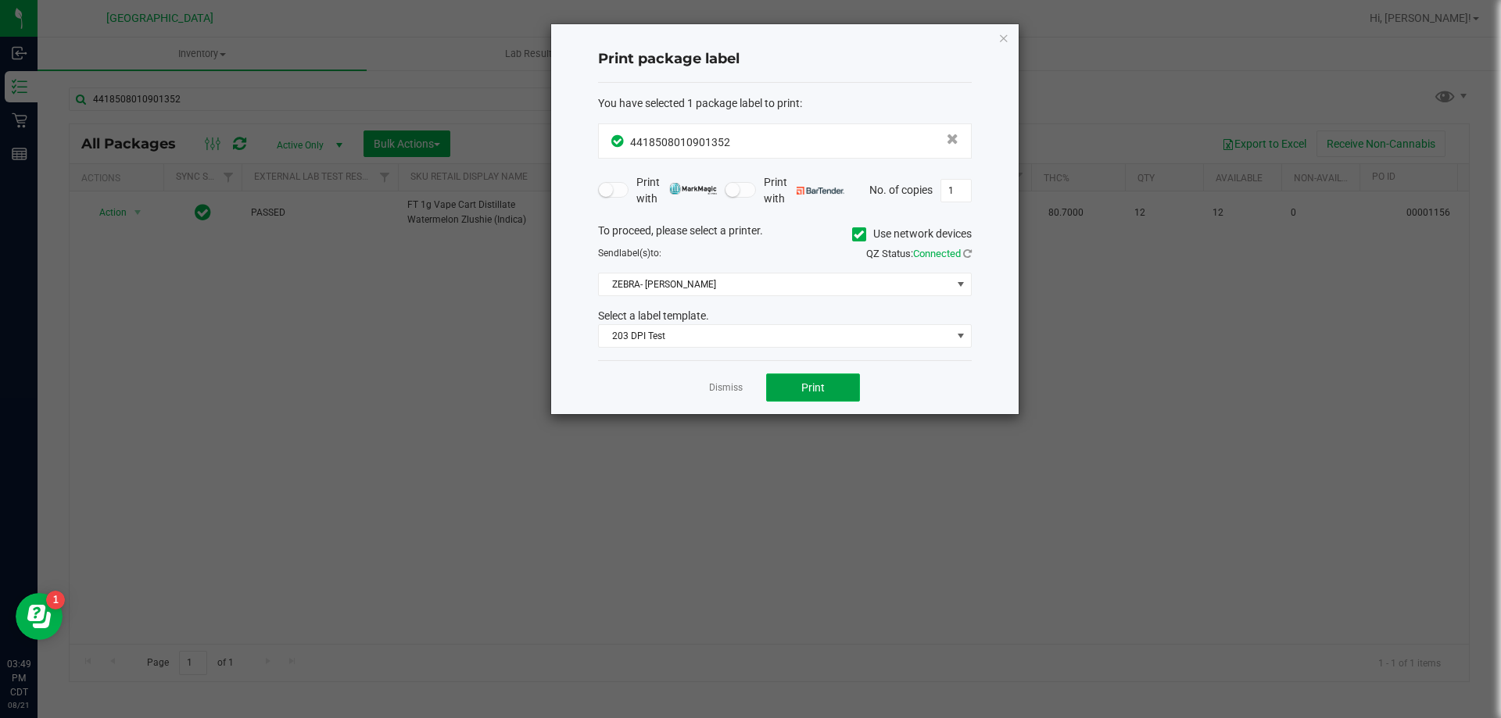
click at [782, 382] on button "Print" at bounding box center [813, 388] width 94 height 28
click at [721, 394] on link "Dismiss" at bounding box center [726, 387] width 34 height 13
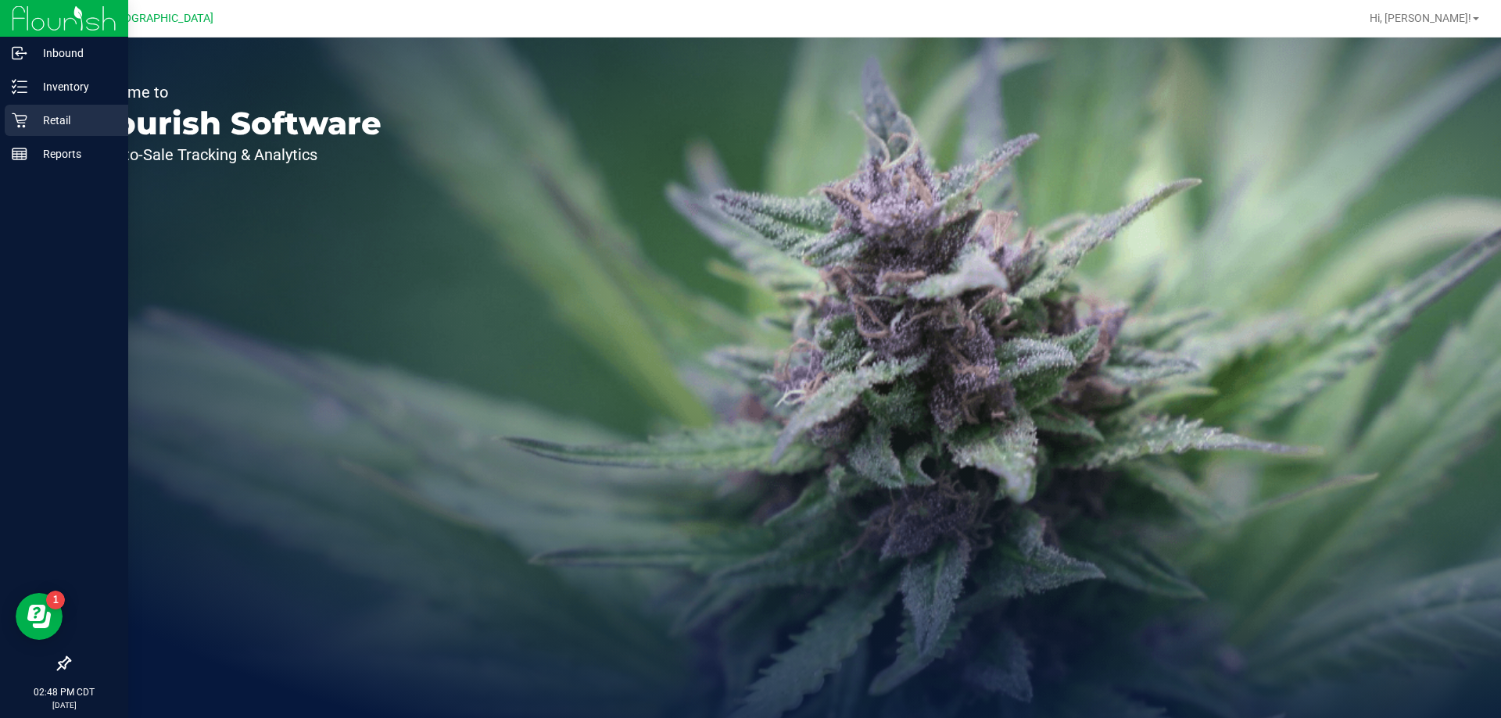
click at [33, 113] on p "Retail" at bounding box center [74, 120] width 94 height 19
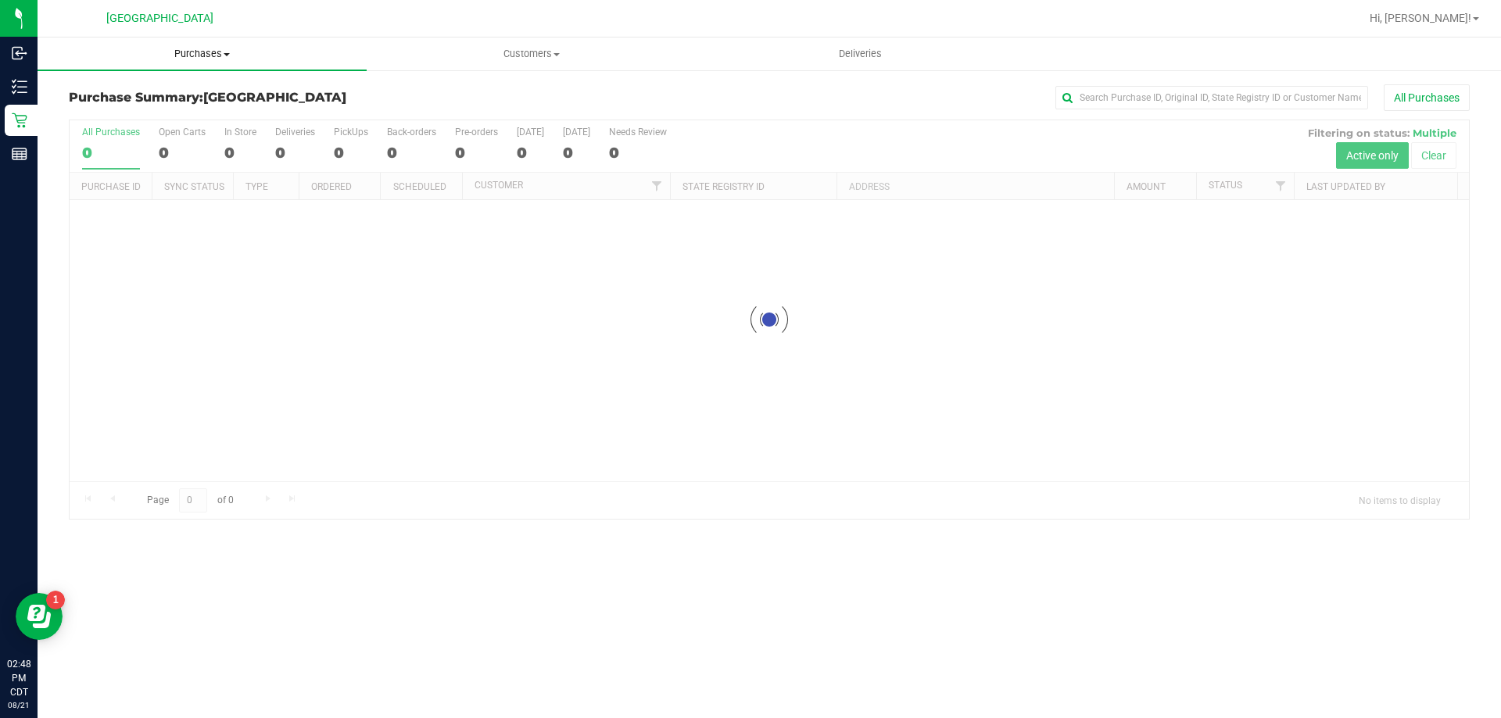
click at [211, 52] on span "Purchases" at bounding box center [202, 54] width 329 height 14
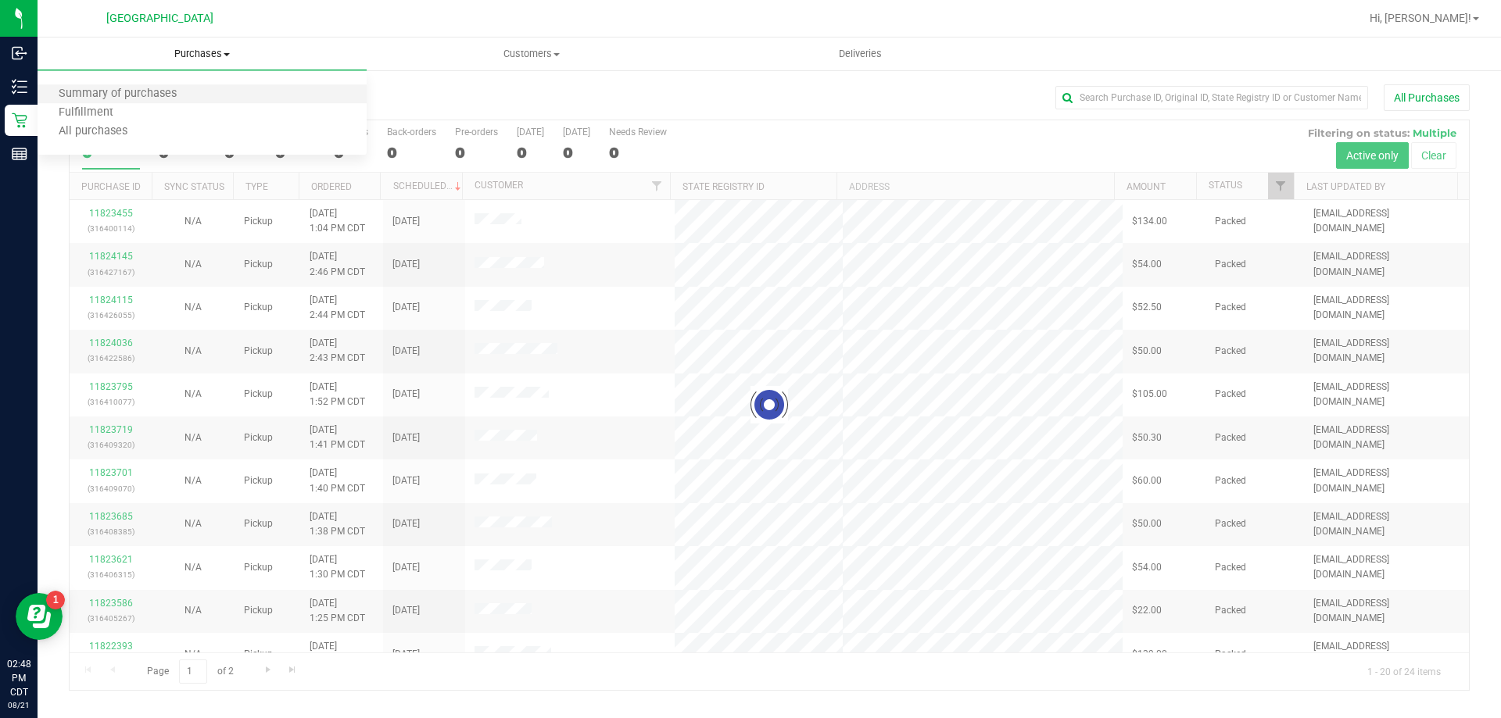
click at [114, 102] on li "Summary of purchases" at bounding box center [202, 94] width 329 height 19
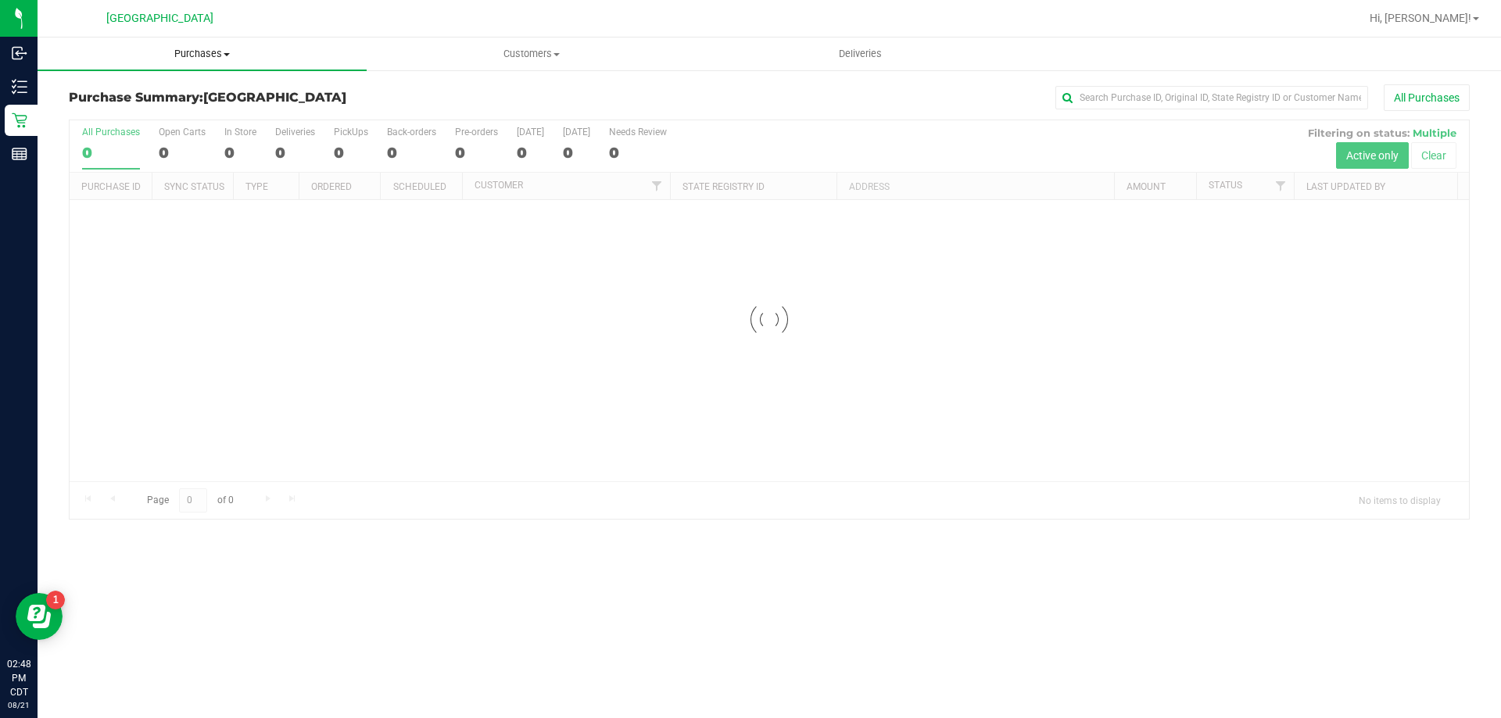
click at [170, 63] on uib-tab-heading "Purchases Summary of purchases Fulfillment All purchases" at bounding box center [202, 54] width 329 height 33
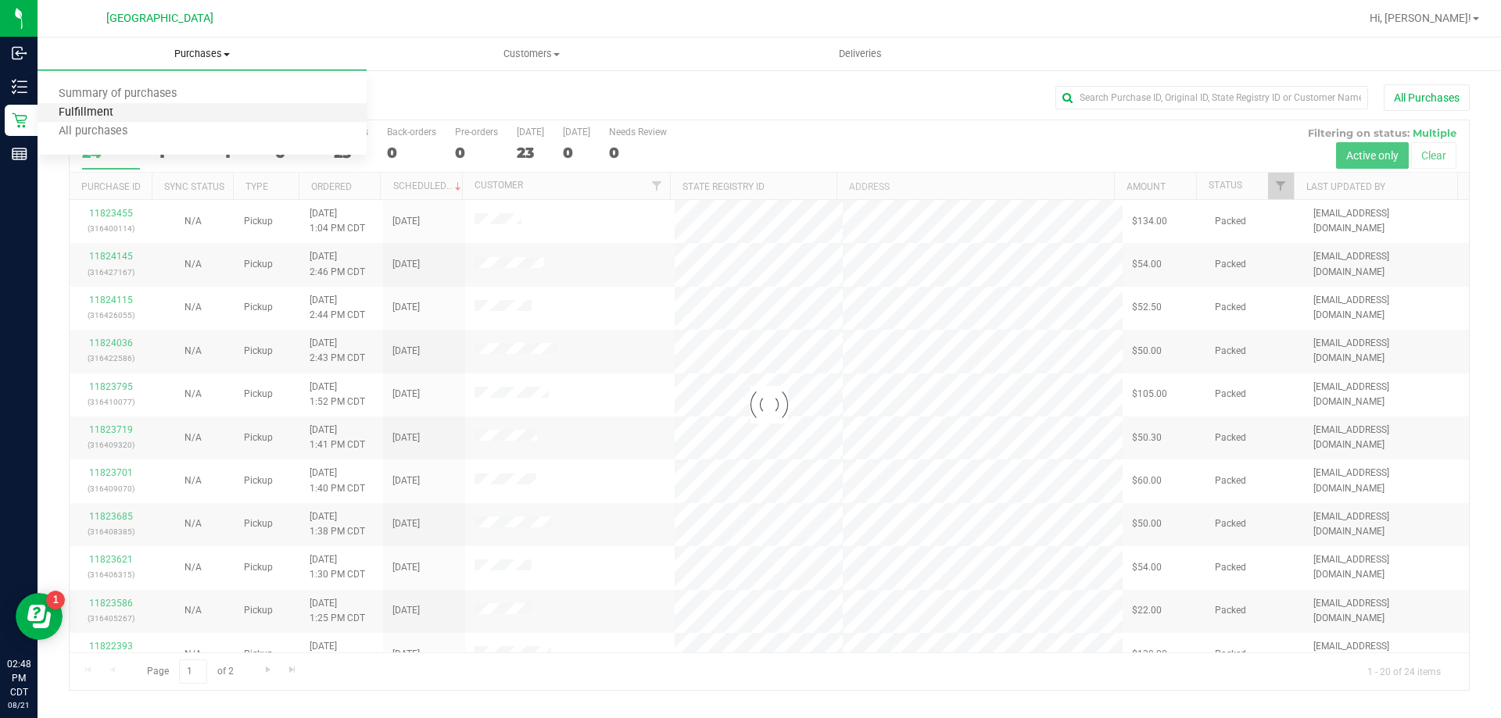
click at [81, 117] on span "Fulfillment" at bounding box center [86, 112] width 97 height 13
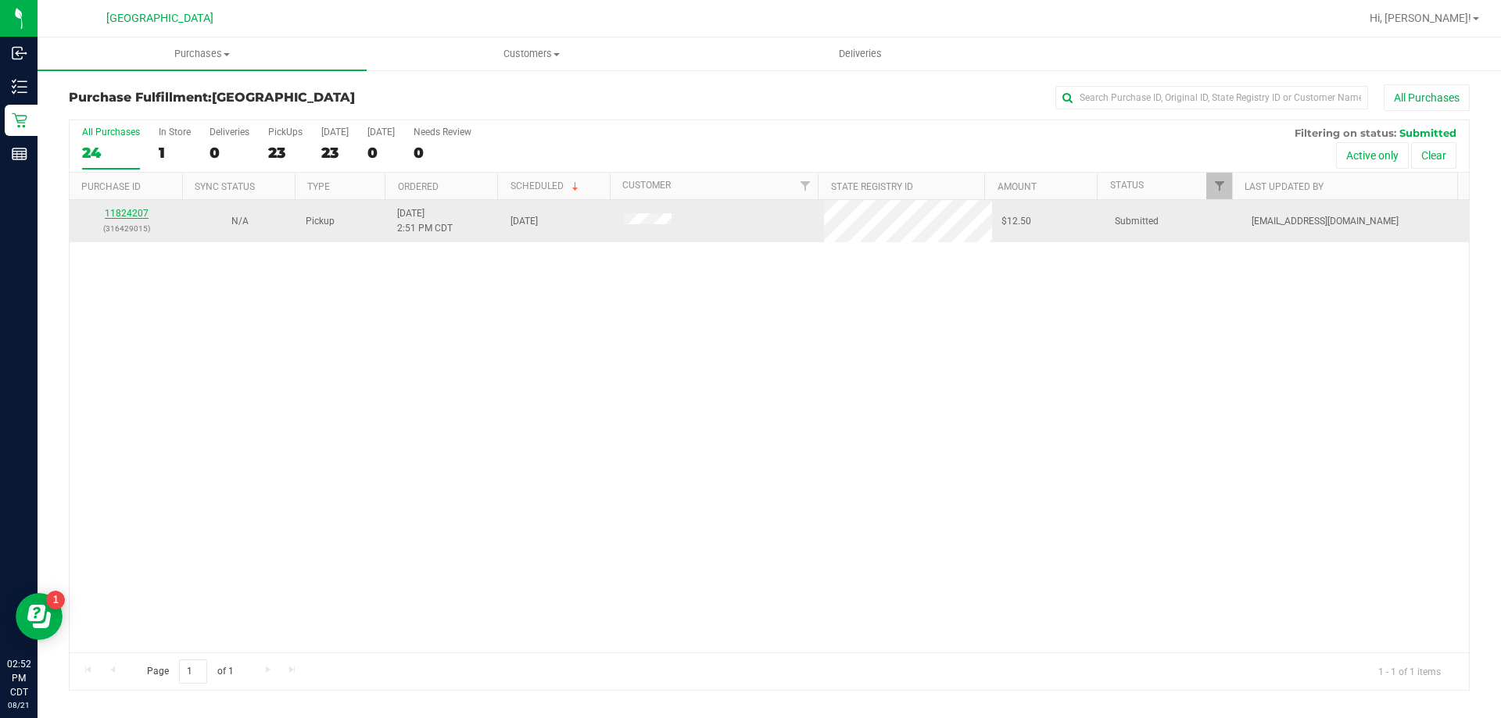
click at [137, 214] on link "11824207" at bounding box center [127, 213] width 44 height 11
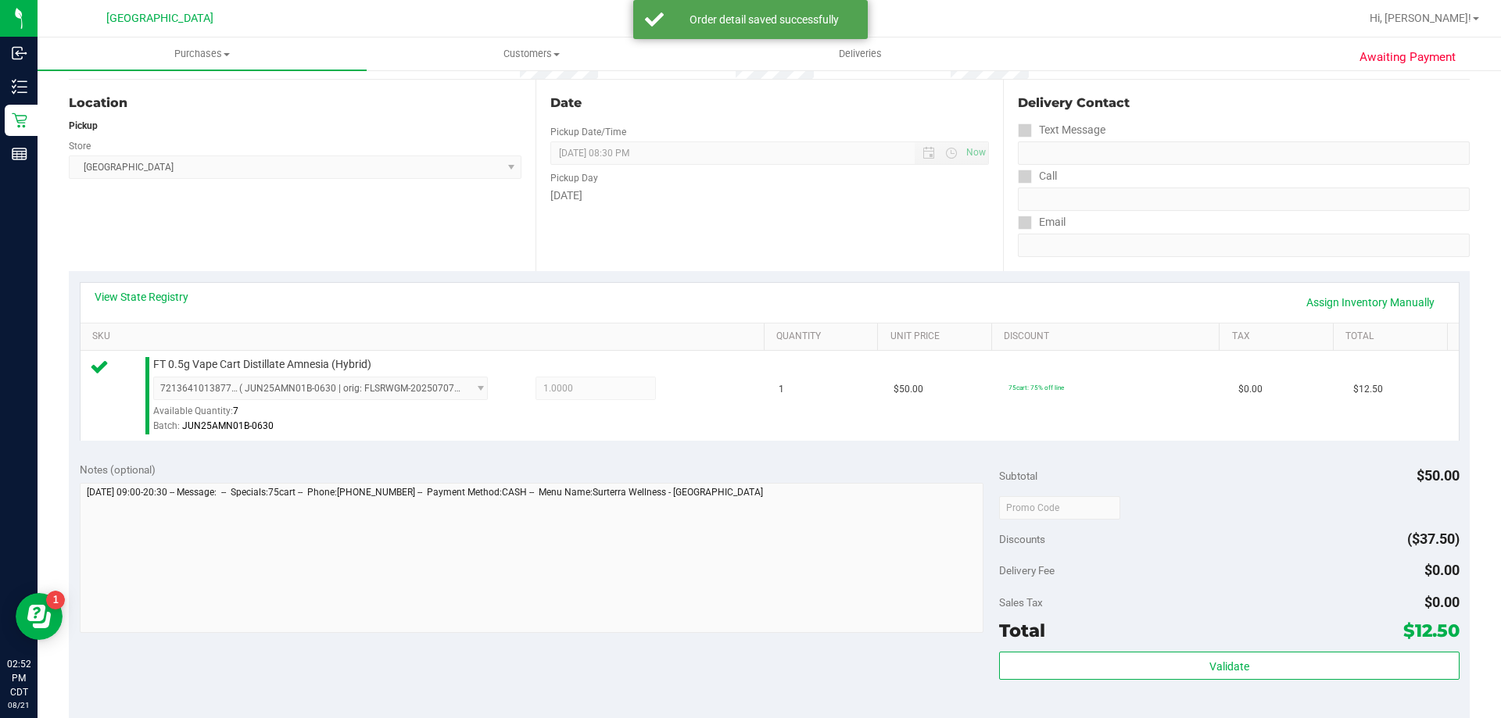
scroll to position [156, 0]
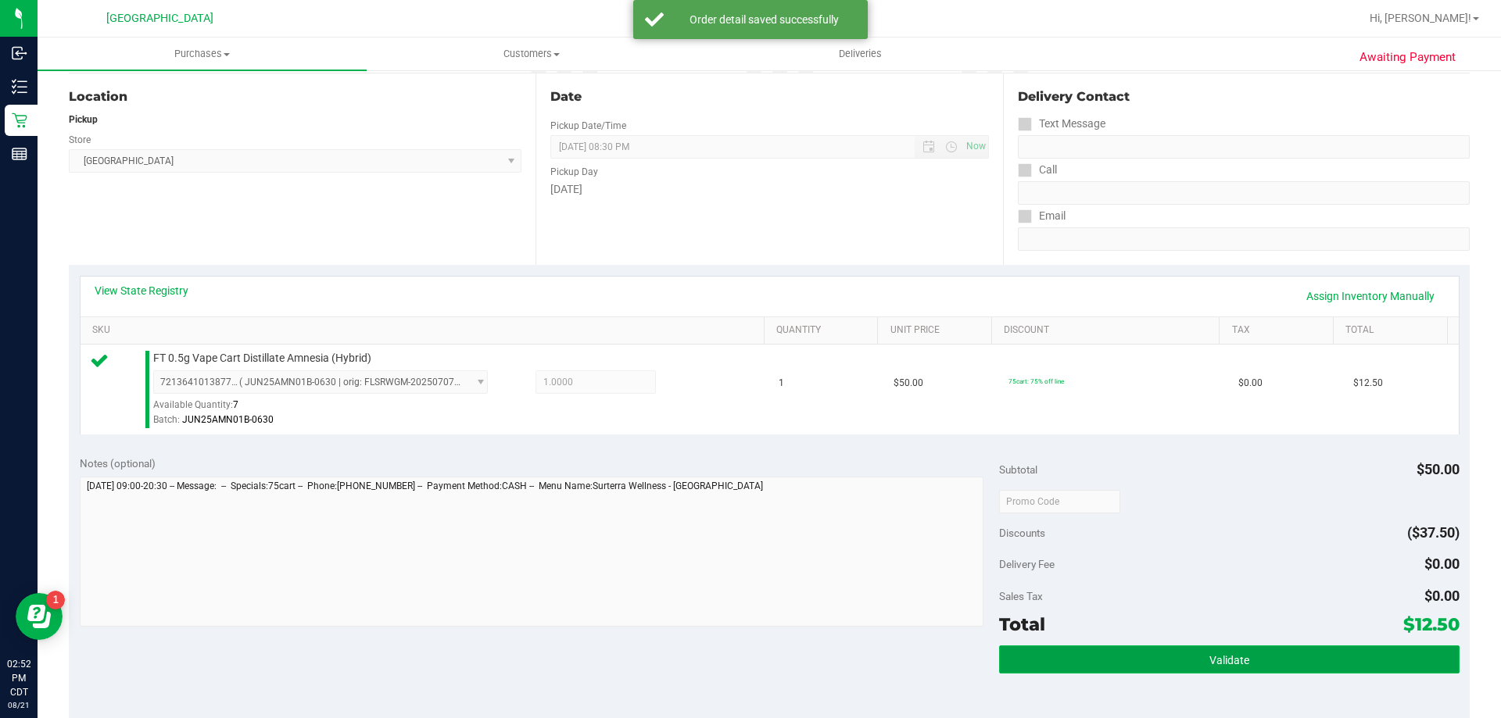
click at [1249, 655] on button "Validate" at bounding box center [1229, 660] width 460 height 28
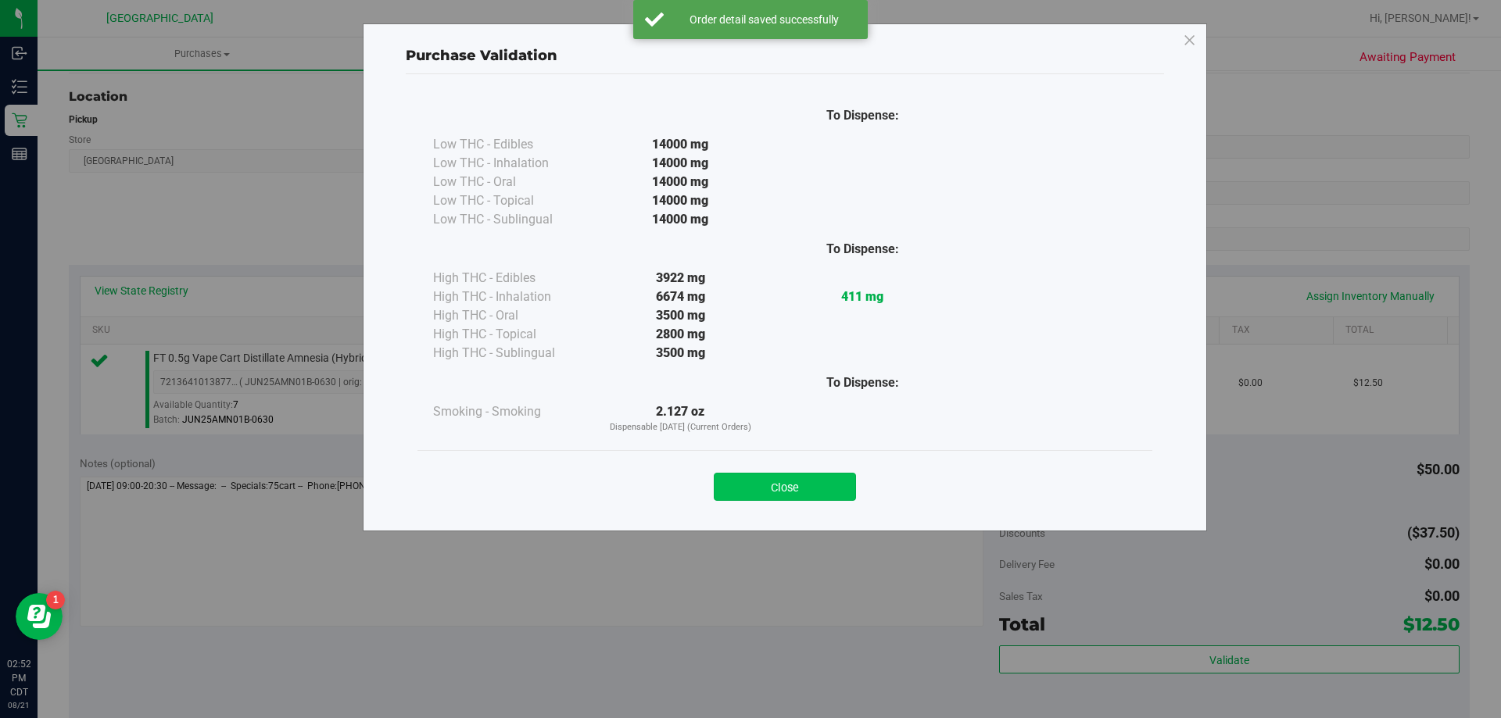
click at [821, 494] on button "Close" at bounding box center [785, 487] width 142 height 28
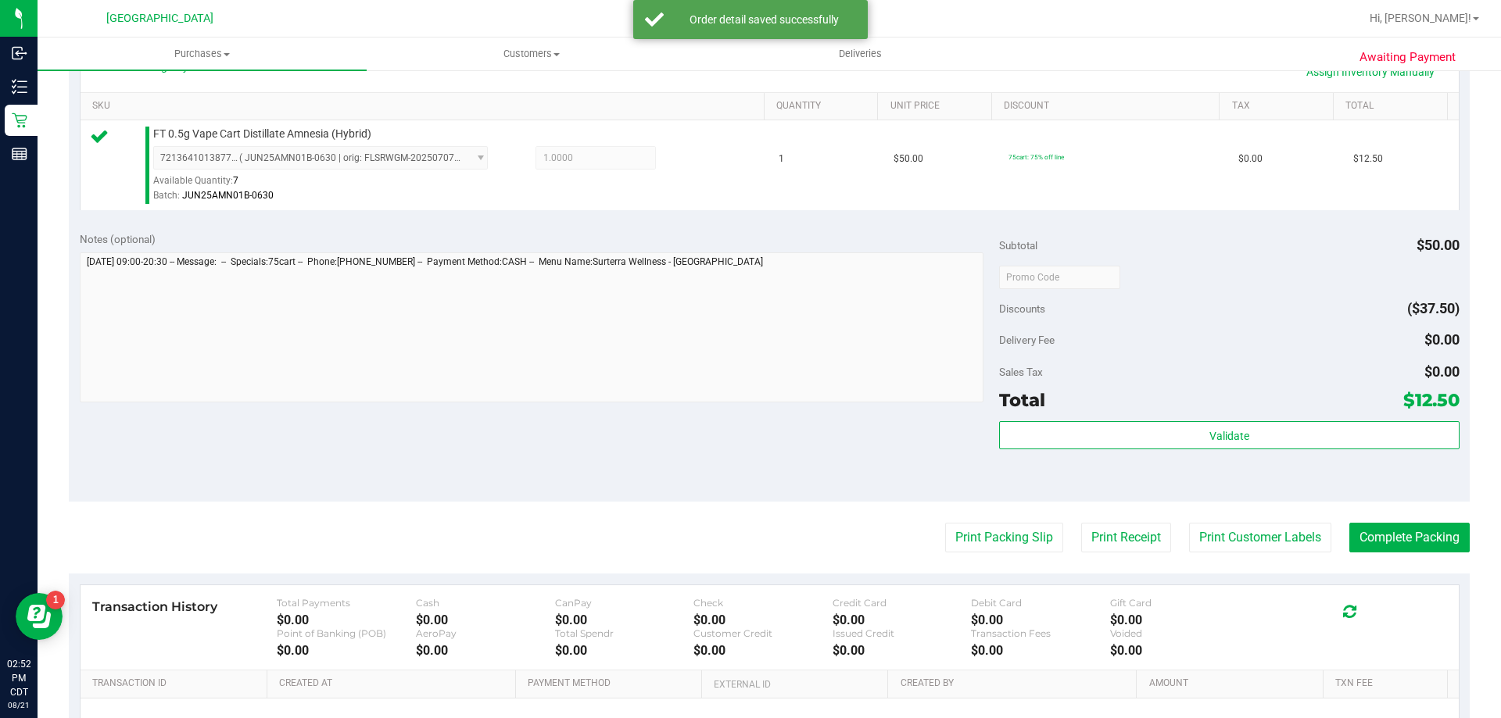
scroll to position [391, 0]
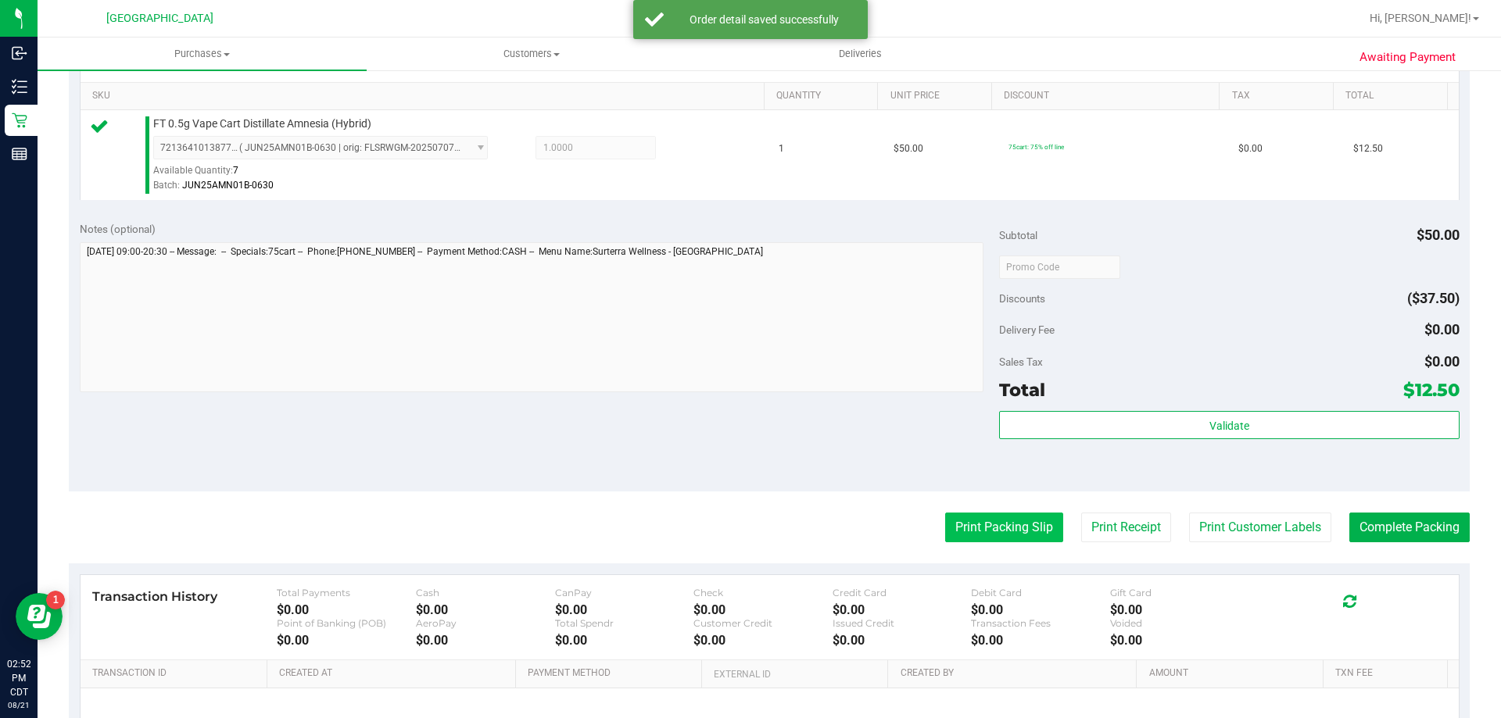
click at [999, 531] on button "Print Packing Slip" at bounding box center [1004, 528] width 118 height 30
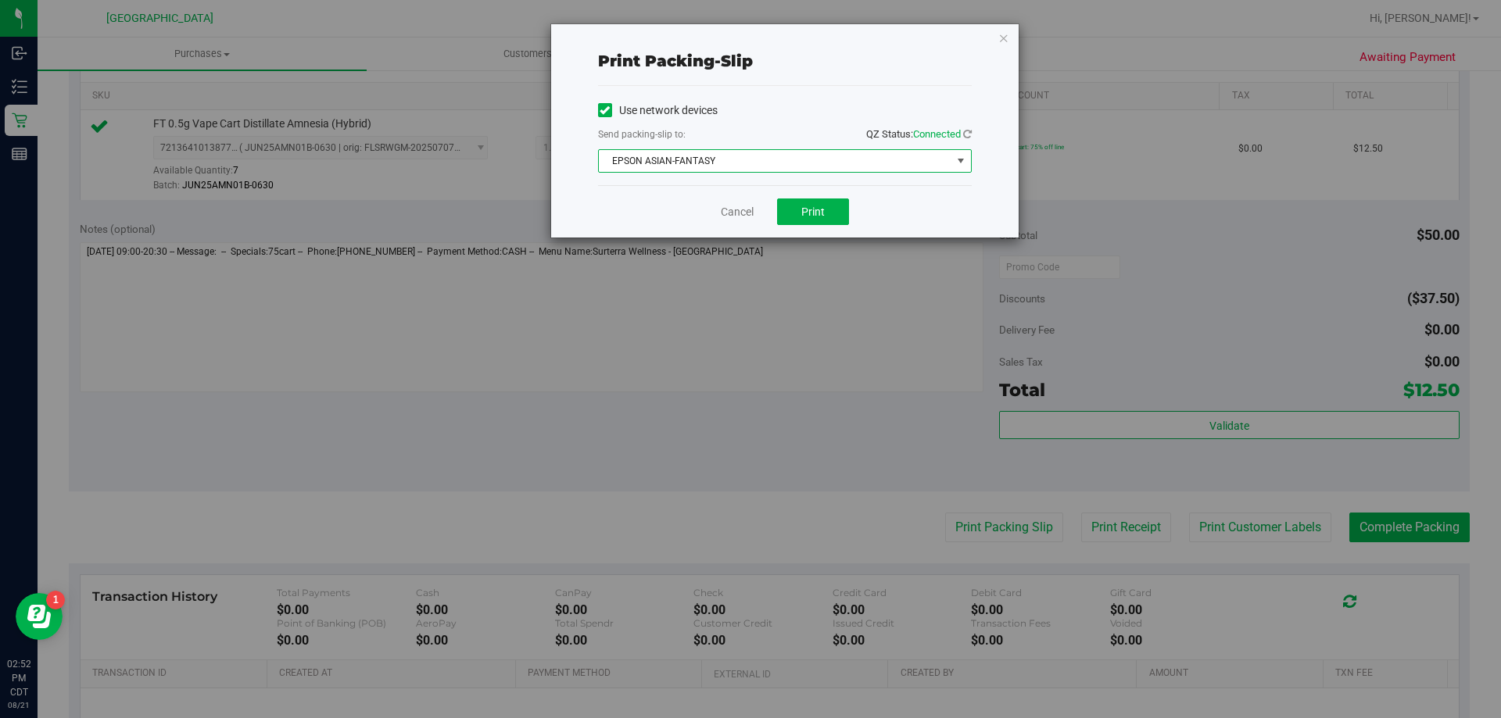
click at [787, 159] on span "EPSON ASIAN-FANTASY" at bounding box center [775, 161] width 352 height 22
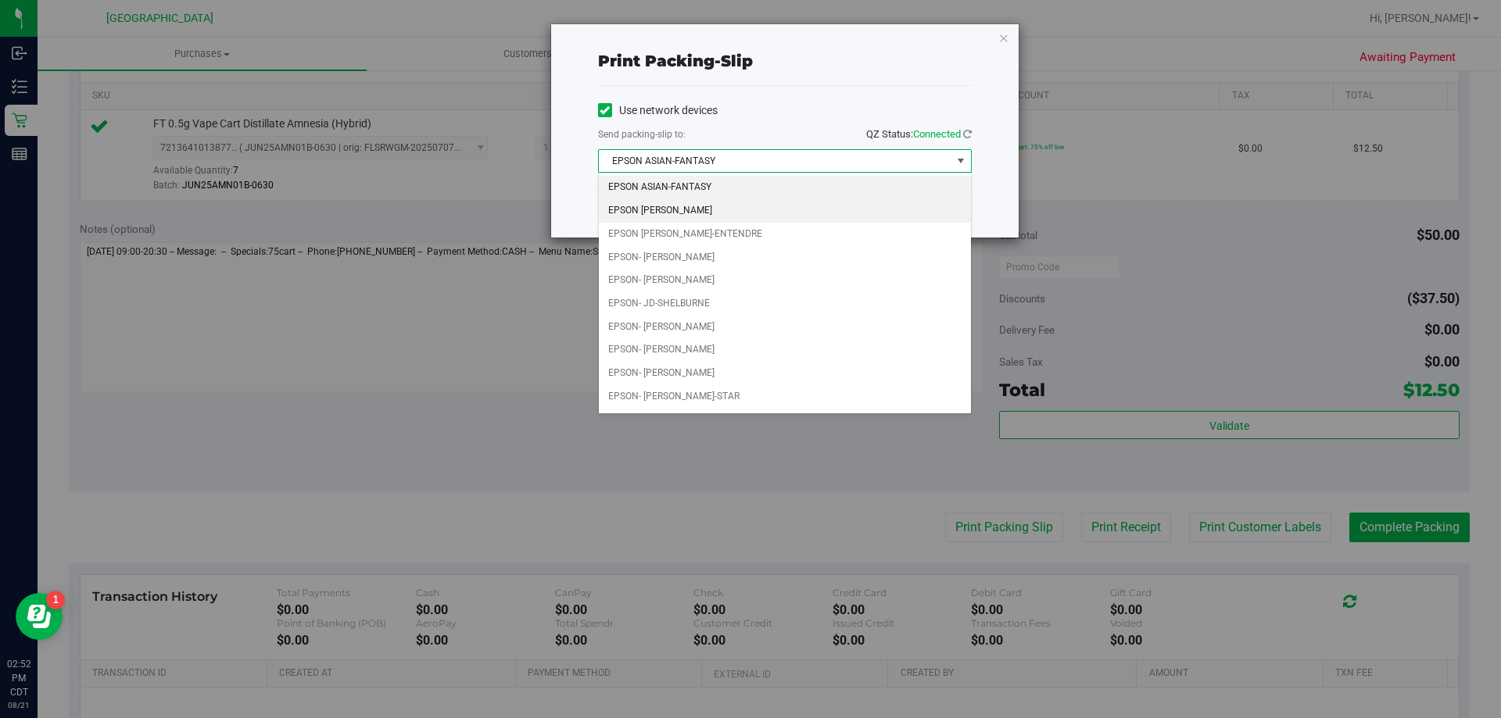
click at [744, 202] on li "EPSON [PERSON_NAME]" at bounding box center [785, 210] width 372 height 23
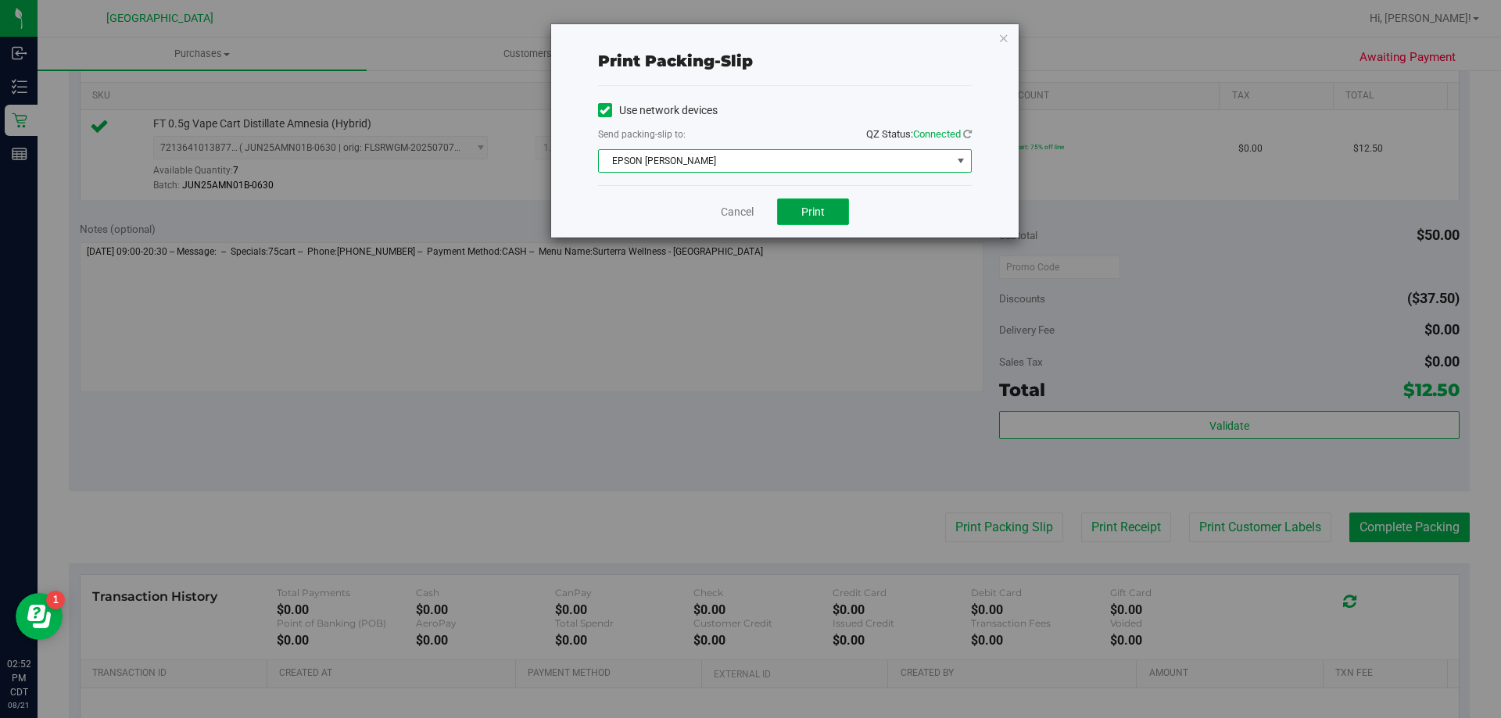
click at [795, 214] on button "Print" at bounding box center [813, 212] width 72 height 27
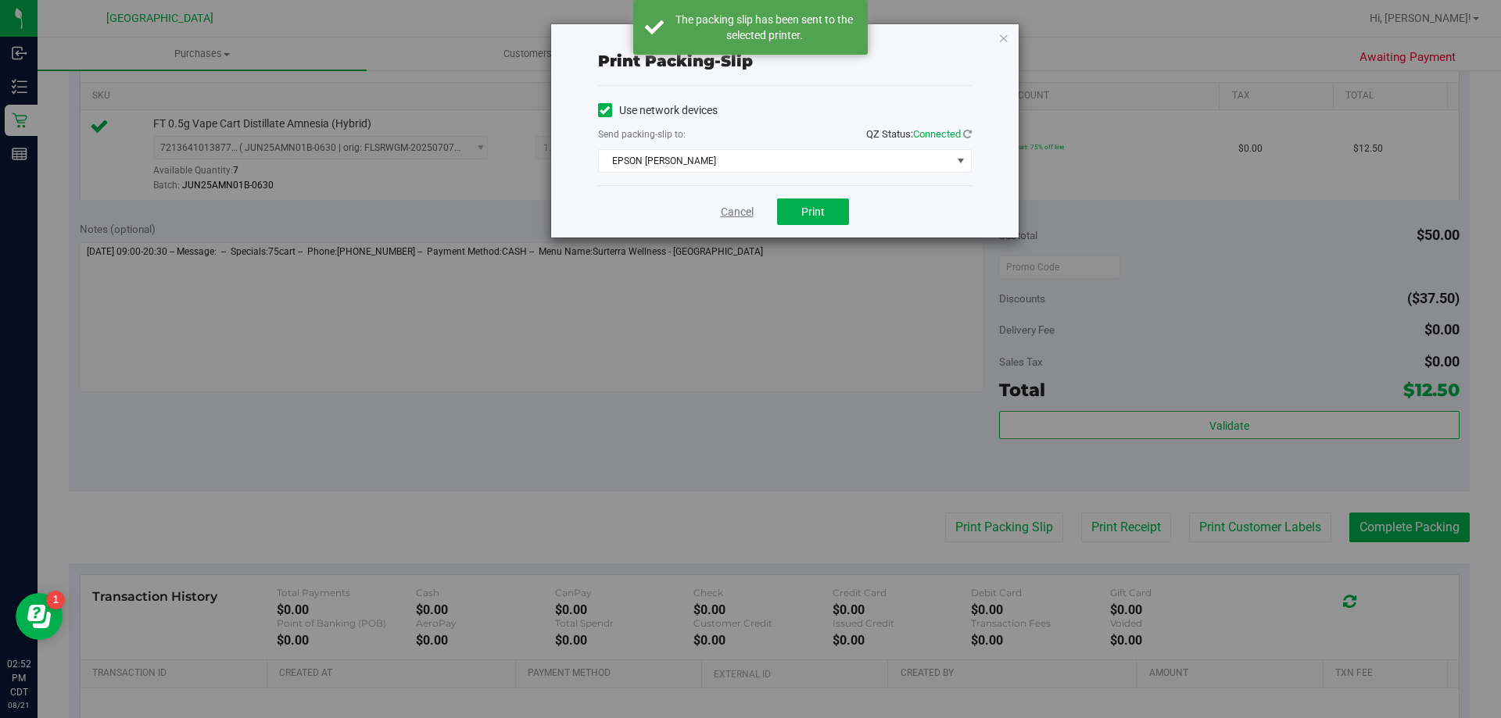
click at [740, 208] on link "Cancel" at bounding box center [737, 212] width 33 height 16
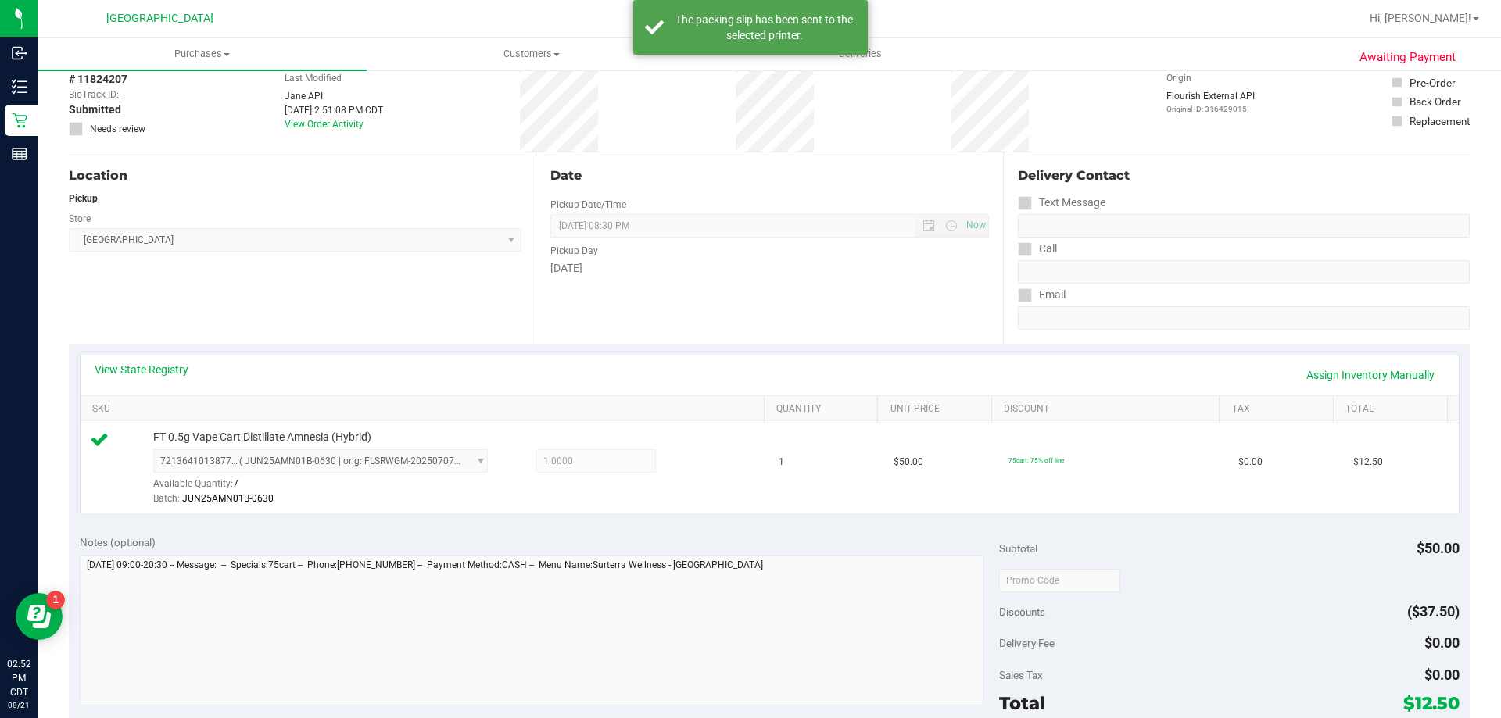
scroll to position [234, 0]
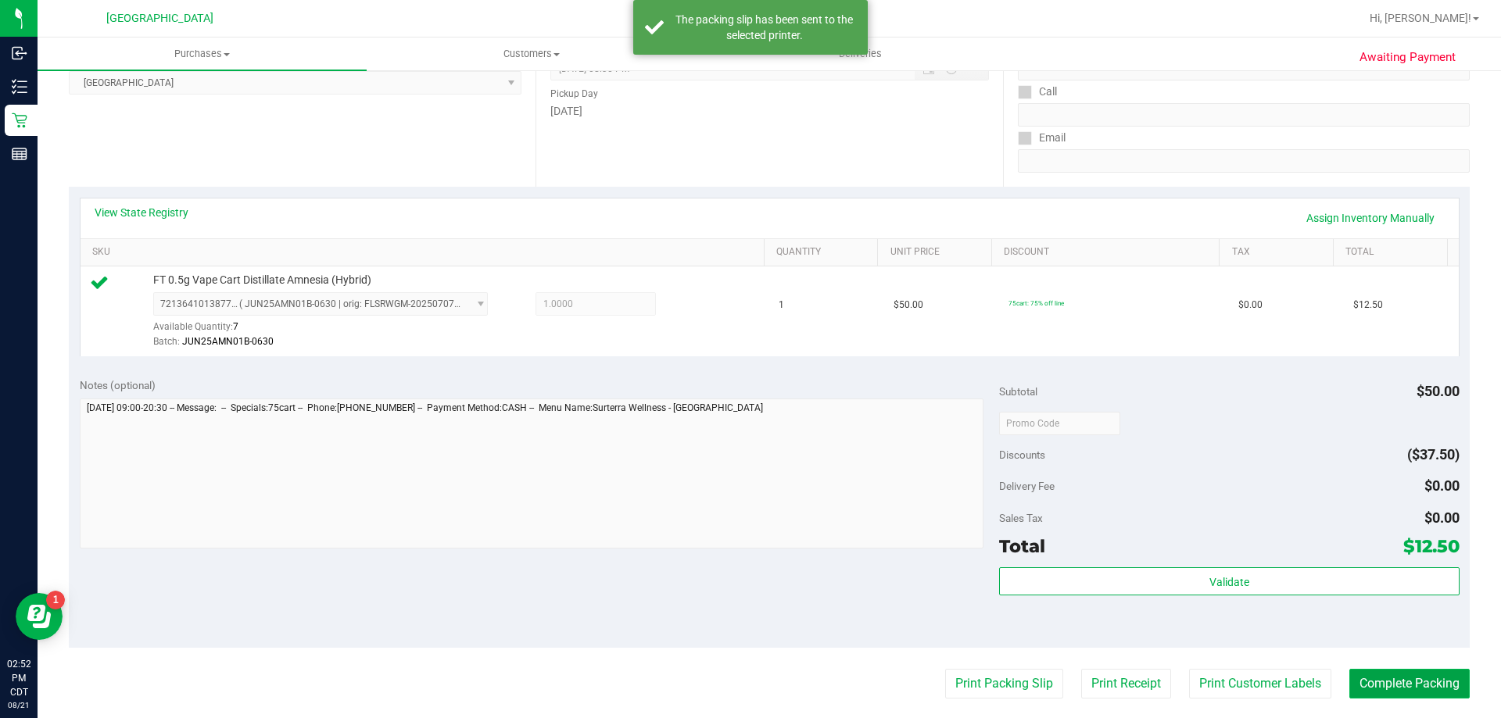
click at [1351, 683] on button "Complete Packing" at bounding box center [1409, 684] width 120 height 30
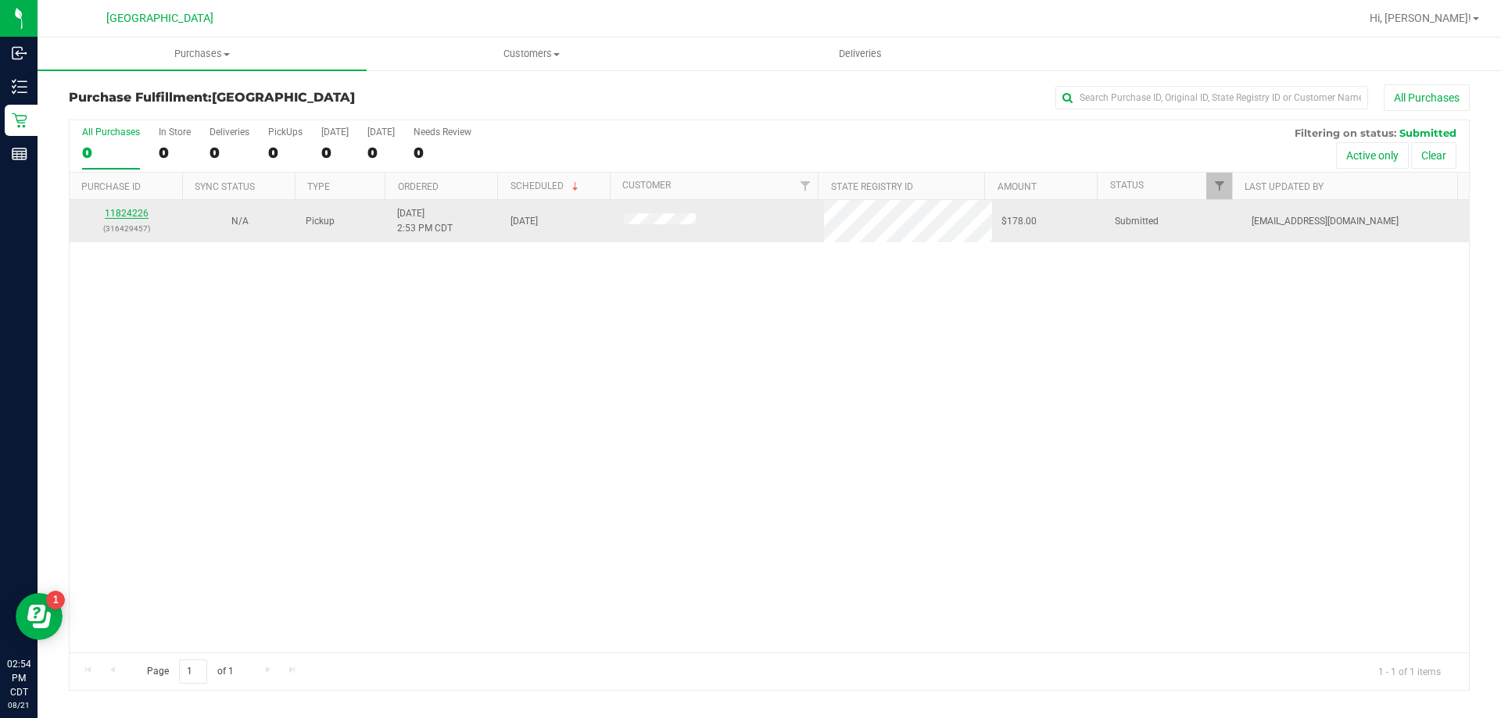
click at [128, 208] on link "11824226" at bounding box center [127, 213] width 44 height 11
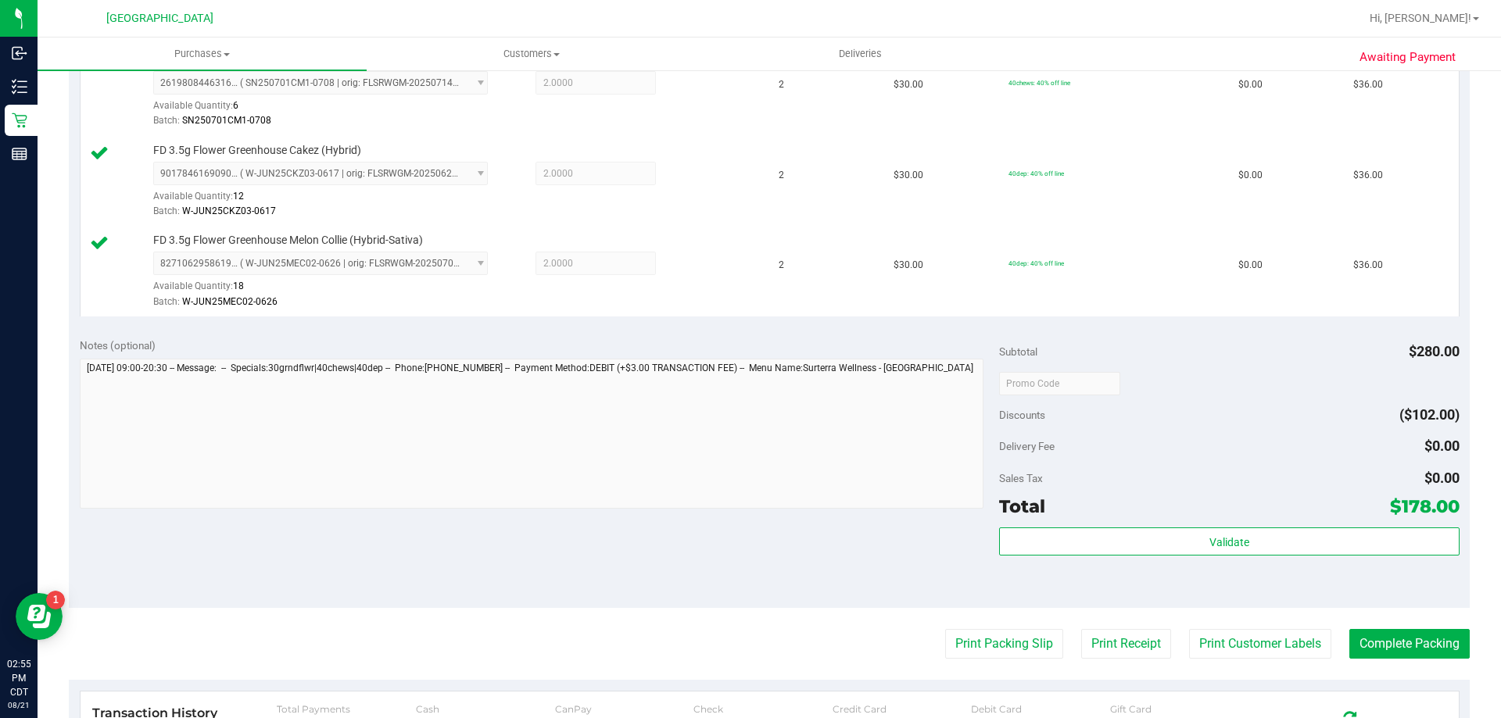
scroll to position [547, 0]
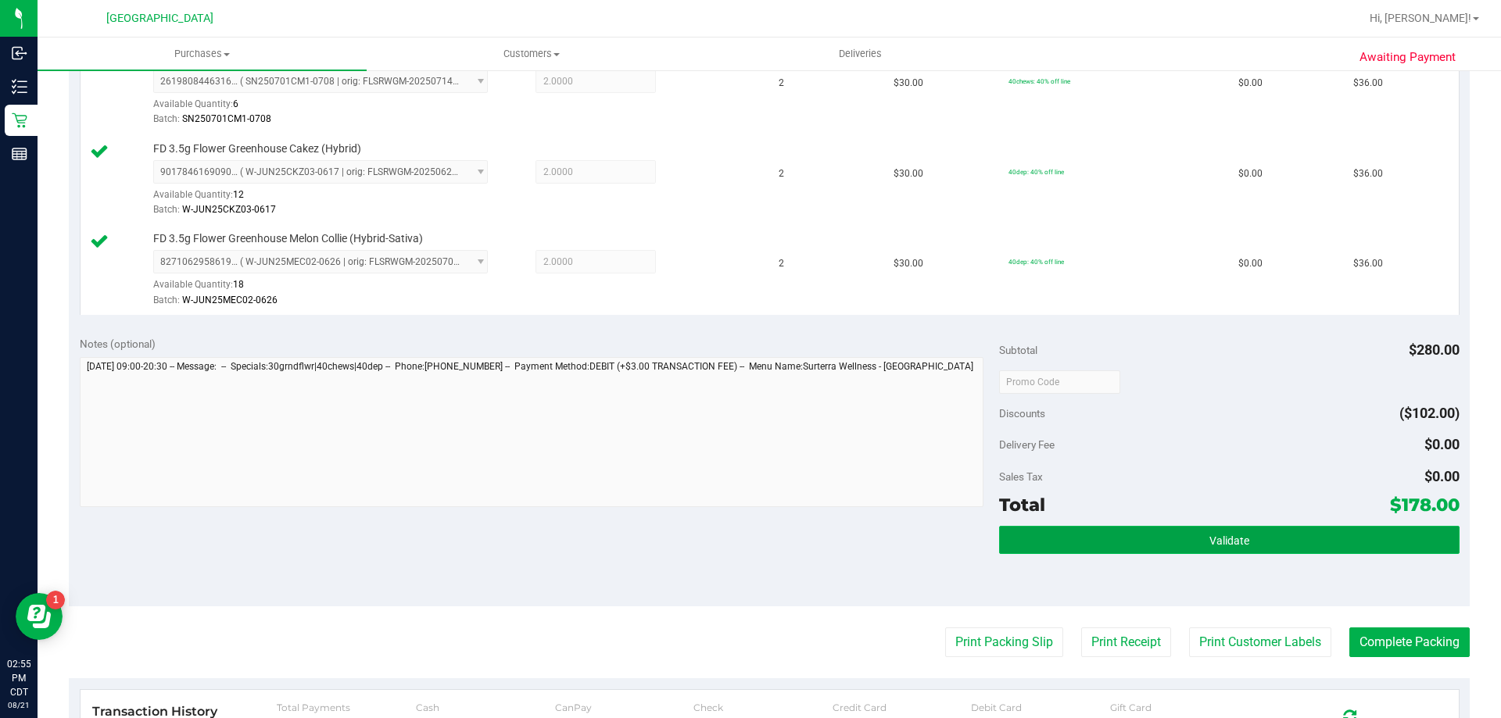
click at [1276, 536] on button "Validate" at bounding box center [1229, 540] width 460 height 28
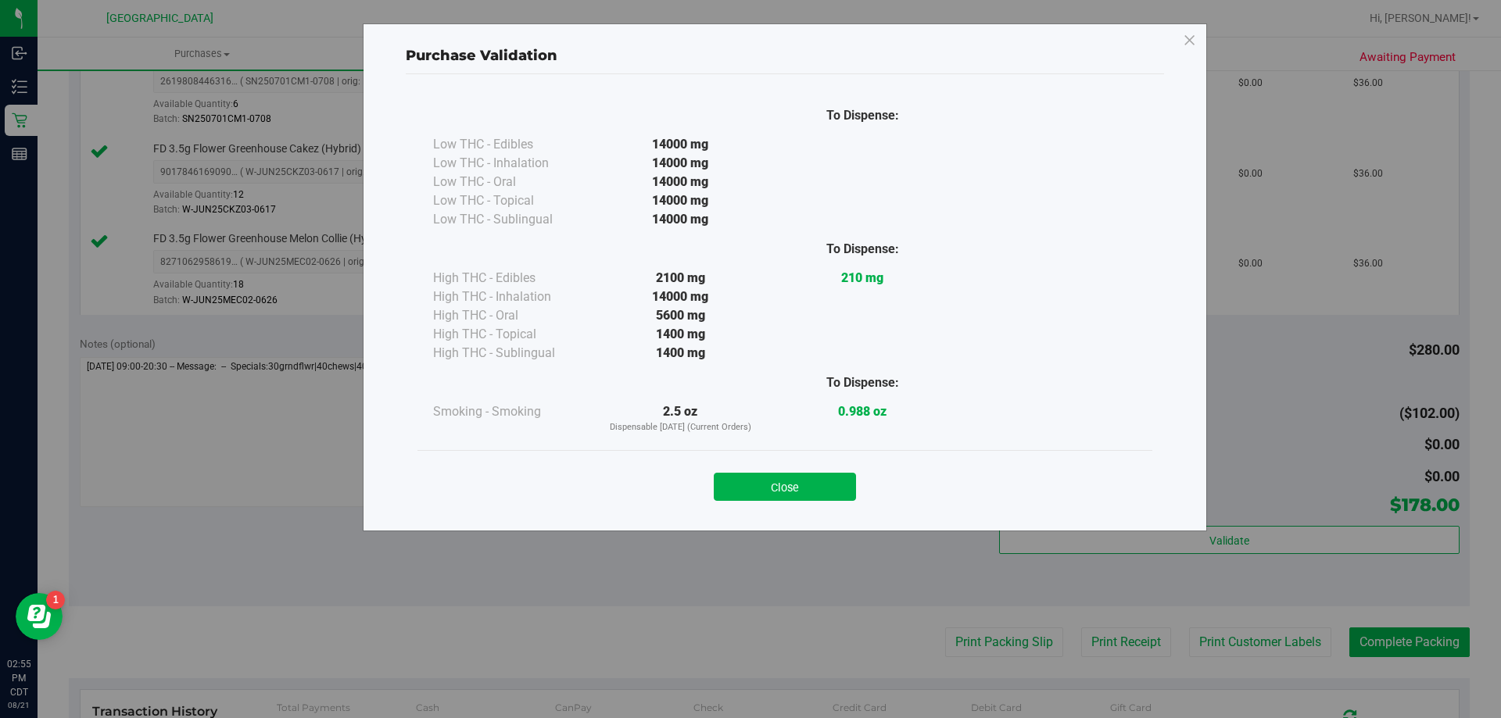
drag, startPoint x: 752, startPoint y: 484, endPoint x: 842, endPoint y: 501, distance: 91.5
click at [757, 486] on button "Close" at bounding box center [785, 487] width 142 height 28
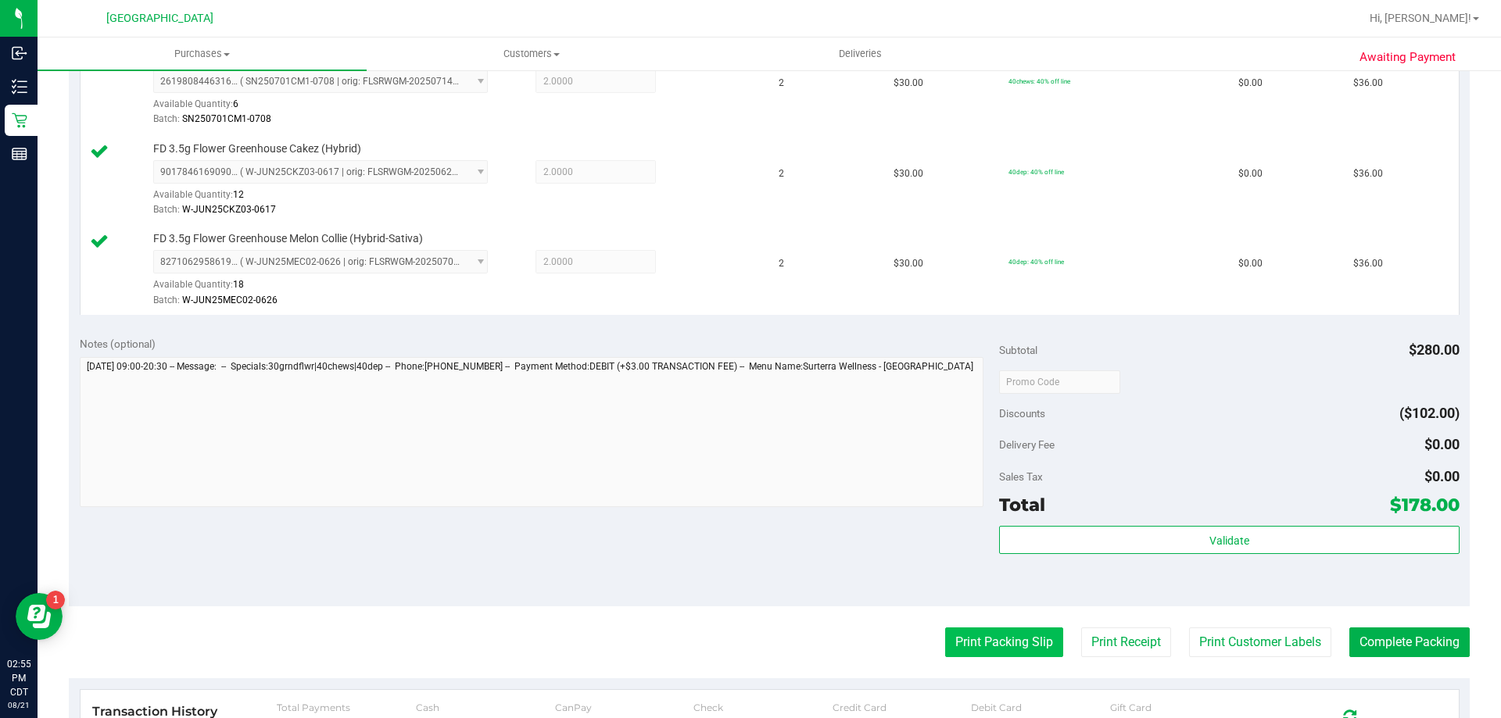
click at [997, 646] on button "Print Packing Slip" at bounding box center [1004, 643] width 118 height 30
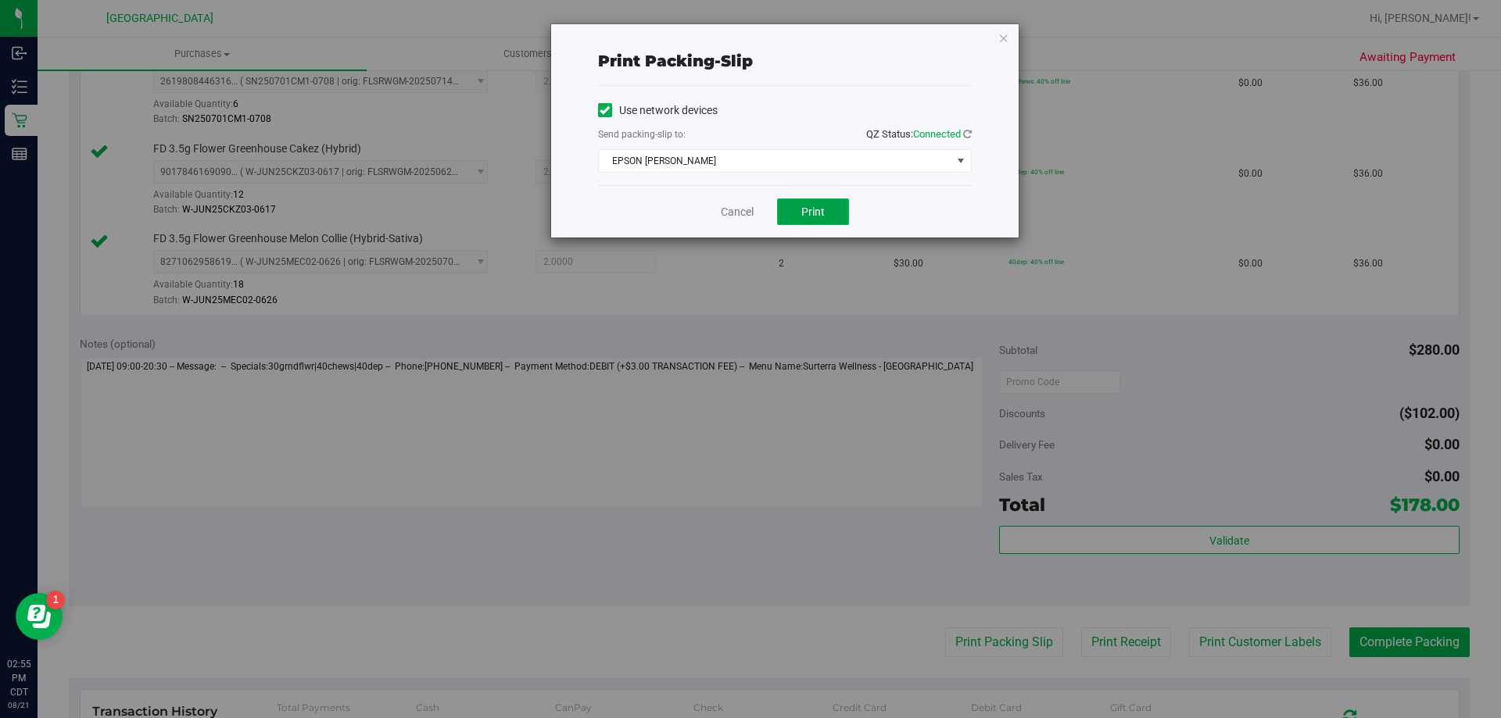
click at [831, 209] on button "Print" at bounding box center [813, 212] width 72 height 27
click at [712, 225] on div "Cancel Print" at bounding box center [785, 211] width 374 height 52
click at [741, 212] on link "Cancel" at bounding box center [737, 212] width 33 height 16
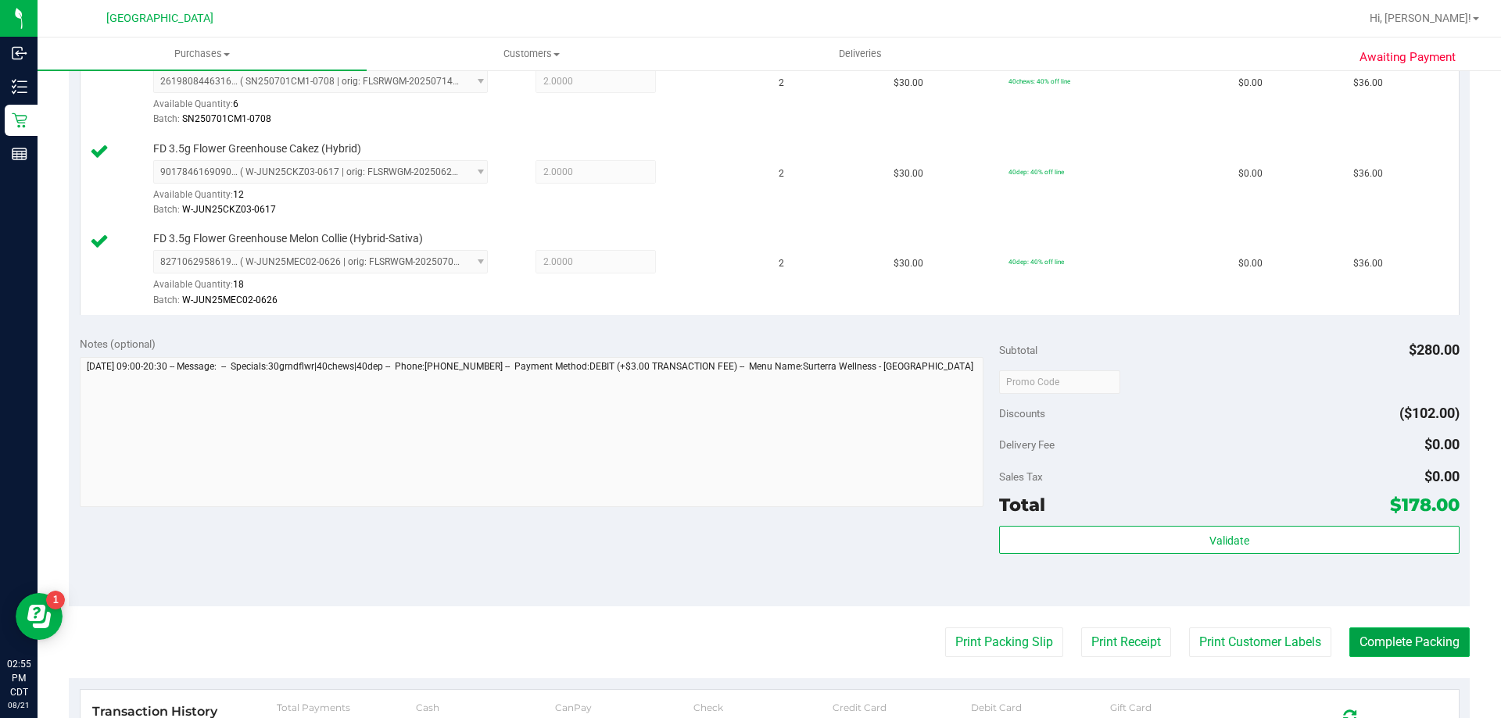
click at [1376, 650] on button "Complete Packing" at bounding box center [1409, 643] width 120 height 30
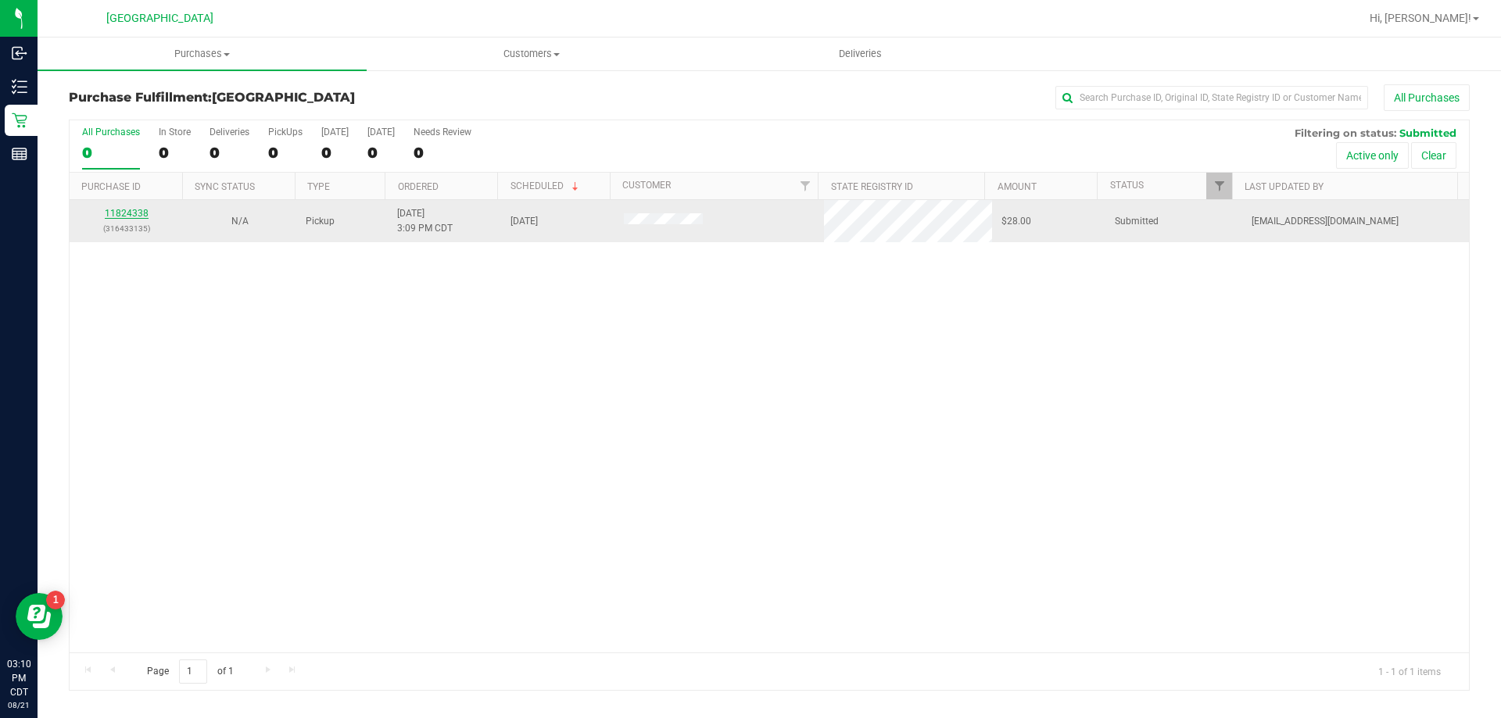
click at [113, 213] on link "11824338" at bounding box center [127, 213] width 44 height 11
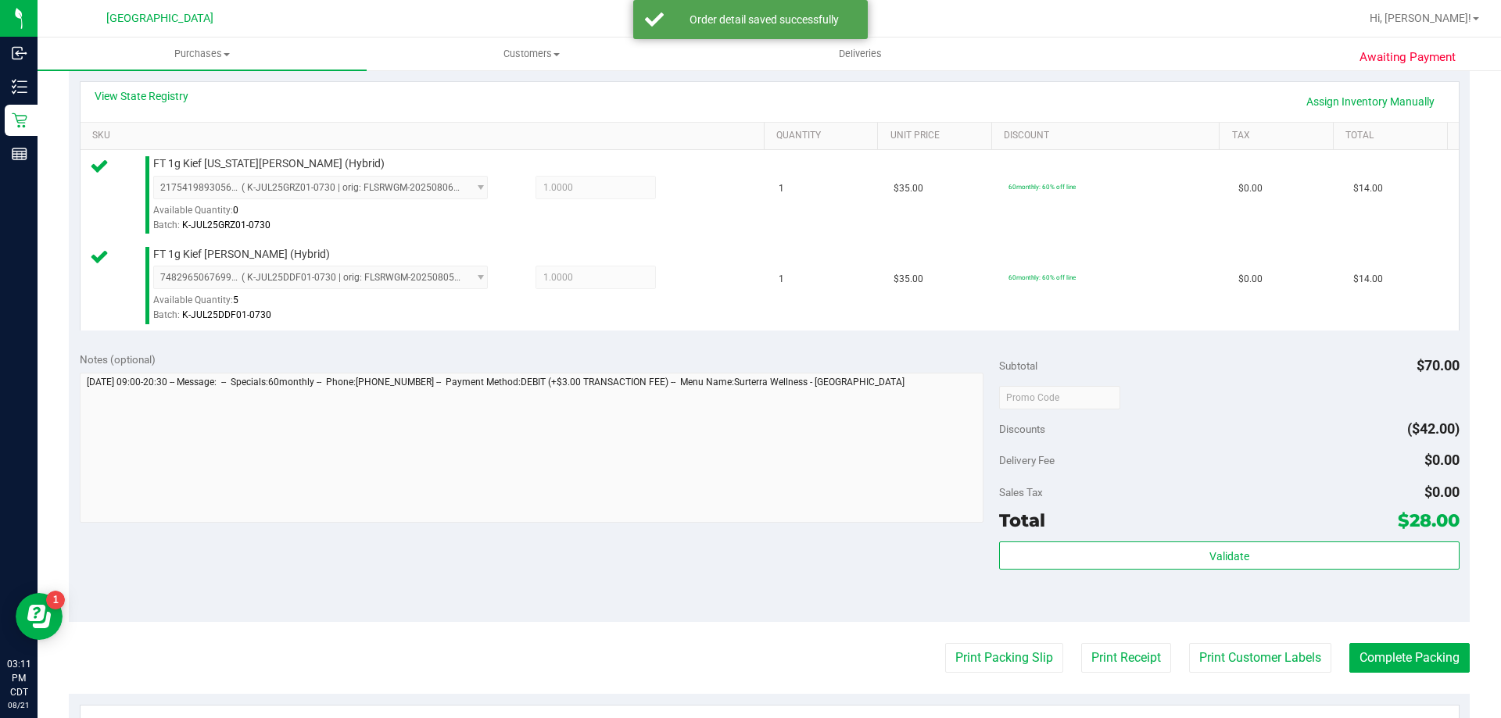
scroll to position [469, 0]
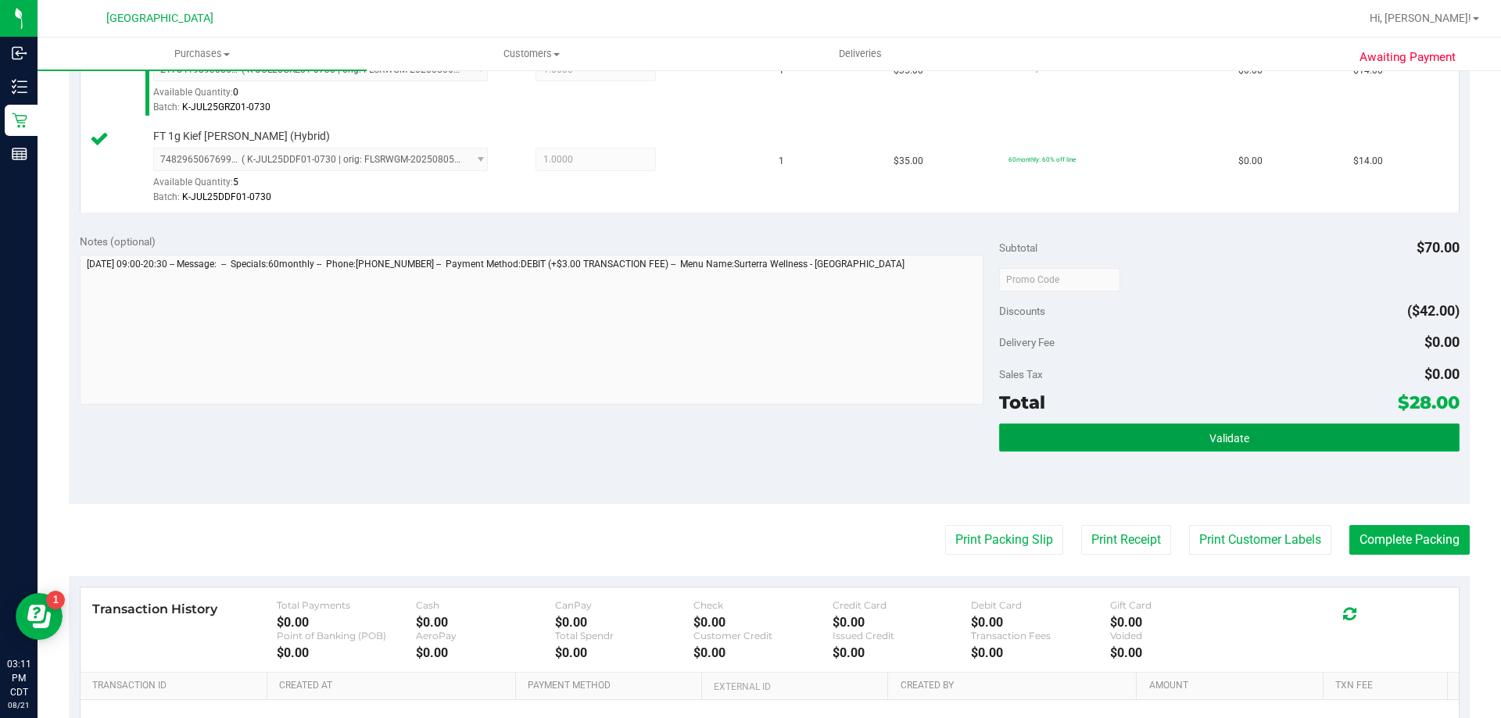
click at [1377, 429] on button "Validate" at bounding box center [1229, 438] width 460 height 28
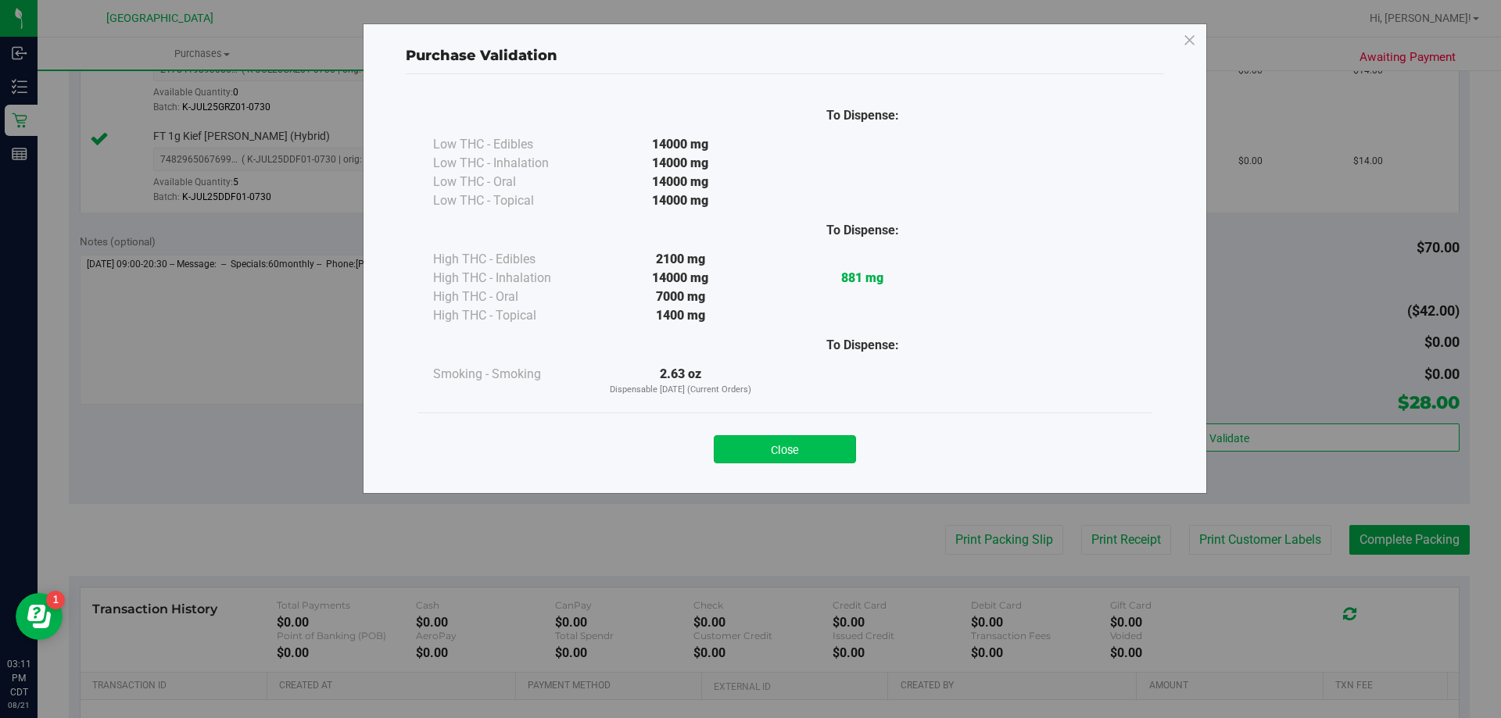
click at [753, 443] on button "Close" at bounding box center [785, 449] width 142 height 28
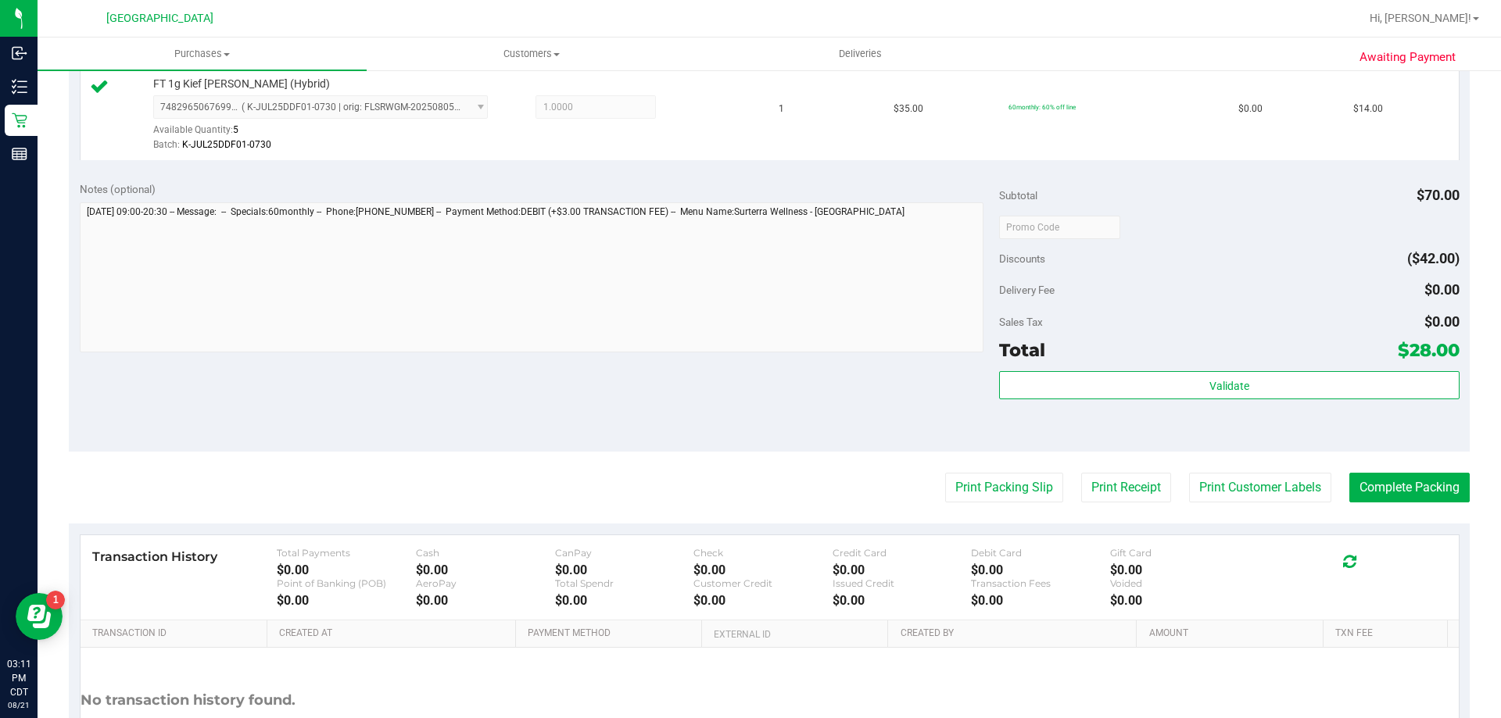
scroll to position [547, 0]
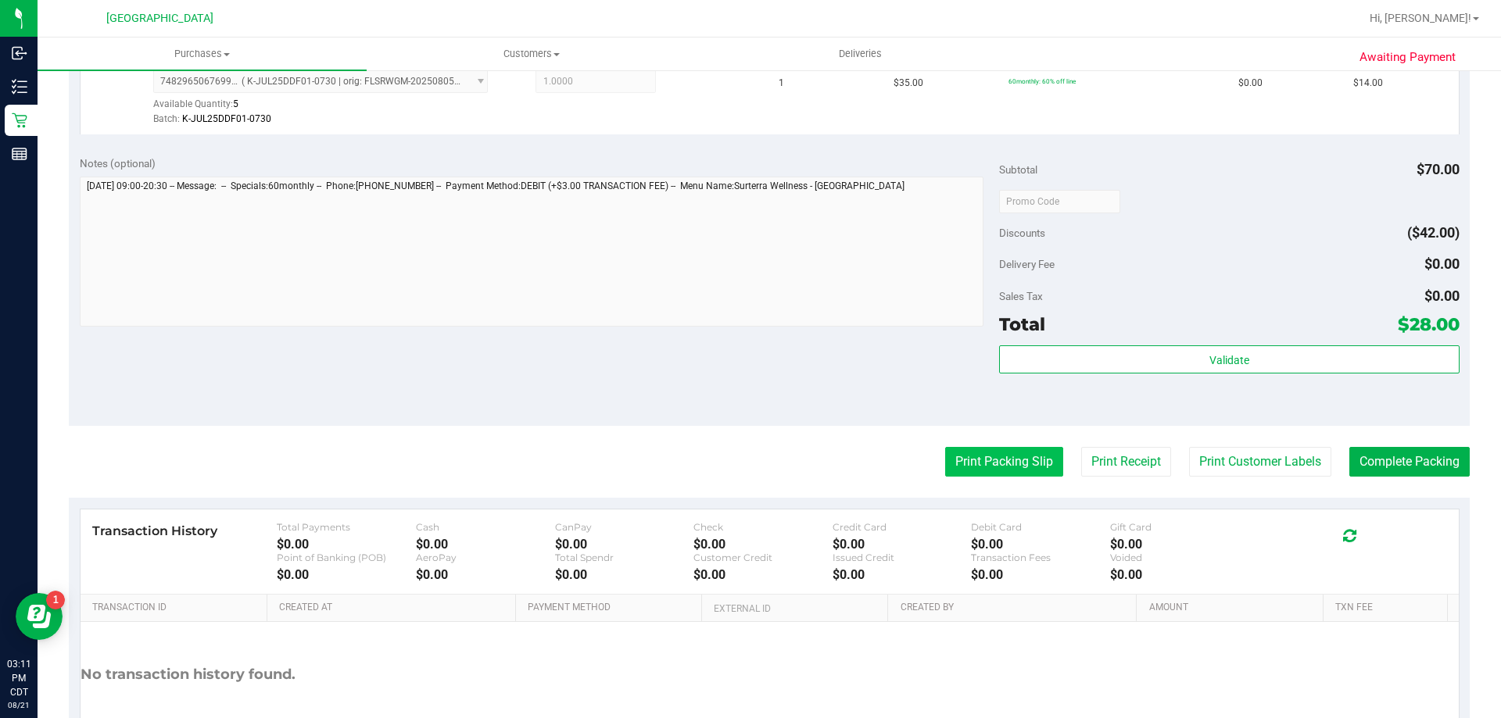
click at [994, 456] on button "Print Packing Slip" at bounding box center [1004, 462] width 118 height 30
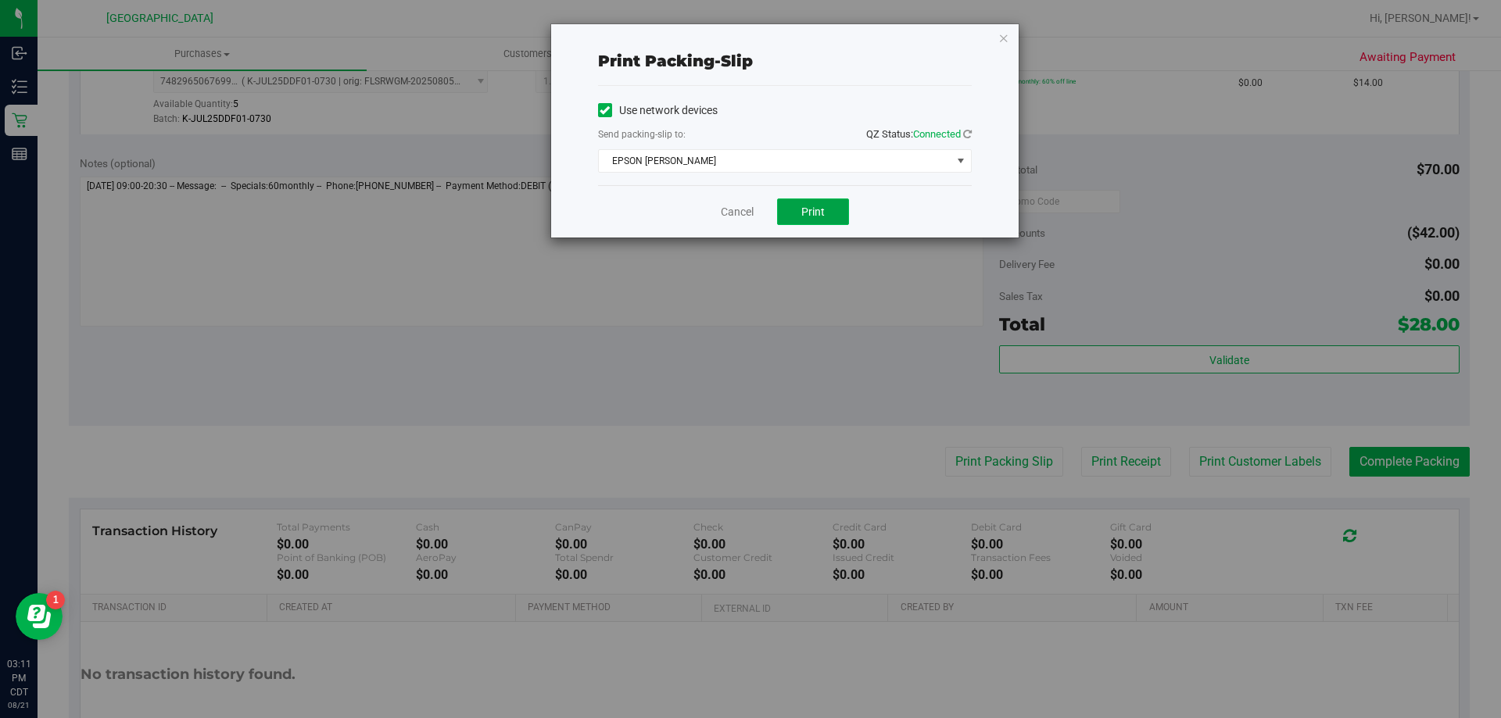
click at [828, 219] on button "Print" at bounding box center [813, 212] width 72 height 27
click at [745, 218] on link "Cancel" at bounding box center [737, 212] width 33 height 16
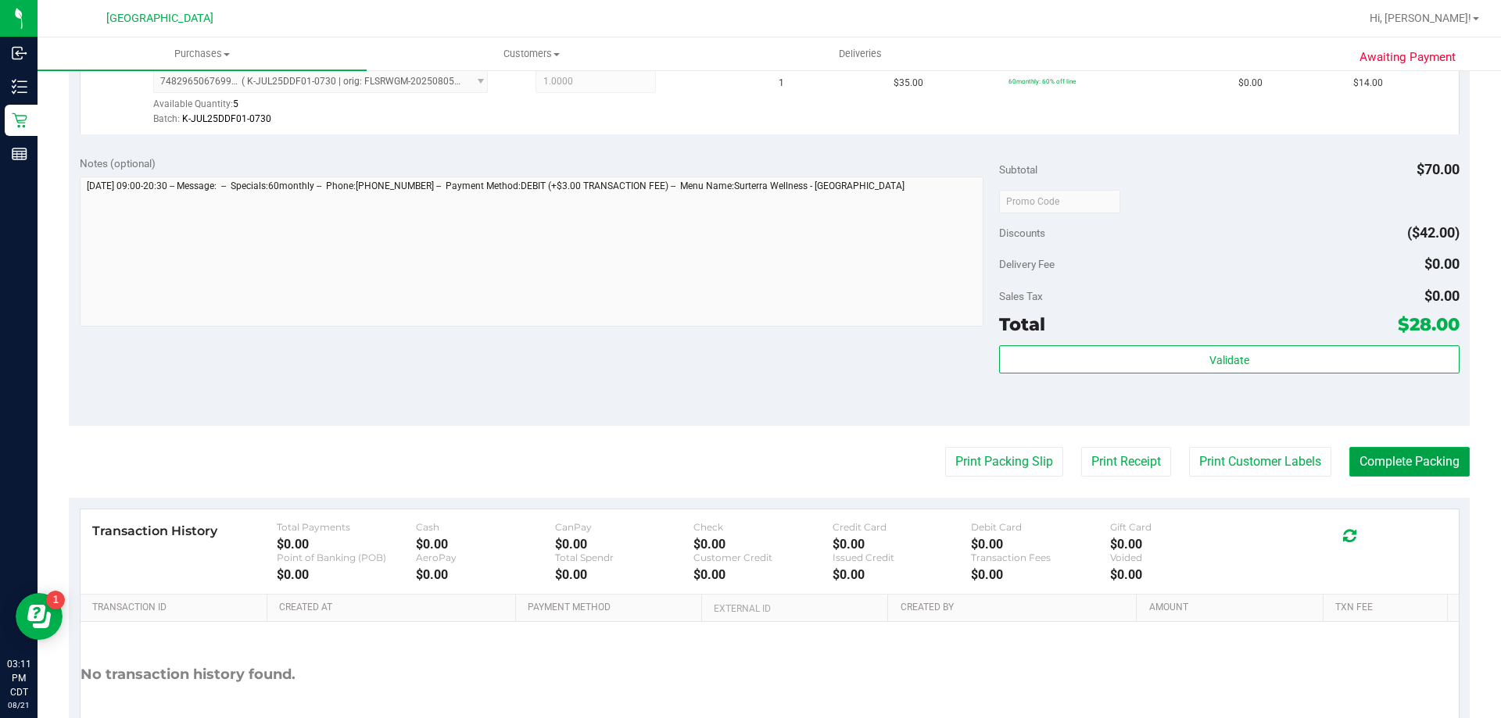
click at [1379, 459] on button "Complete Packing" at bounding box center [1409, 462] width 120 height 30
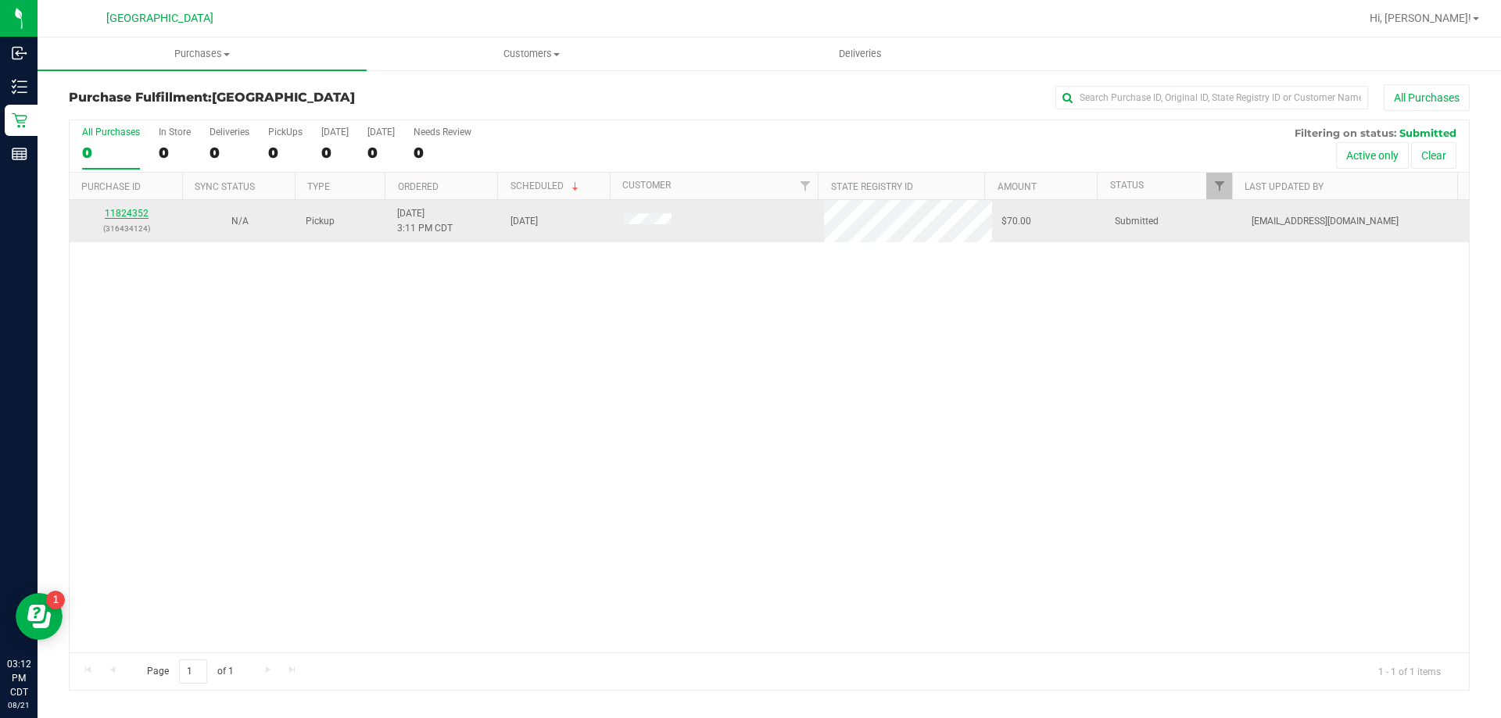
click at [137, 213] on link "11824352" at bounding box center [127, 213] width 44 height 11
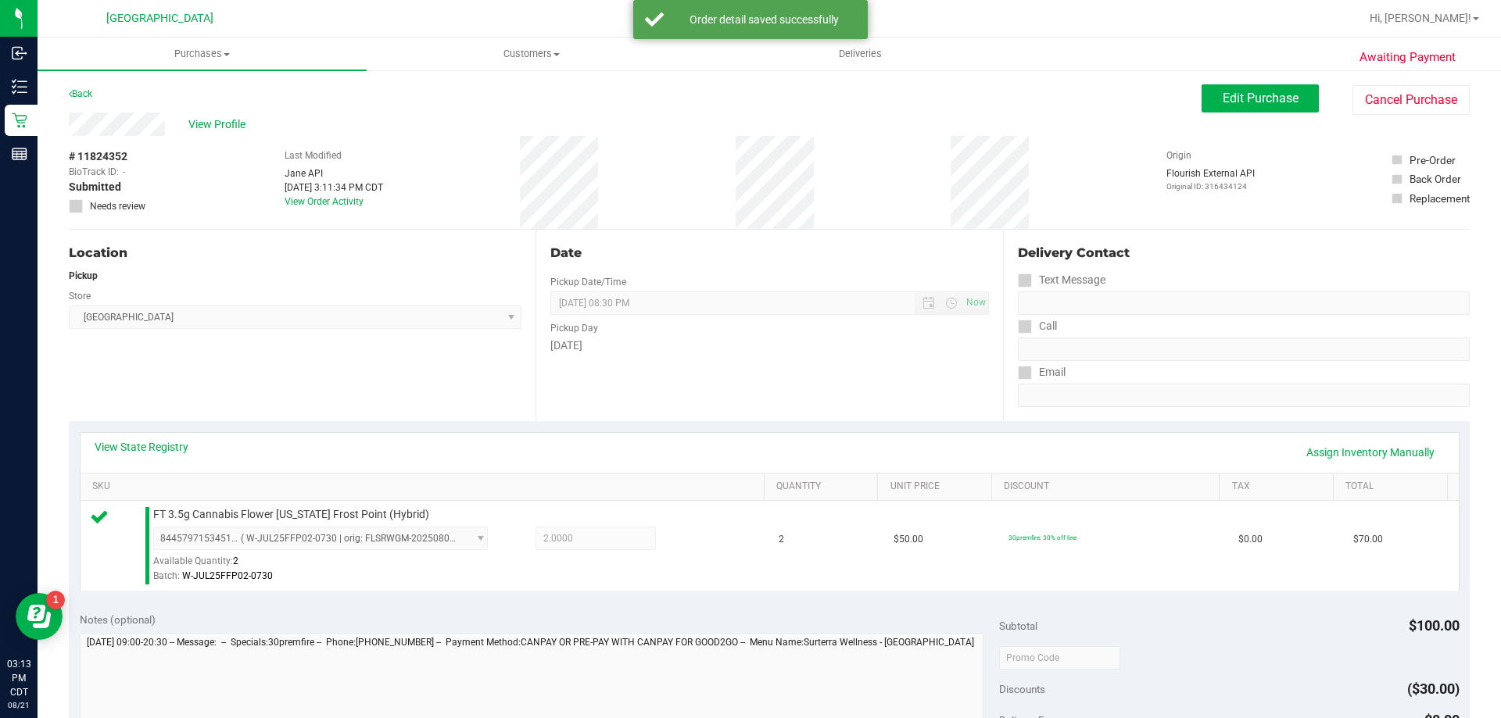
scroll to position [313, 0]
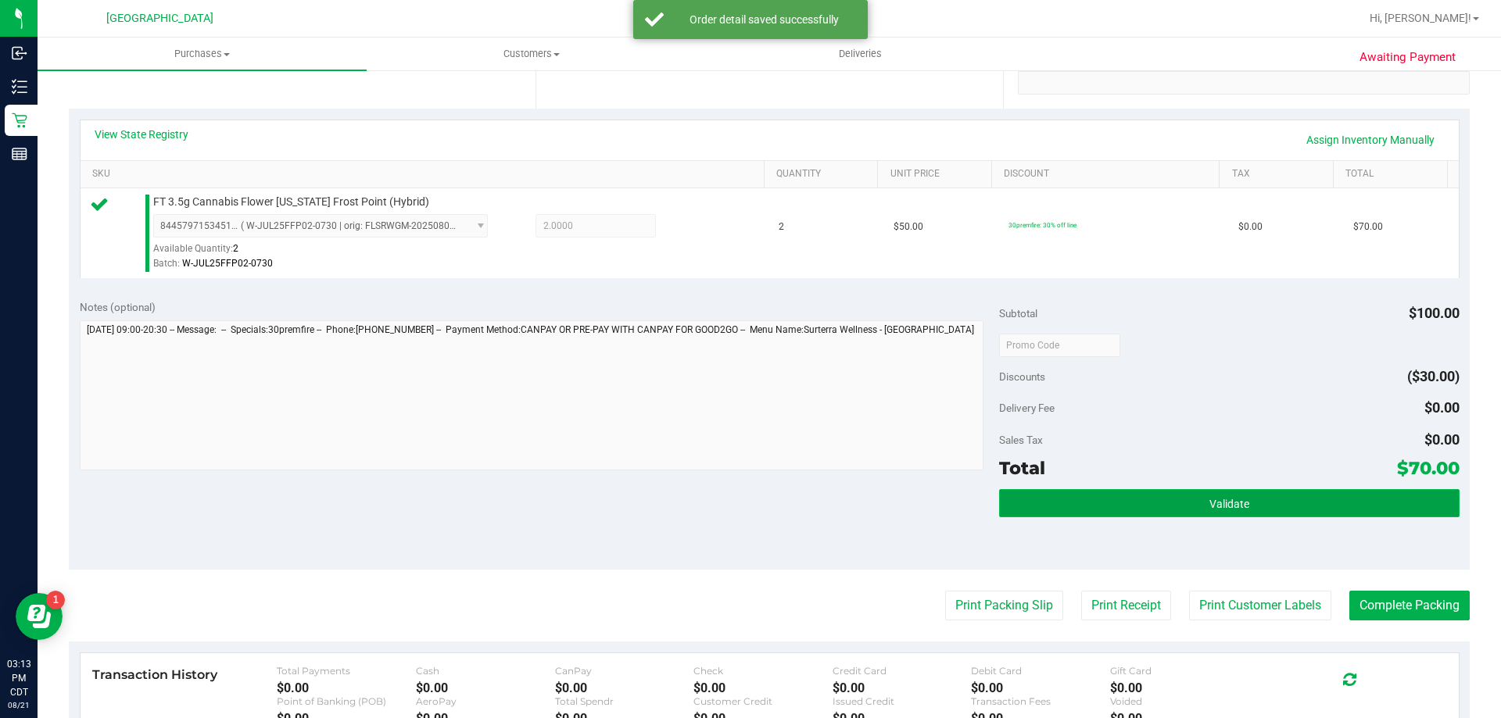
click at [1355, 504] on button "Validate" at bounding box center [1229, 503] width 460 height 28
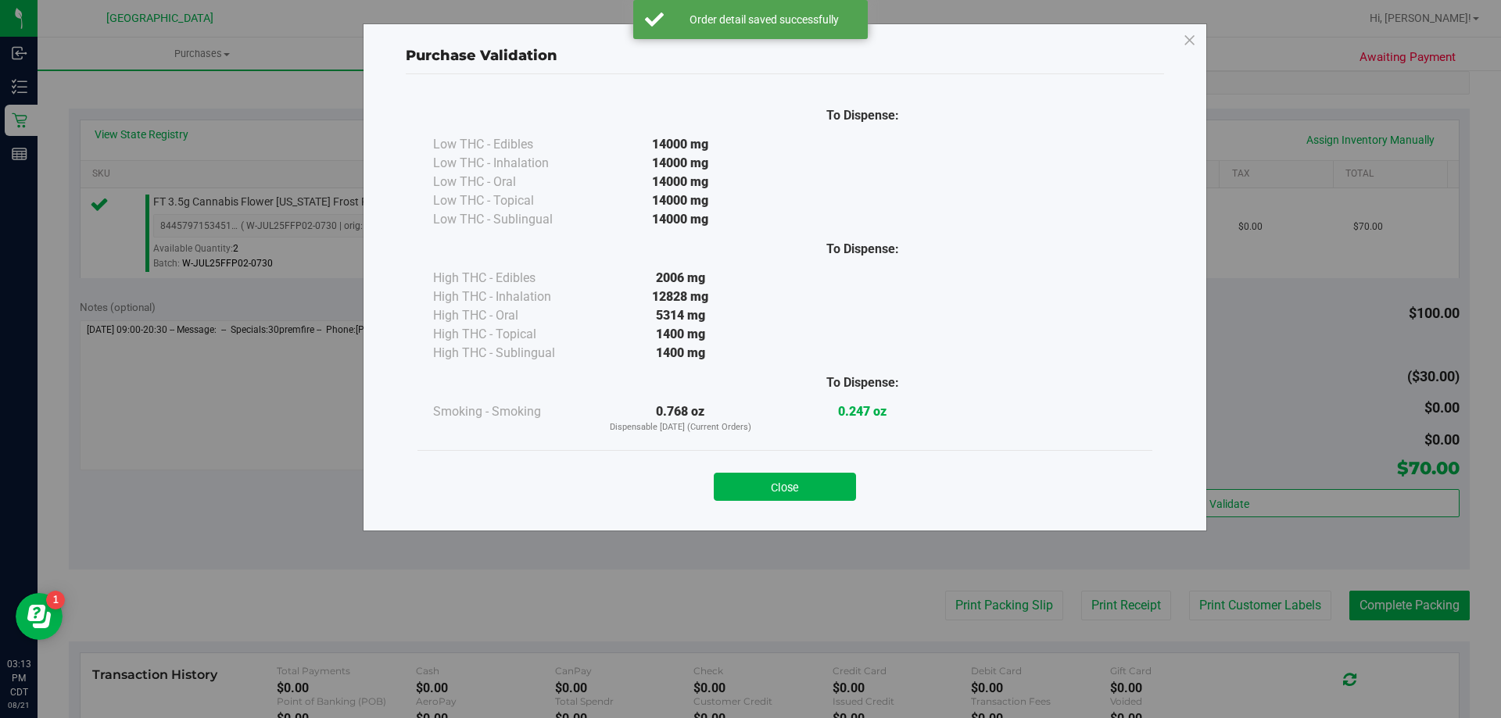
click at [822, 471] on div "Close" at bounding box center [784, 482] width 711 height 39
click at [829, 494] on button "Close" at bounding box center [785, 487] width 142 height 28
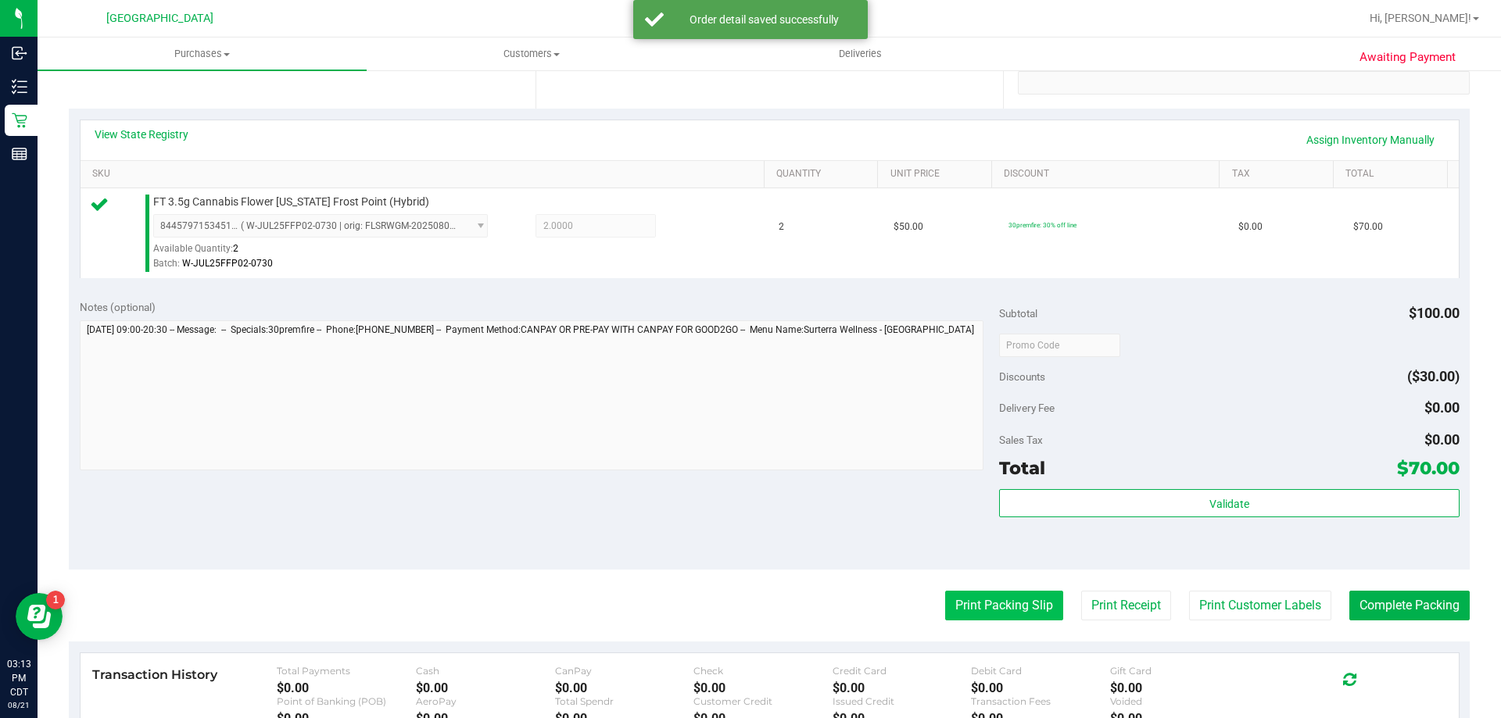
click at [960, 613] on button "Print Packing Slip" at bounding box center [1004, 606] width 118 height 30
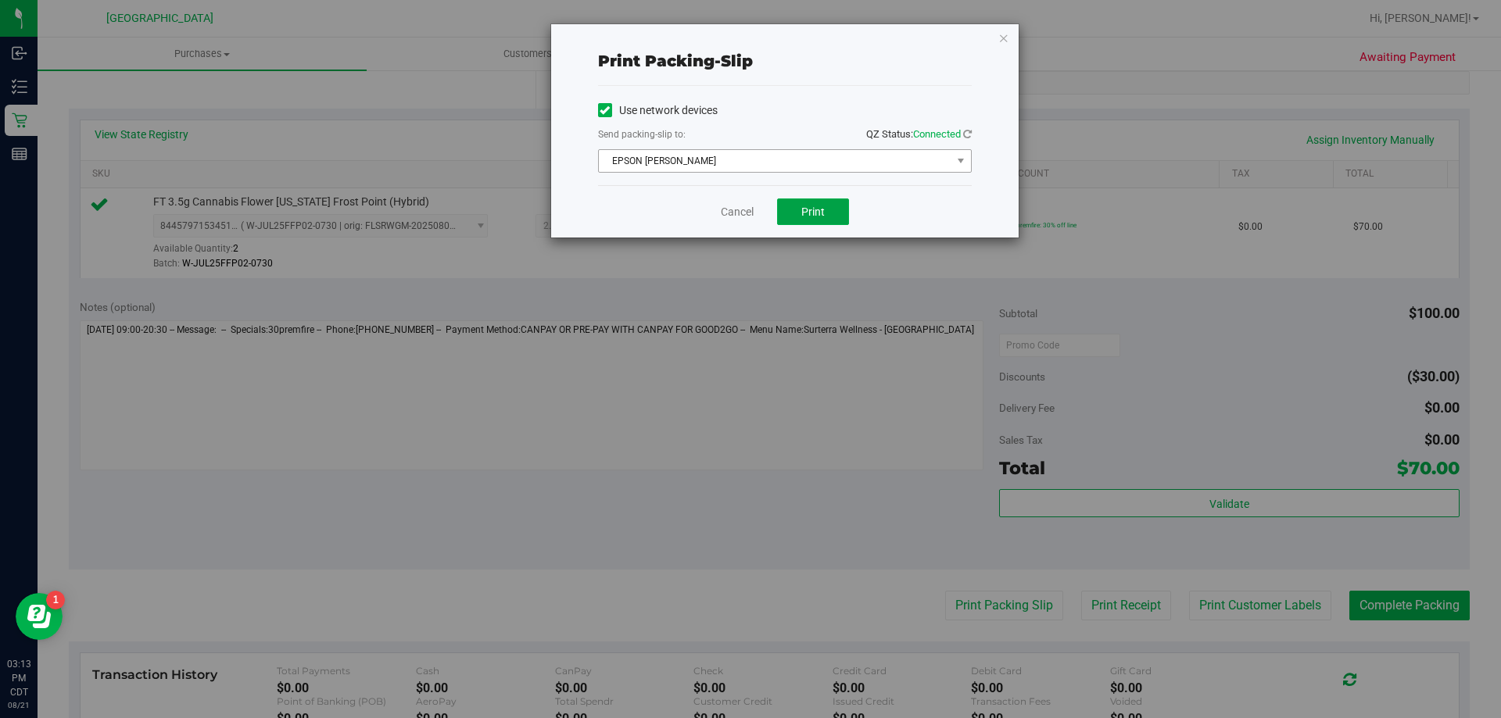
drag, startPoint x: 809, startPoint y: 209, endPoint x: 819, endPoint y: 161, distance: 49.5
click at [819, 161] on div "Print packing-slip Use network devices Send packing-slip to: QZ Status: Connect…" at bounding box center [784, 130] width 467 height 213
click at [839, 200] on button "Print" at bounding box center [813, 212] width 72 height 27
click at [736, 209] on link "Cancel" at bounding box center [737, 212] width 33 height 16
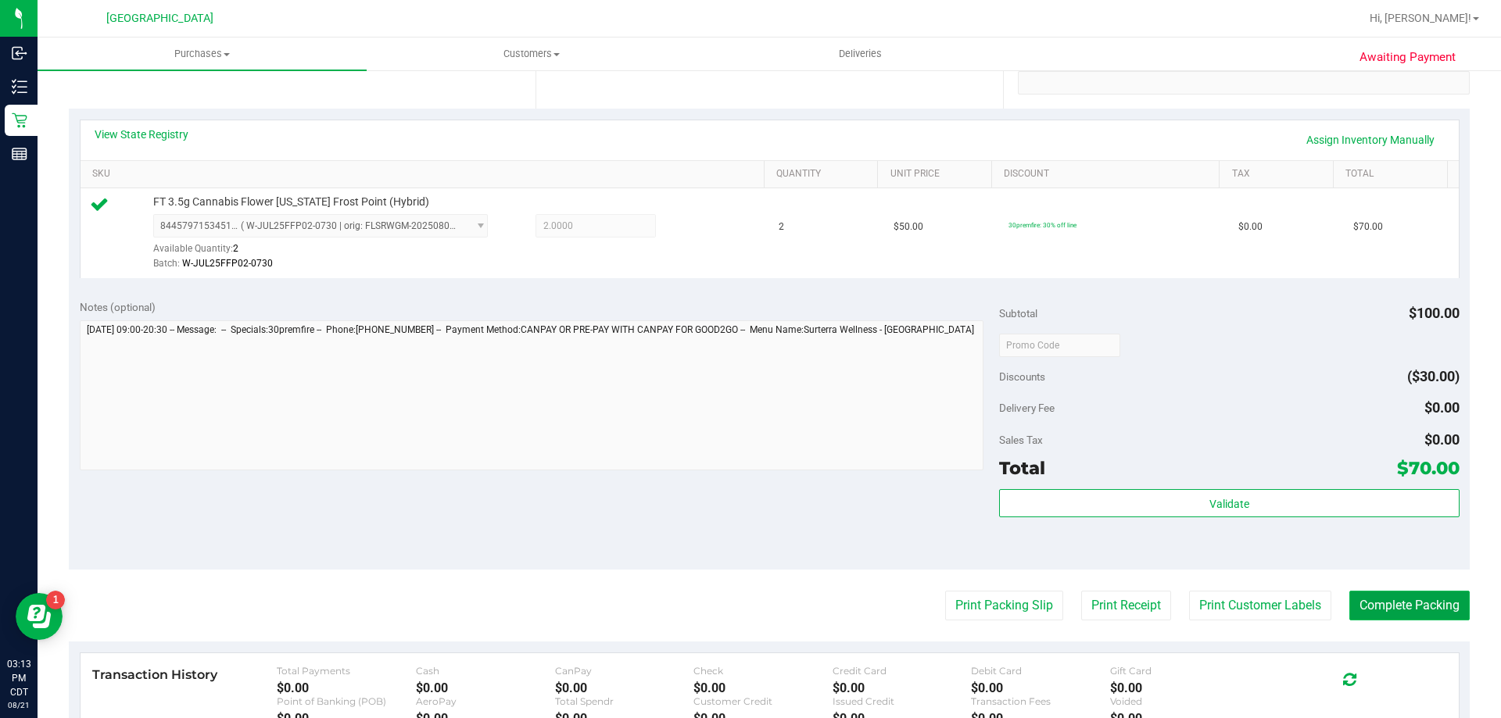
click at [1416, 611] on button "Complete Packing" at bounding box center [1409, 606] width 120 height 30
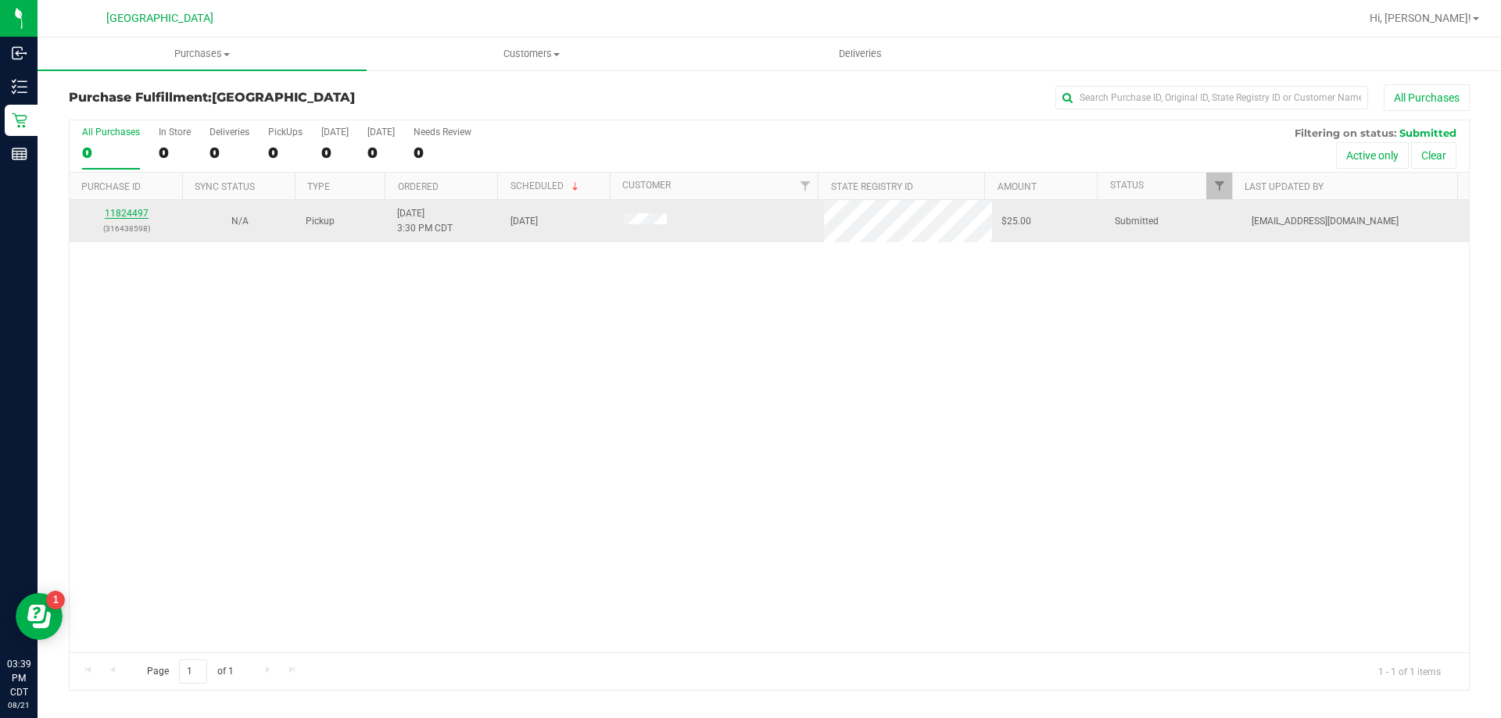
click at [122, 213] on link "11824497" at bounding box center [127, 213] width 44 height 11
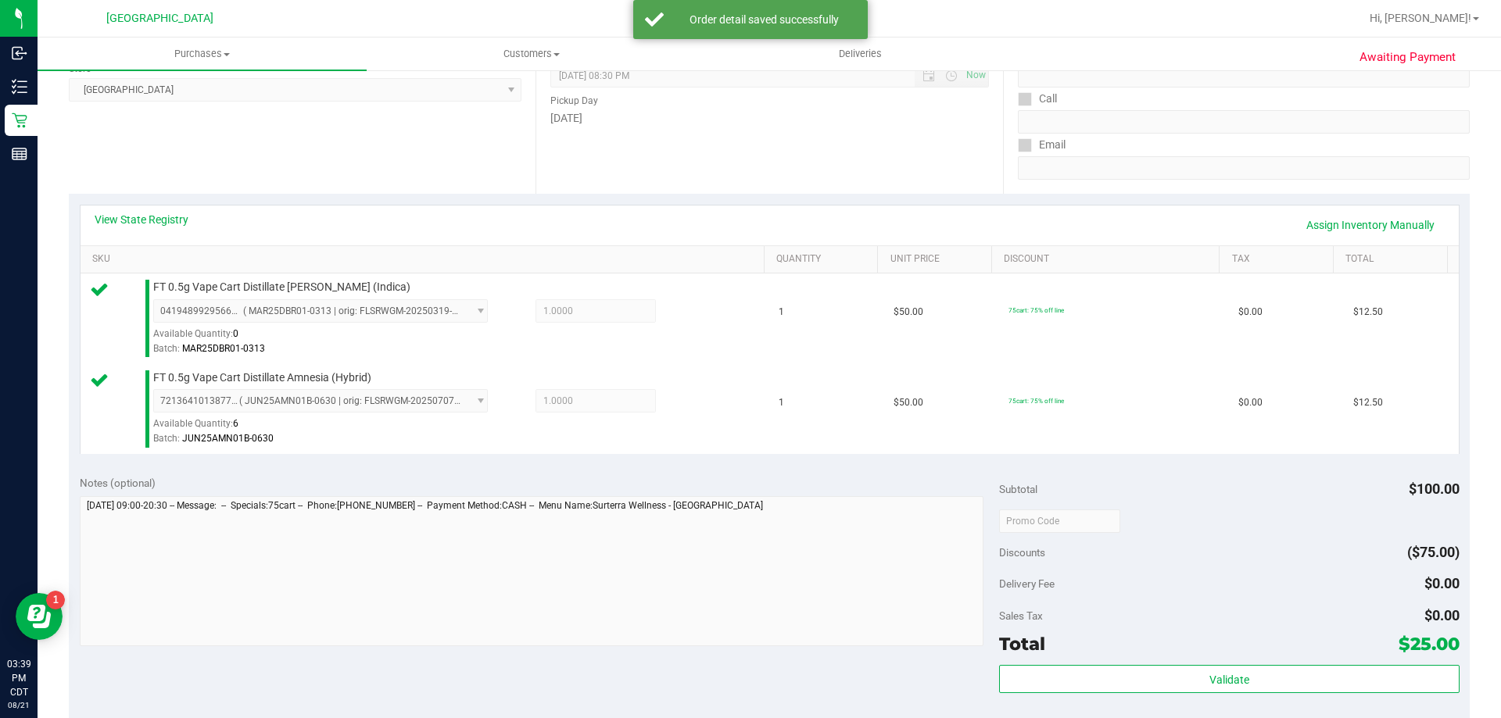
scroll to position [313, 0]
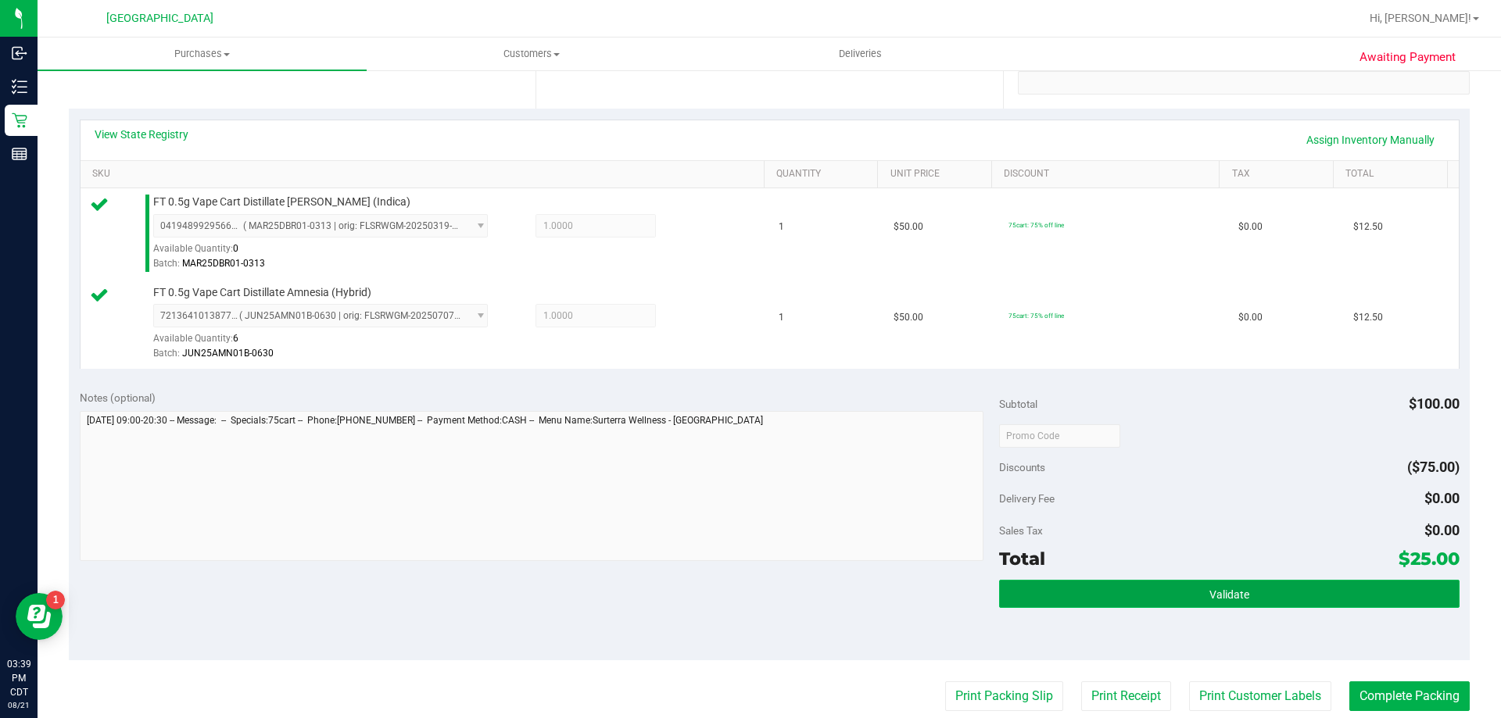
click at [1336, 587] on button "Validate" at bounding box center [1229, 594] width 460 height 28
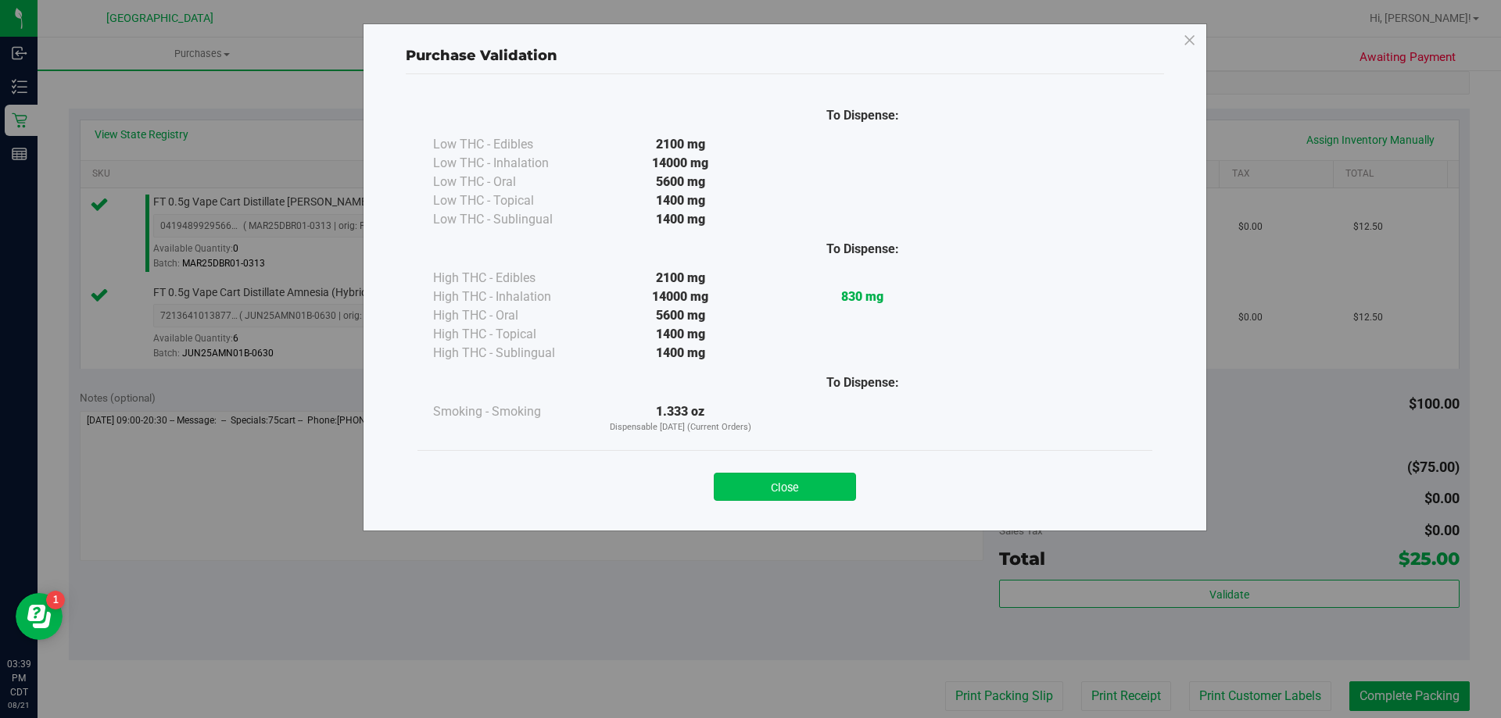
click at [784, 485] on button "Close" at bounding box center [785, 487] width 142 height 28
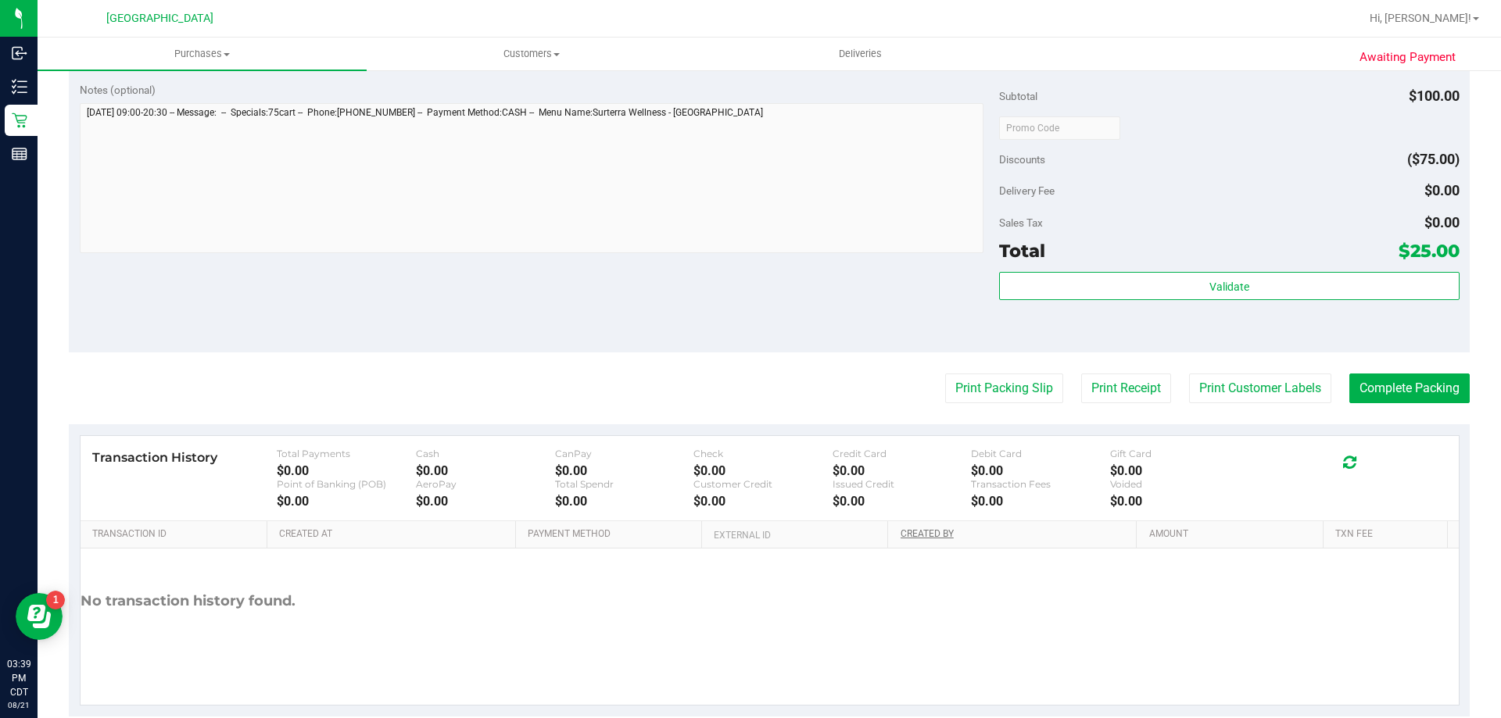
scroll to position [650, 0]
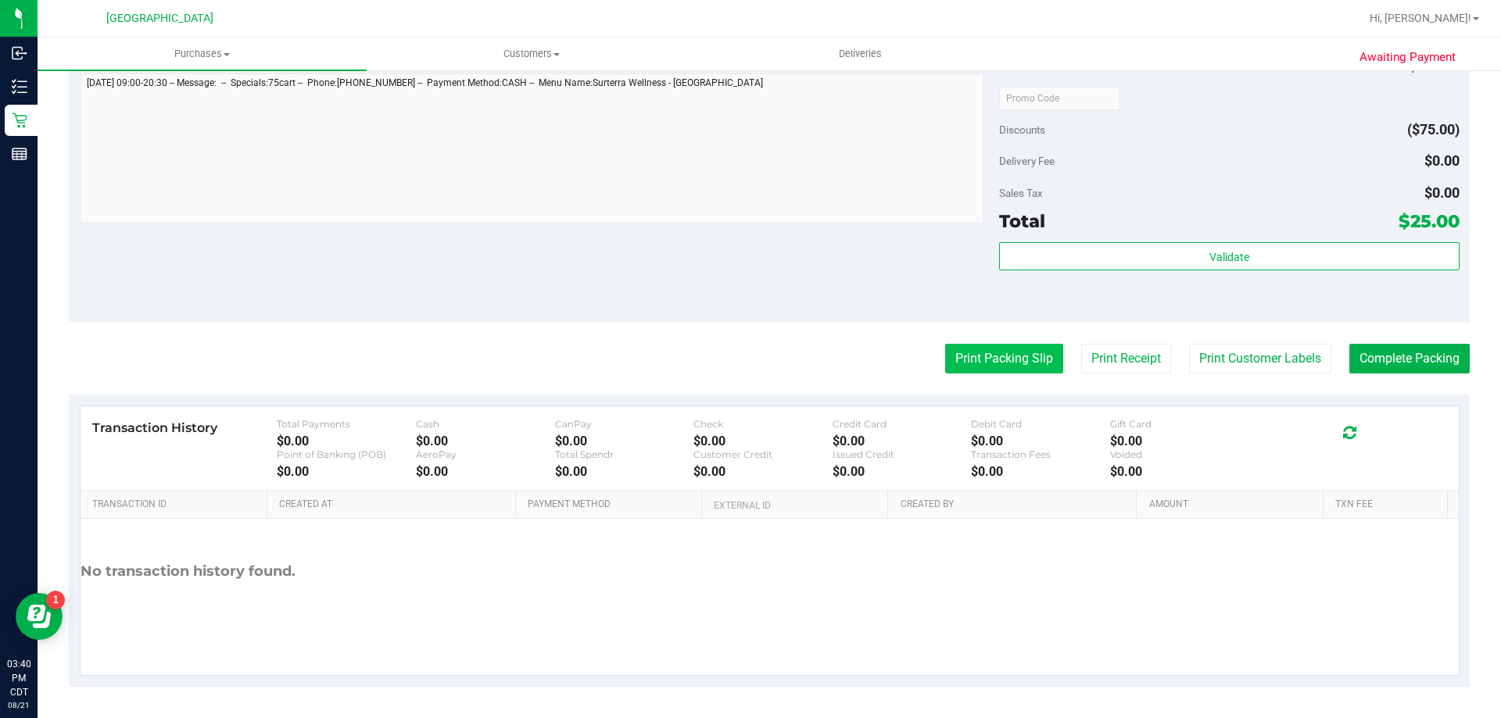
click at [994, 356] on button "Print Packing Slip" at bounding box center [1004, 359] width 118 height 30
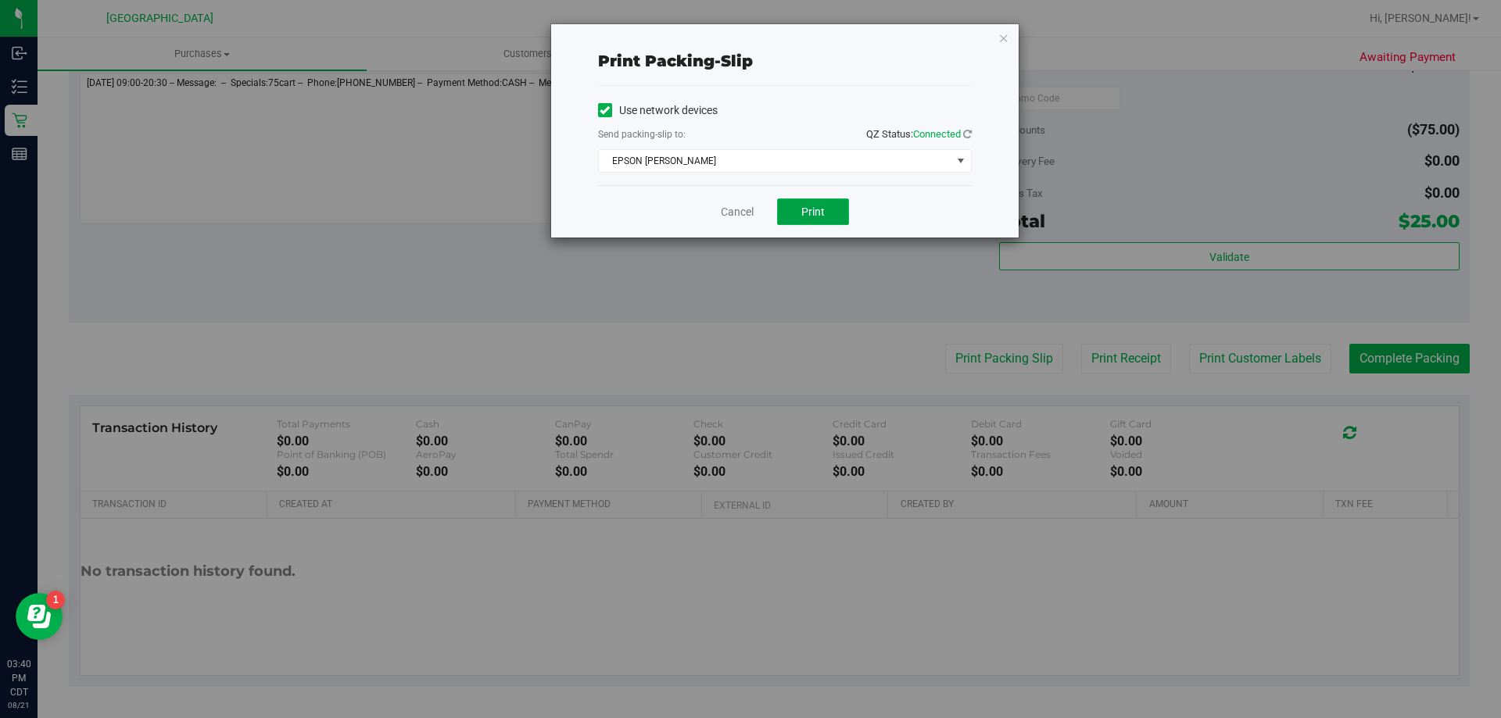
click at [784, 206] on button "Print" at bounding box center [813, 212] width 72 height 27
click at [734, 207] on link "Cancel" at bounding box center [737, 212] width 33 height 16
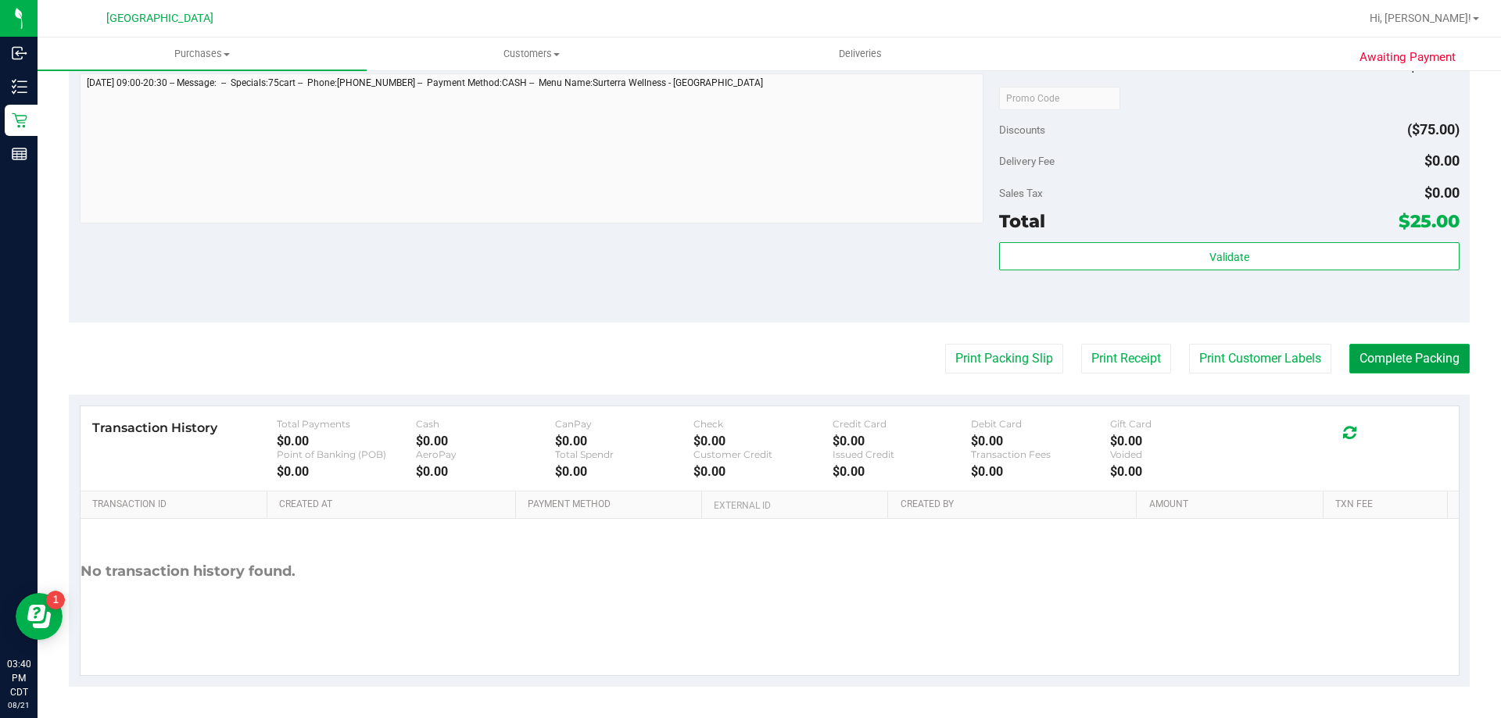
click at [1401, 344] on button "Complete Packing" at bounding box center [1409, 359] width 120 height 30
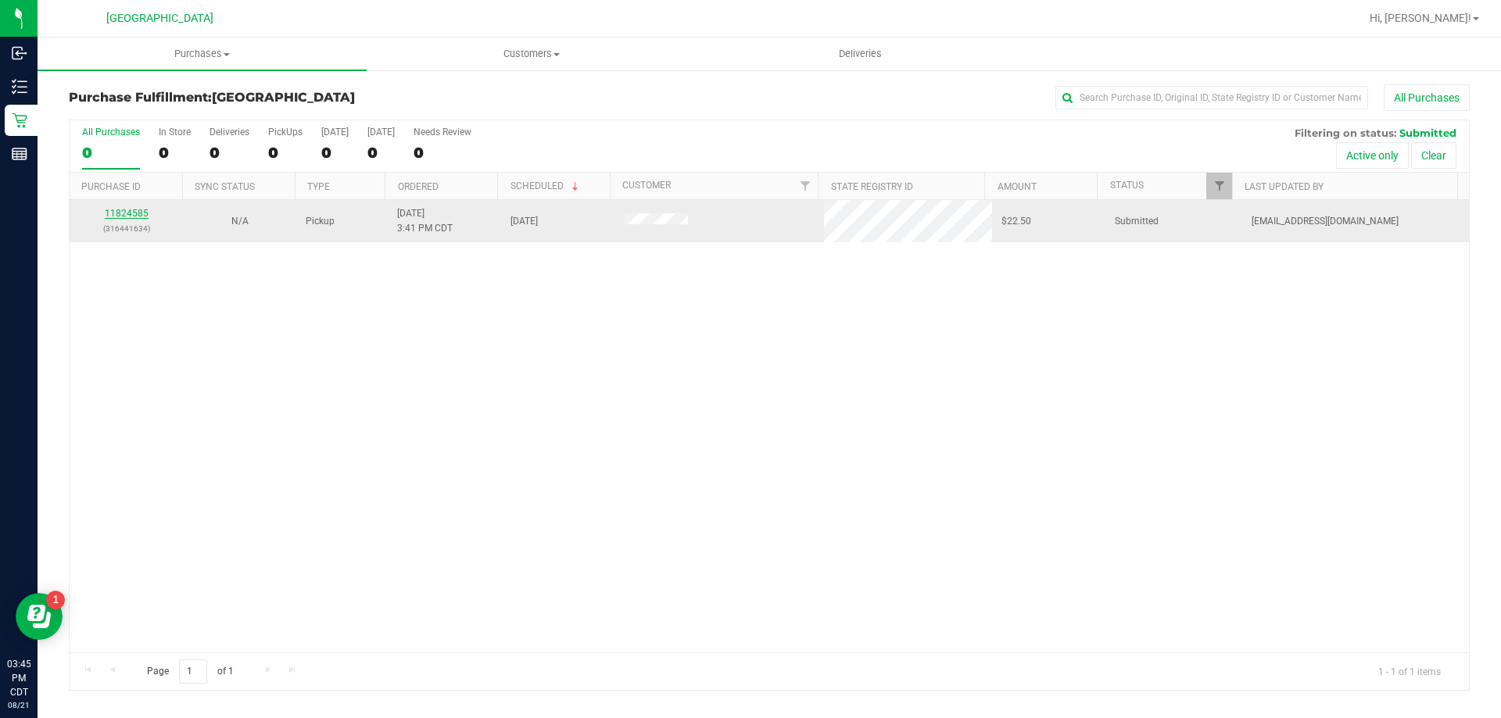
click at [113, 211] on link "11824585" at bounding box center [127, 213] width 44 height 11
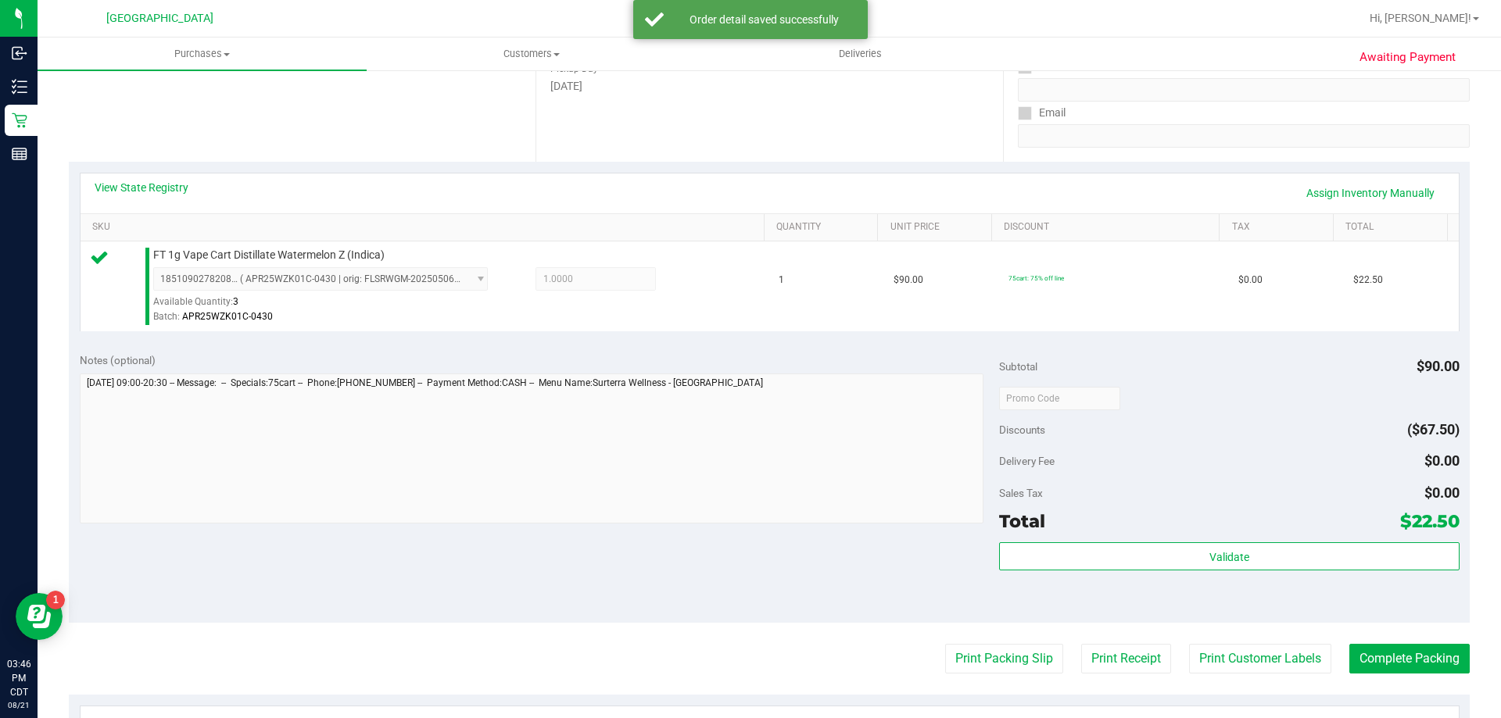
scroll to position [391, 0]
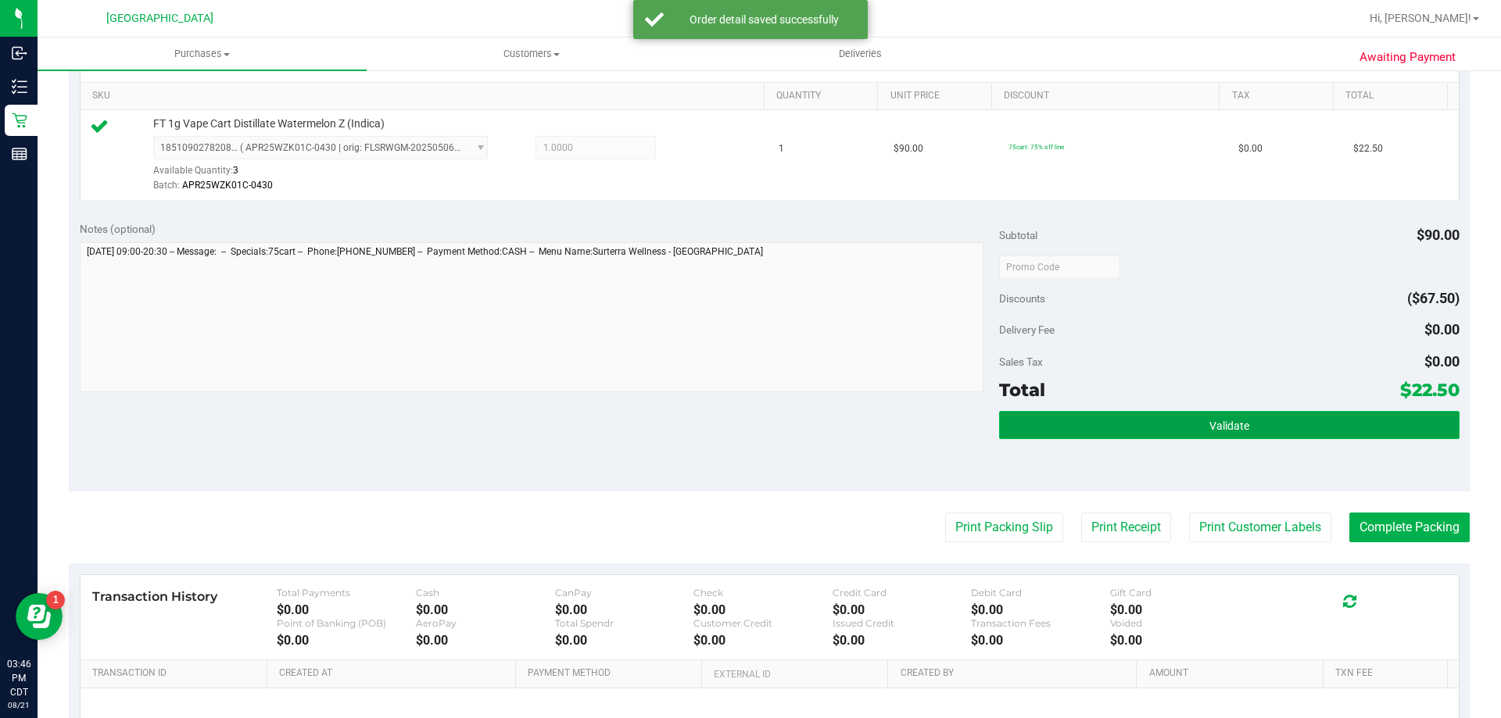
click at [1265, 427] on button "Validate" at bounding box center [1229, 425] width 460 height 28
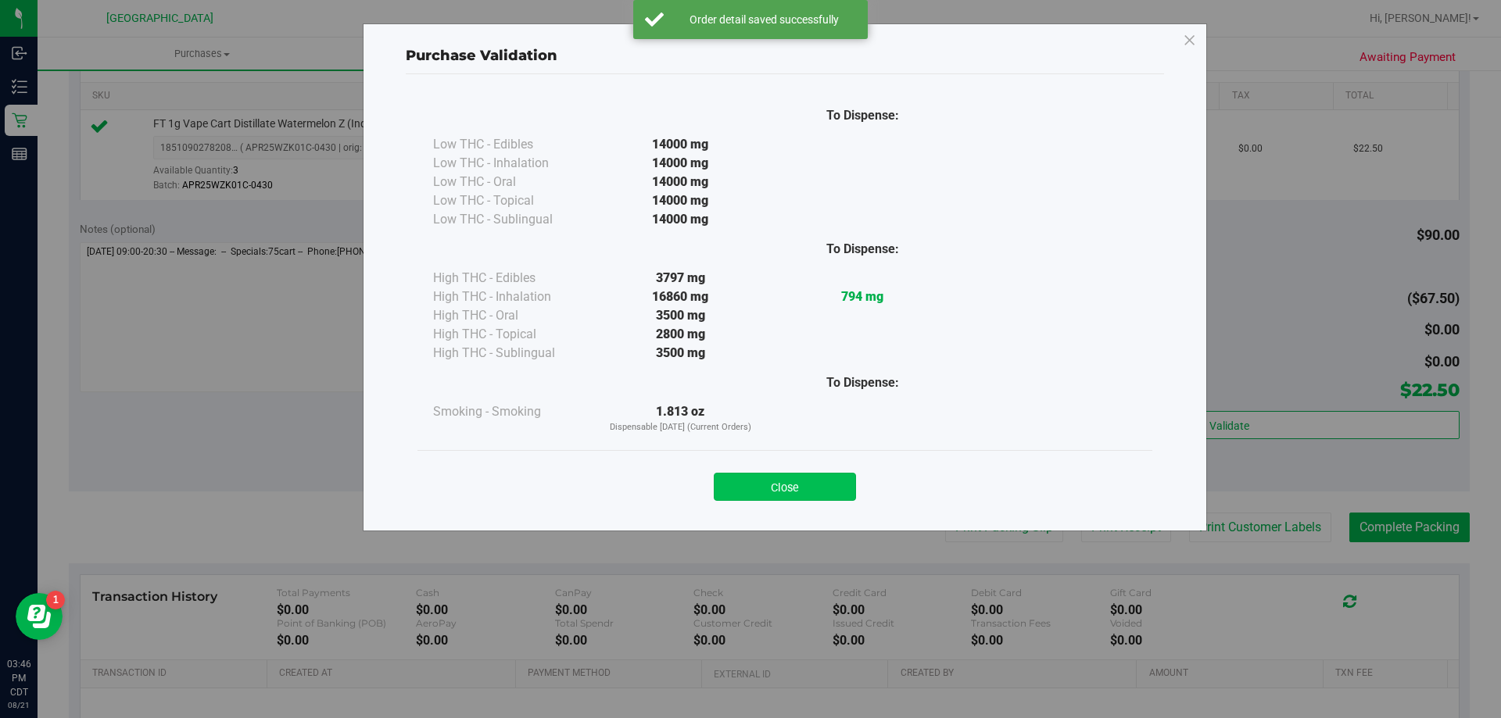
click at [821, 480] on button "Close" at bounding box center [785, 487] width 142 height 28
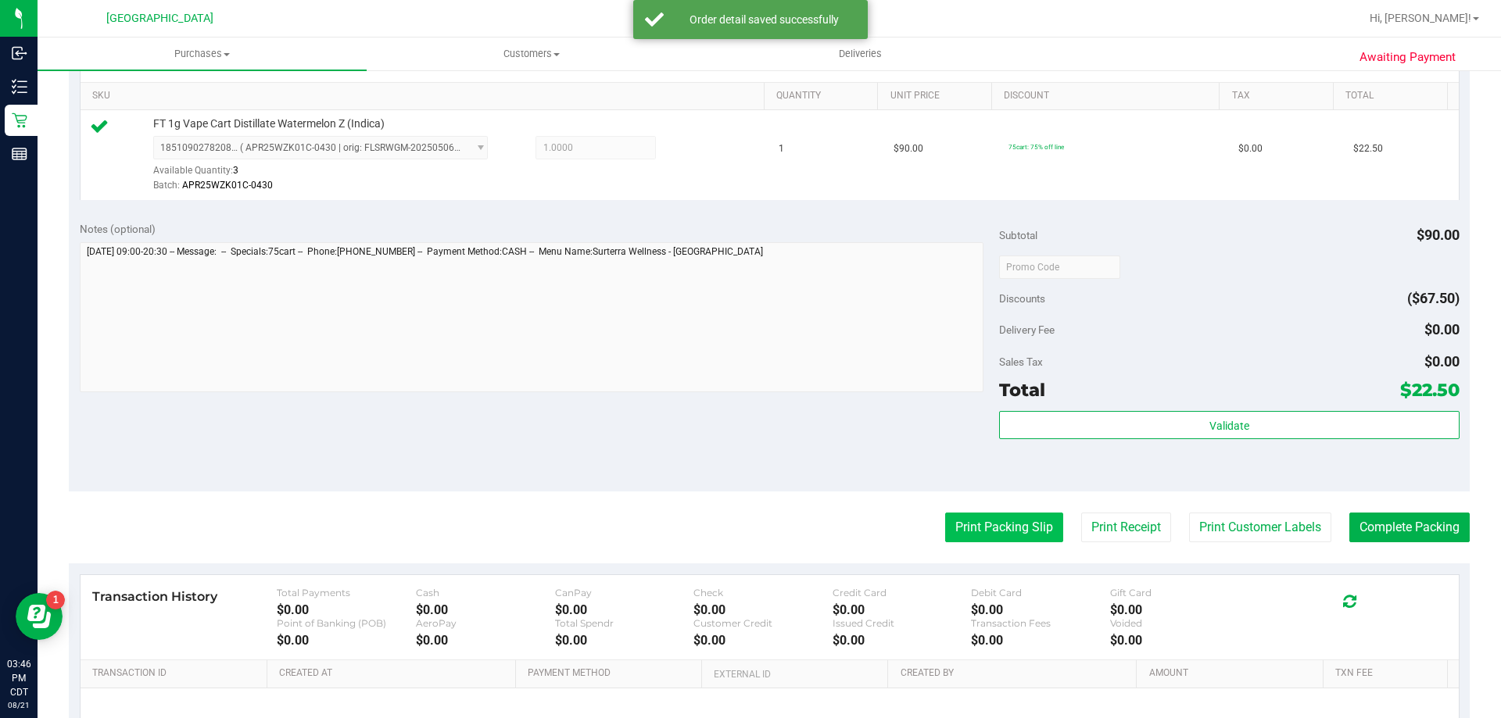
click at [979, 532] on button "Print Packing Slip" at bounding box center [1004, 528] width 118 height 30
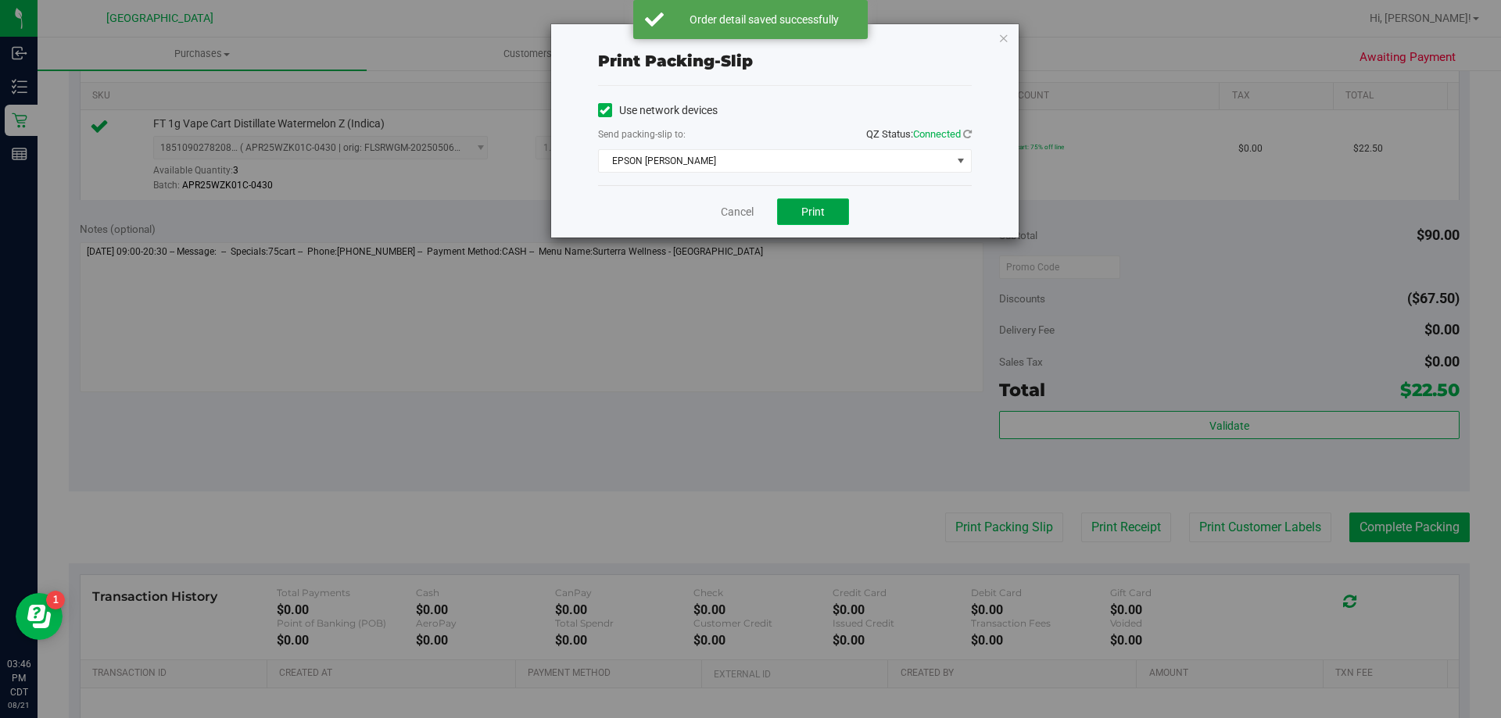
click at [805, 216] on span "Print" at bounding box center [812, 212] width 23 height 13
click at [736, 207] on link "Cancel" at bounding box center [737, 212] width 33 height 16
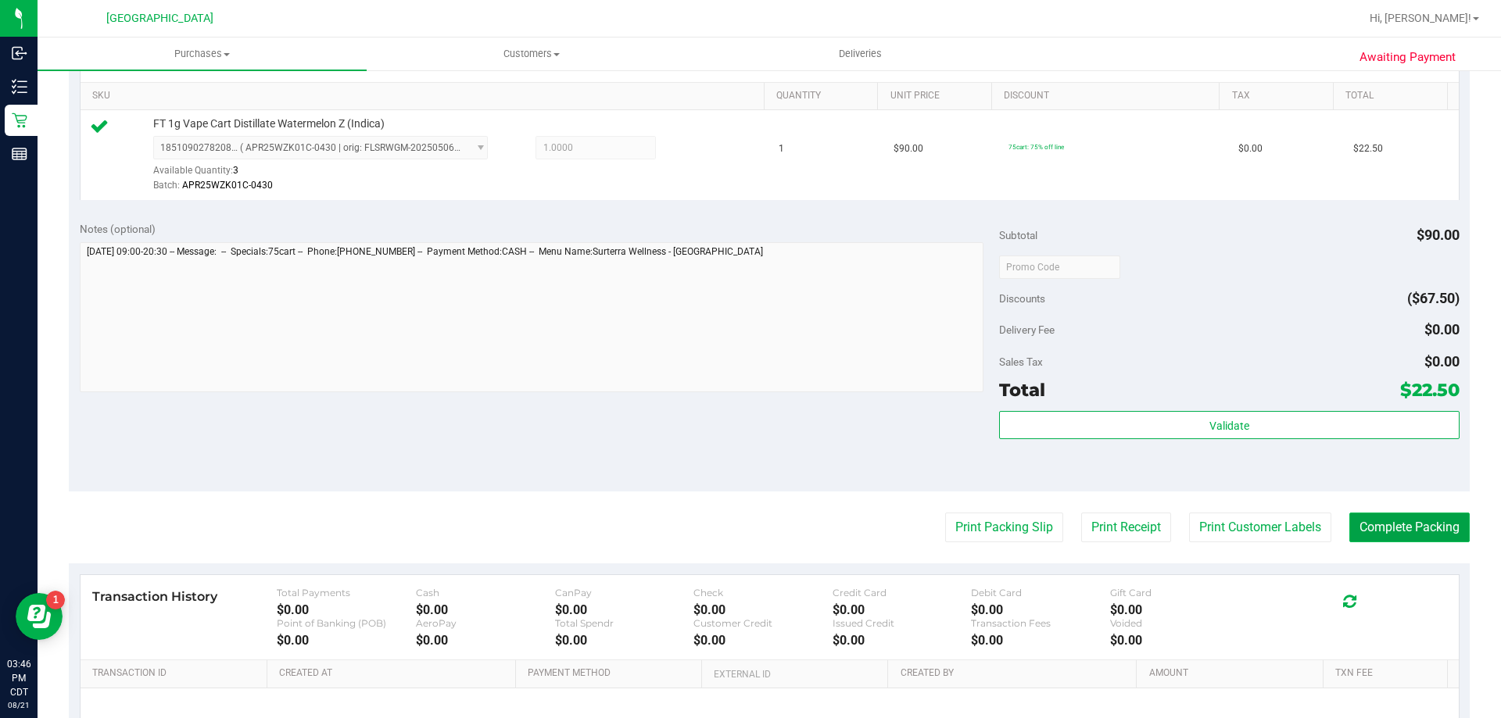
click at [1414, 520] on button "Complete Packing" at bounding box center [1409, 528] width 120 height 30
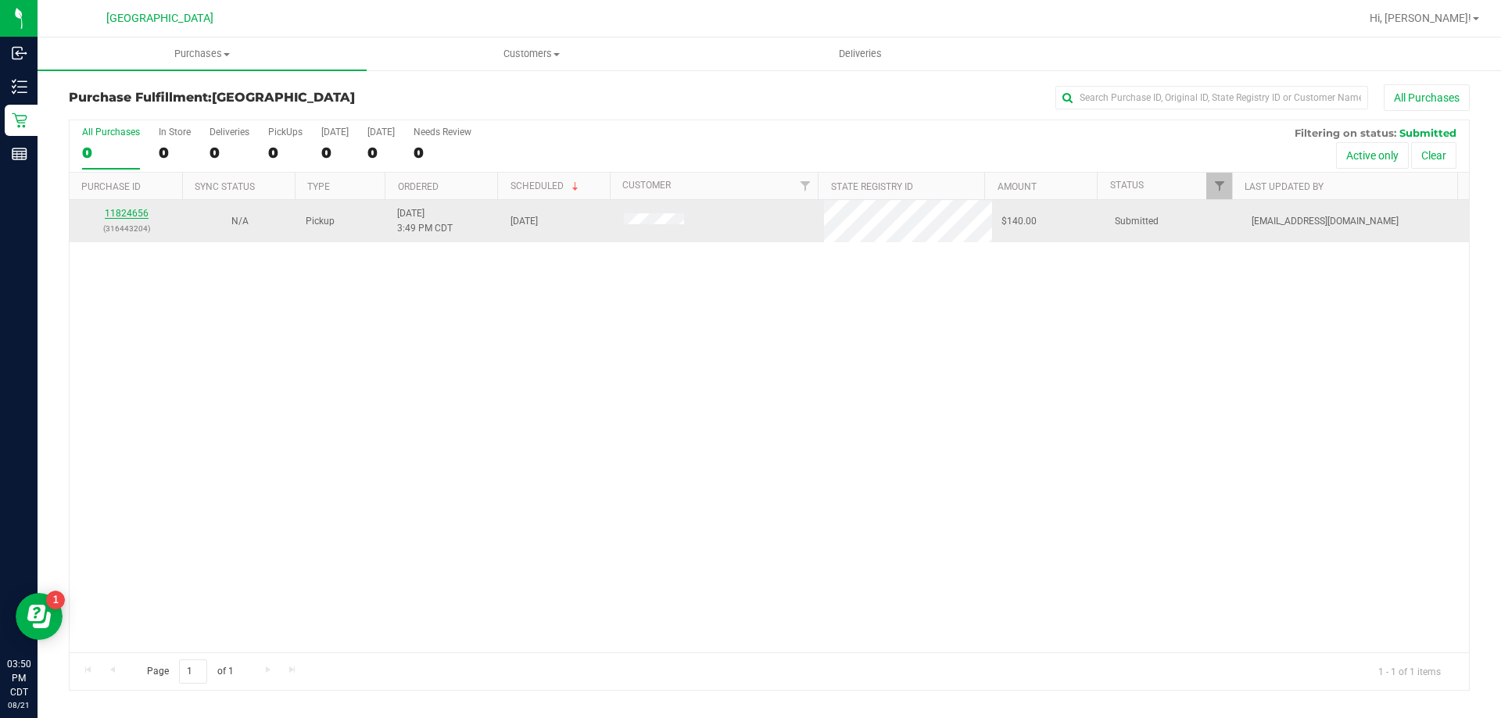
click at [136, 213] on link "11824656" at bounding box center [127, 213] width 44 height 11
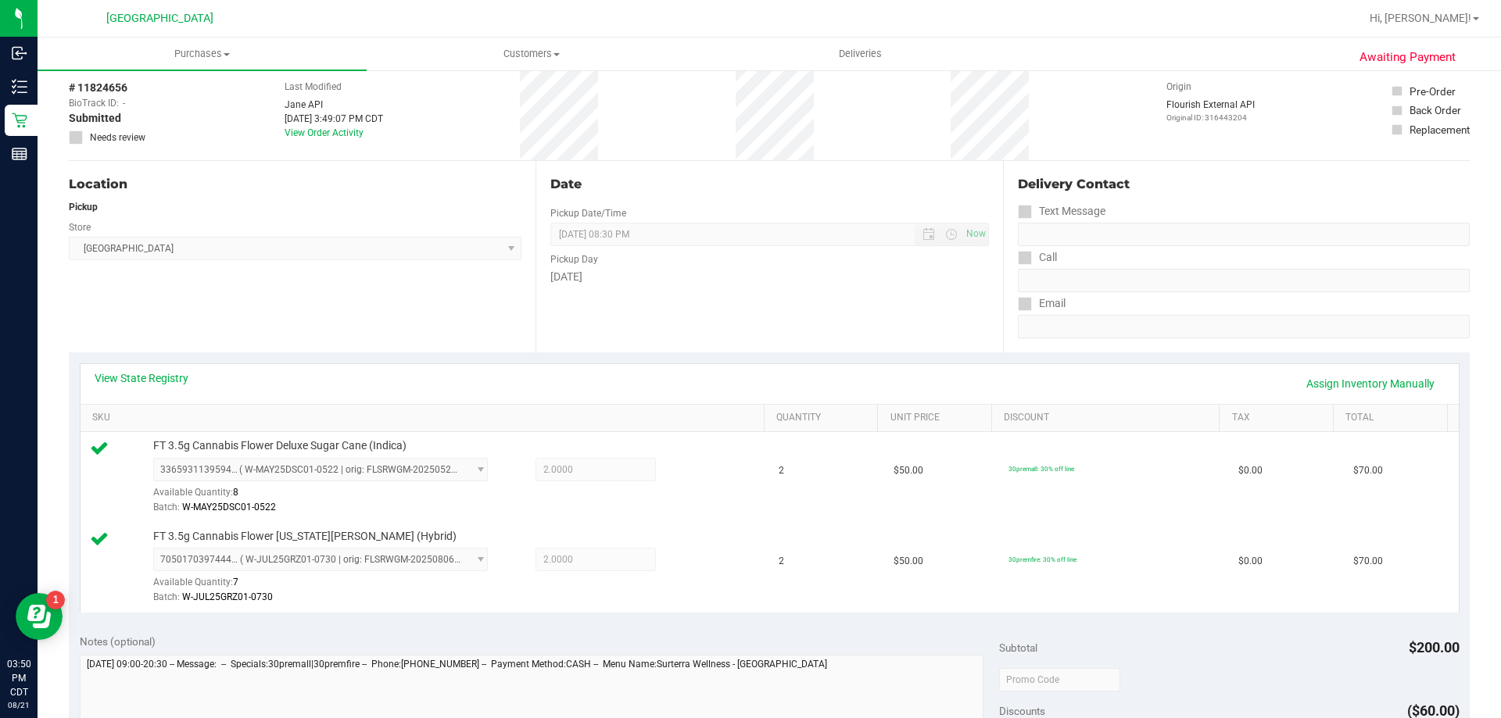
scroll to position [469, 0]
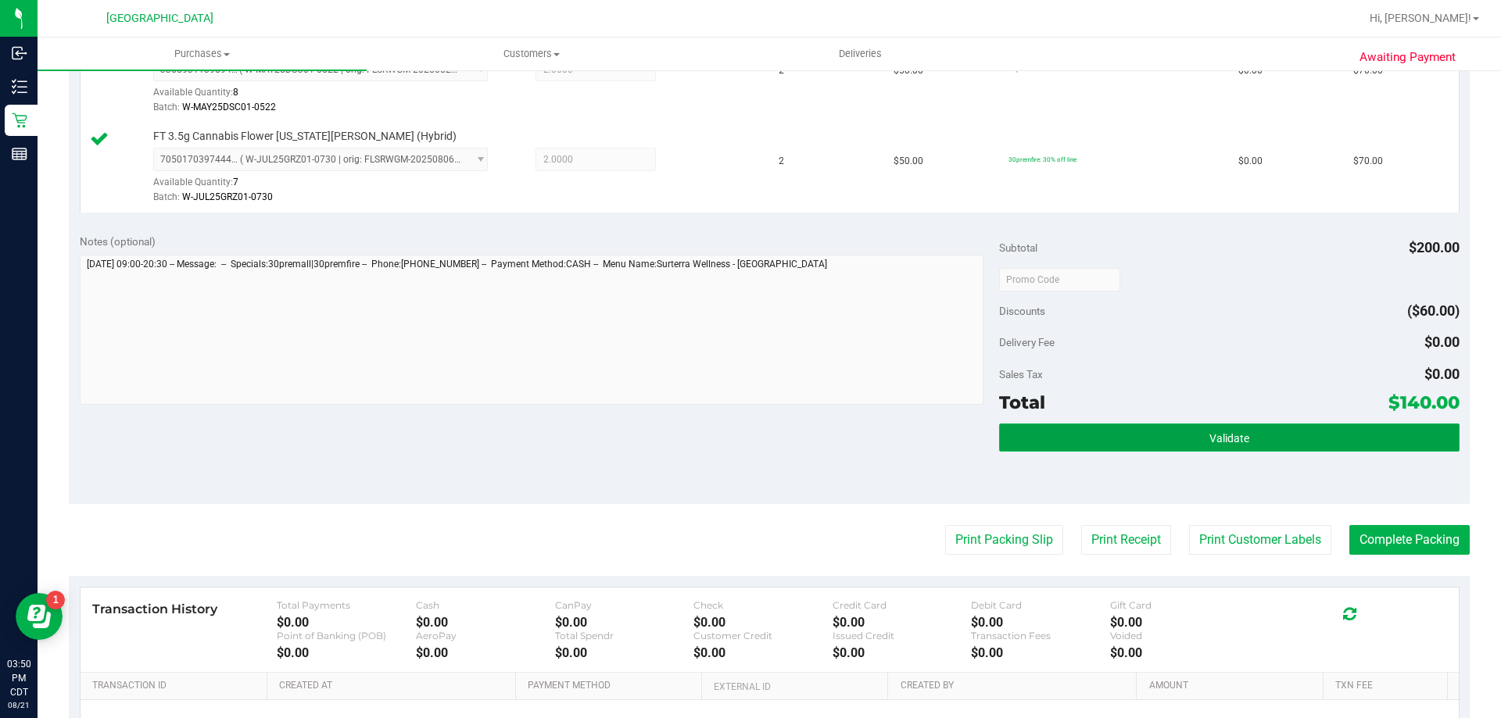
click at [1162, 449] on button "Validate" at bounding box center [1229, 438] width 460 height 28
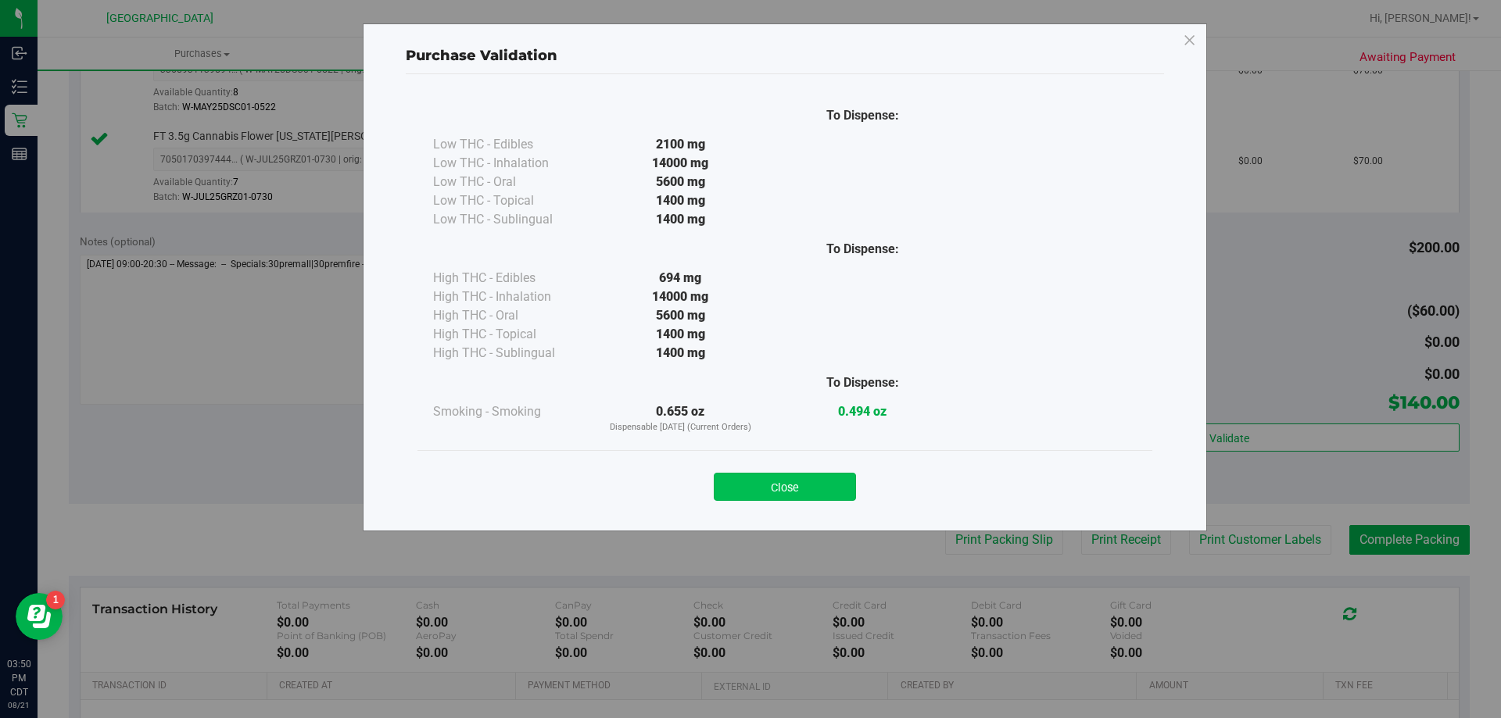
drag, startPoint x: 749, startPoint y: 478, endPoint x: 761, endPoint y: 480, distance: 12.6
click at [751, 480] on button "Close" at bounding box center [785, 487] width 142 height 28
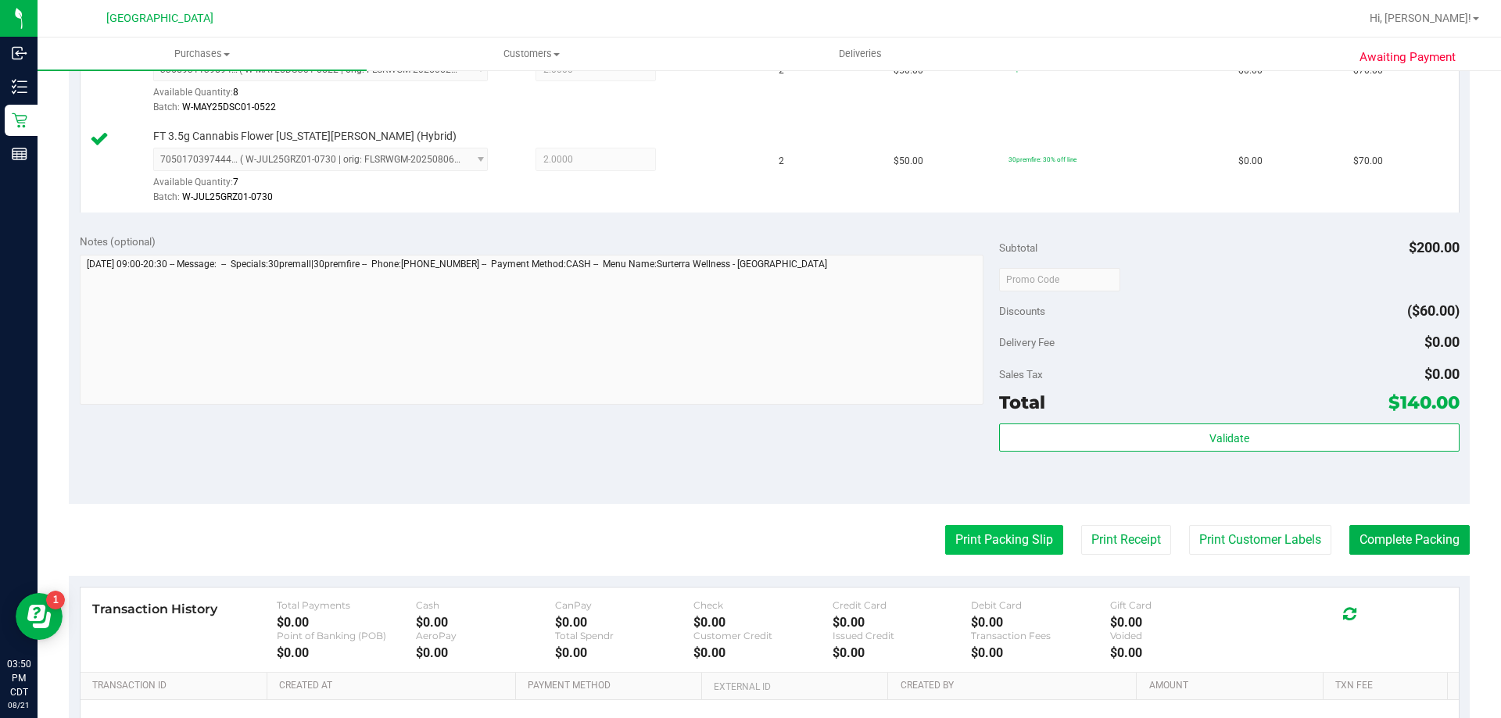
click at [1021, 542] on button "Print Packing Slip" at bounding box center [1004, 540] width 118 height 30
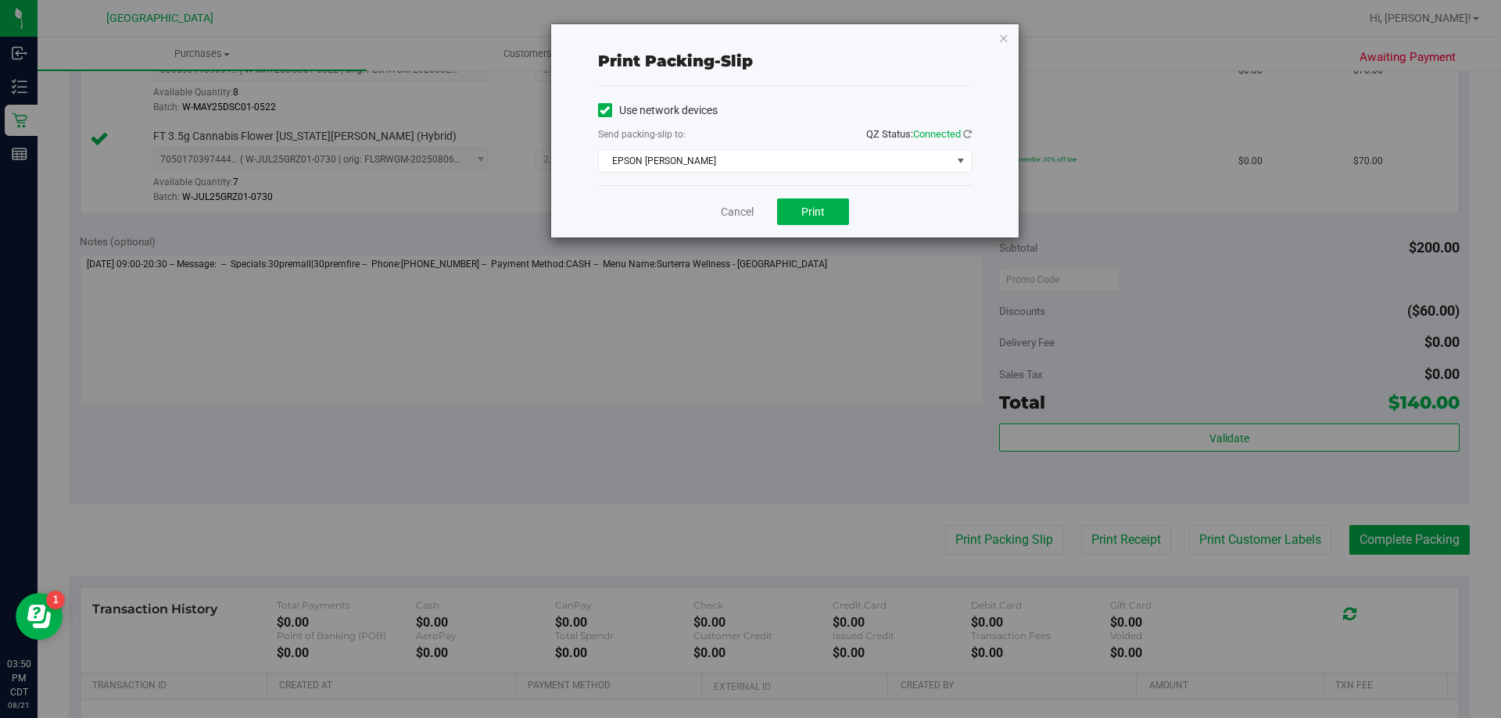
click at [825, 197] on div "Cancel Print" at bounding box center [785, 211] width 374 height 52
click at [819, 226] on div "Cancel Print" at bounding box center [785, 211] width 374 height 52
click at [819, 212] on span "Print" at bounding box center [812, 212] width 23 height 13
click at [757, 205] on div "Cancel Print" at bounding box center [785, 211] width 374 height 52
click at [741, 212] on link "Cancel" at bounding box center [737, 212] width 33 height 16
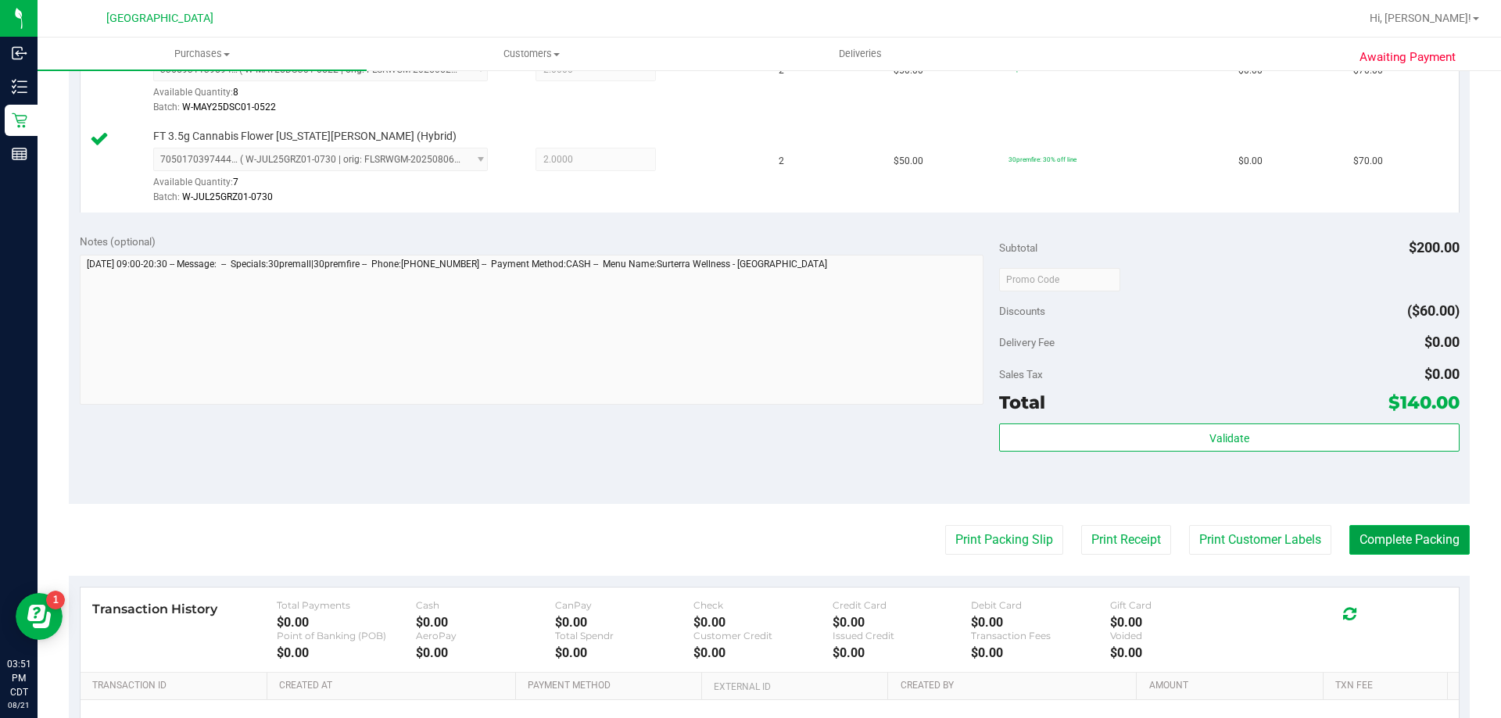
click at [1411, 550] on button "Complete Packing" at bounding box center [1409, 540] width 120 height 30
